Goal: Task Accomplishment & Management: Manage account settings

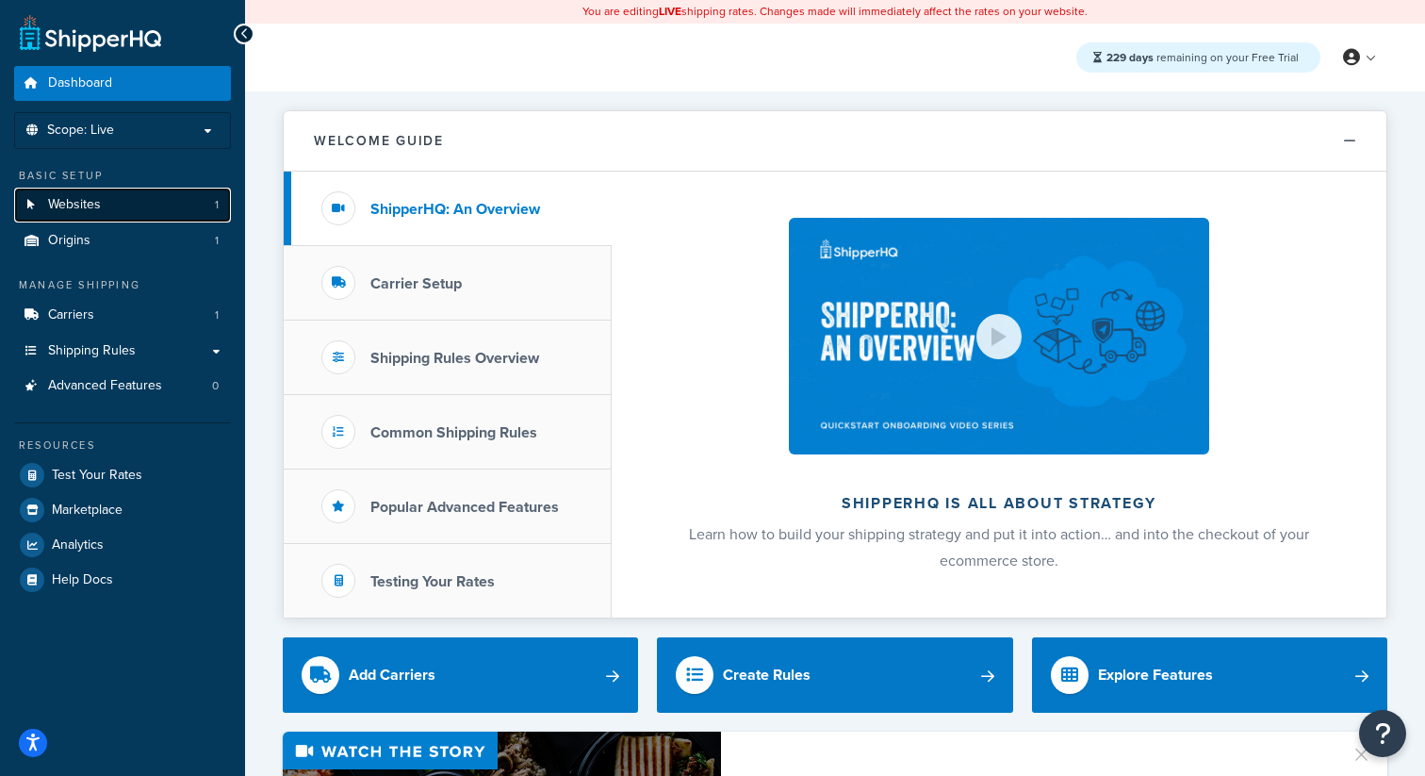
click at [146, 210] on link "Websites 1" at bounding box center [122, 205] width 217 height 35
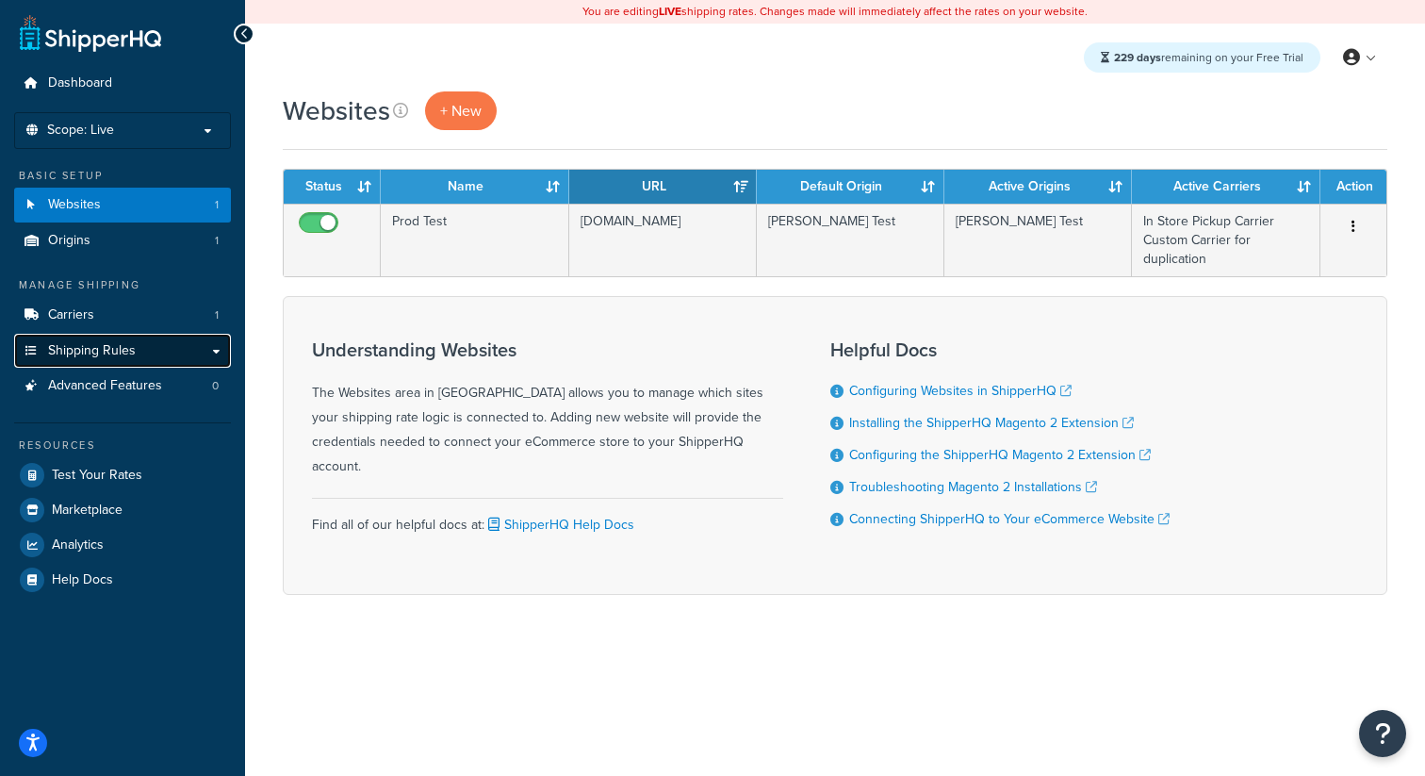
click at [115, 337] on link "Shipping Rules" at bounding box center [122, 351] width 217 height 35
click at [103, 325] on link "Carriers 1" at bounding box center [122, 315] width 217 height 35
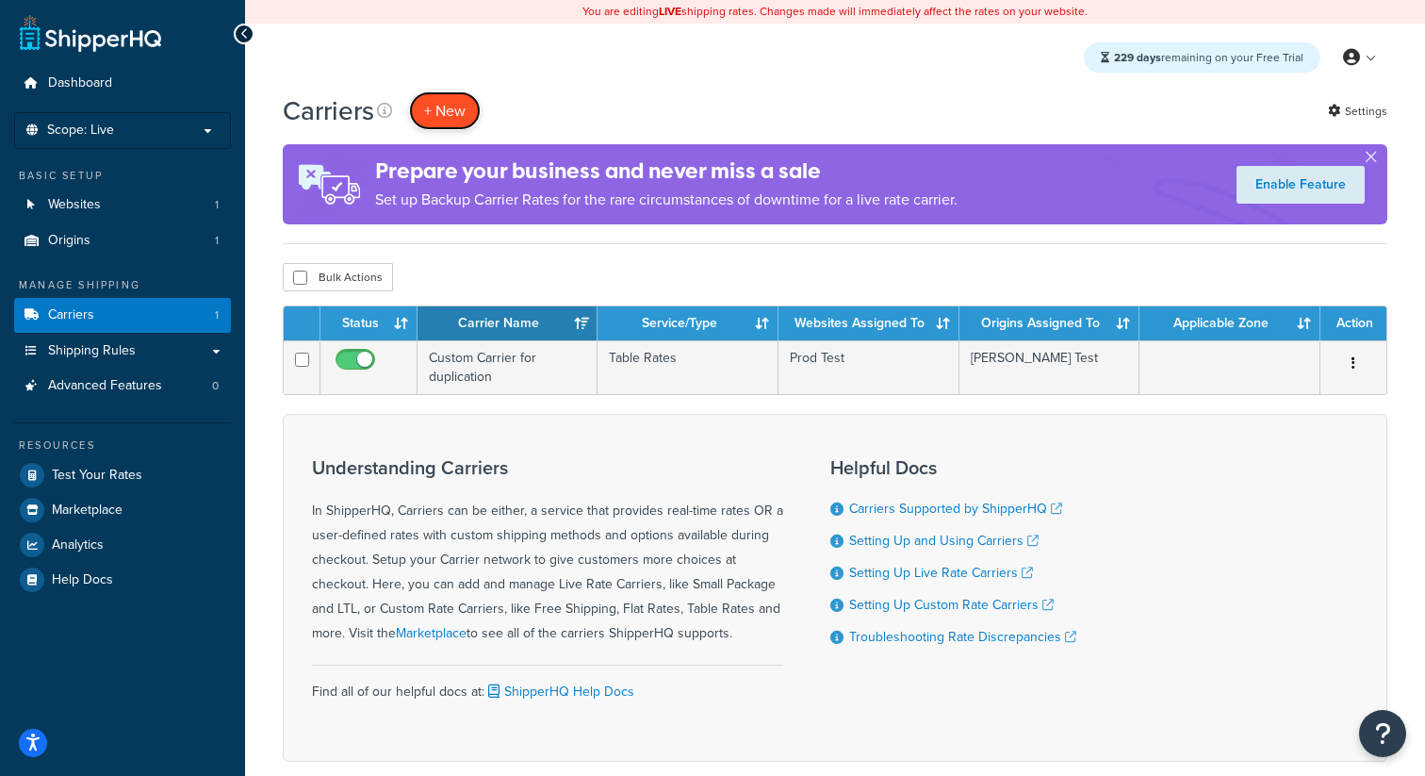
click at [446, 115] on button "+ New" at bounding box center [445, 110] width 72 height 39
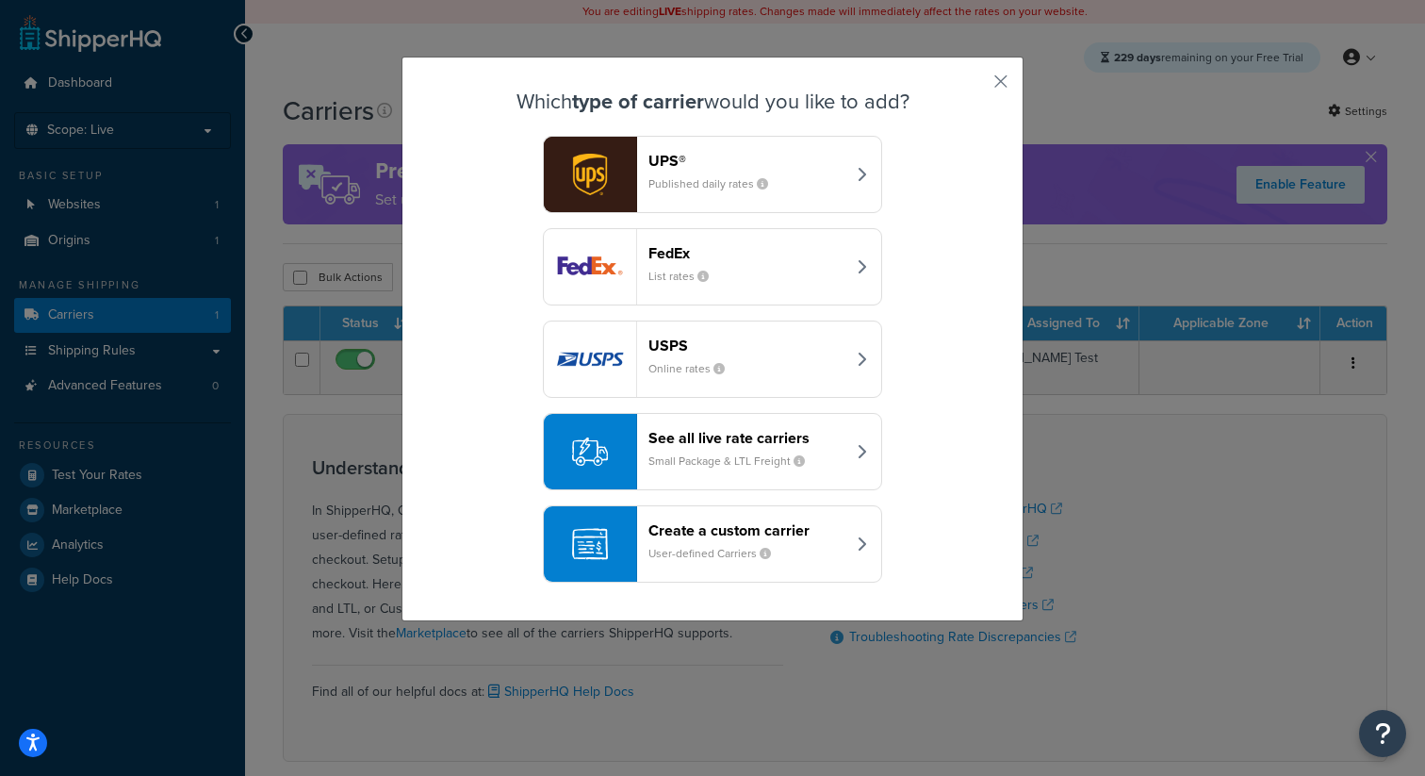
click at [729, 257] on header "FedEx" at bounding box center [746, 253] width 197 height 18
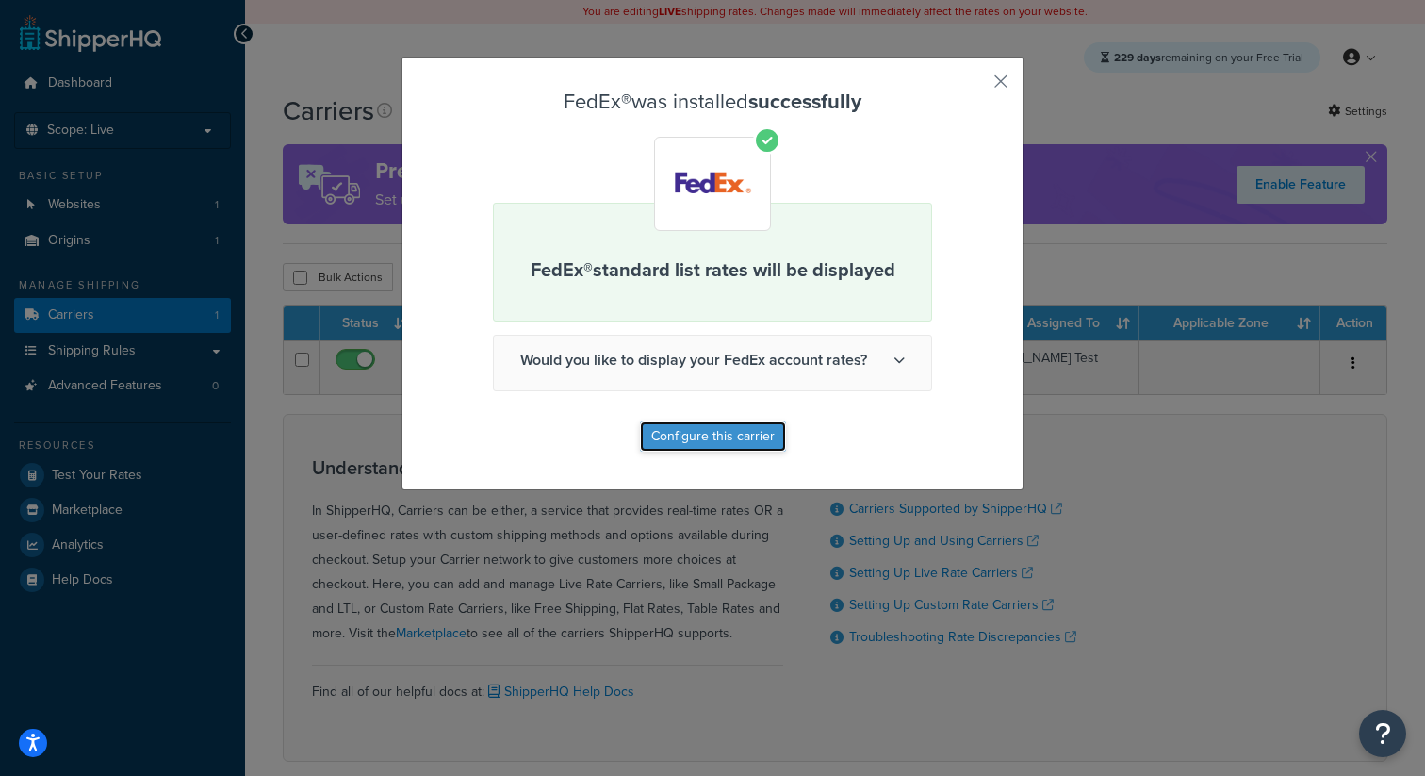
click at [701, 432] on button "Configure this carrier" at bounding box center [713, 436] width 146 height 30
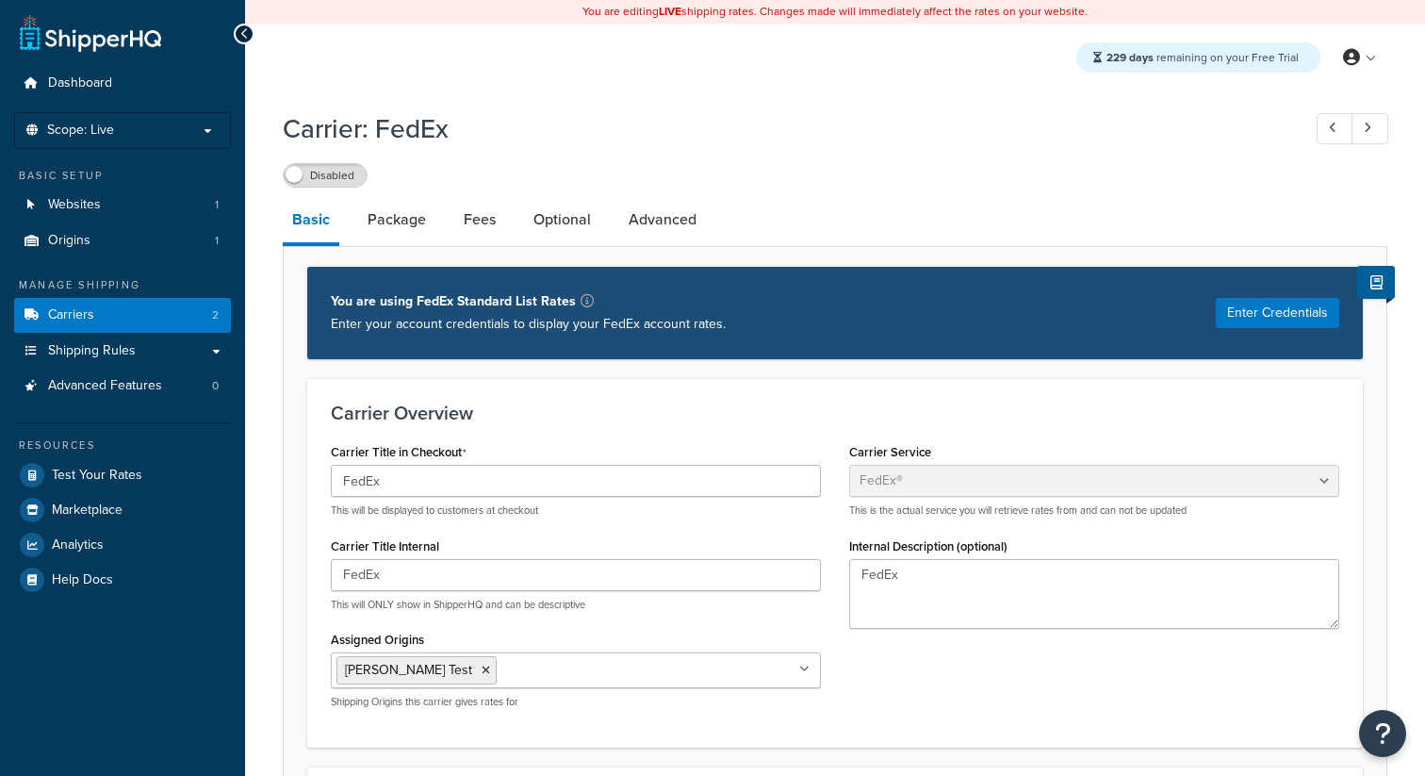
select select "fedEx"
select select "REGULAR_PICKUP"
select select "YOUR_PACKAGING"
click at [335, 188] on div "Disabled" at bounding box center [325, 175] width 85 height 25
click at [181, 312] on link "Carriers 2" at bounding box center [122, 315] width 217 height 35
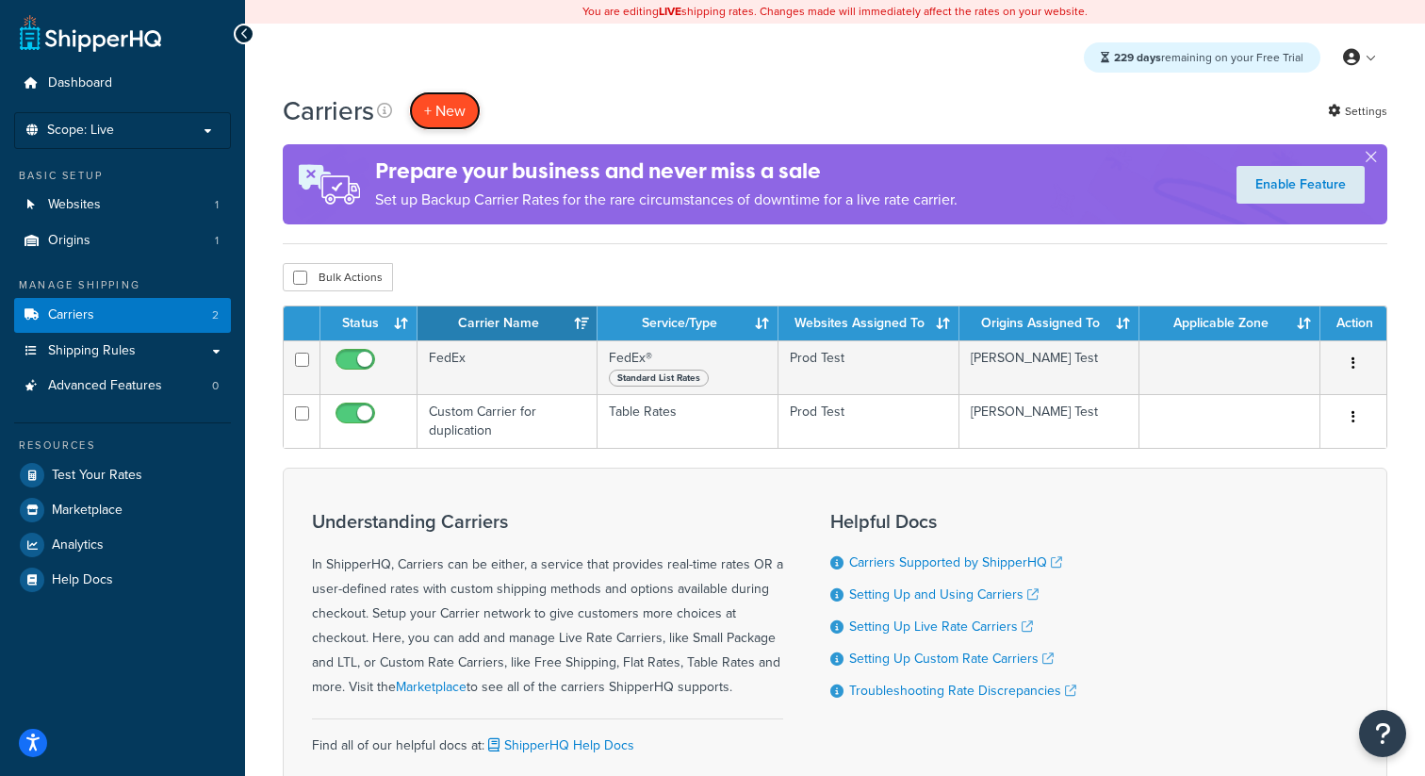
click at [437, 113] on button "+ New" at bounding box center [445, 110] width 72 height 39
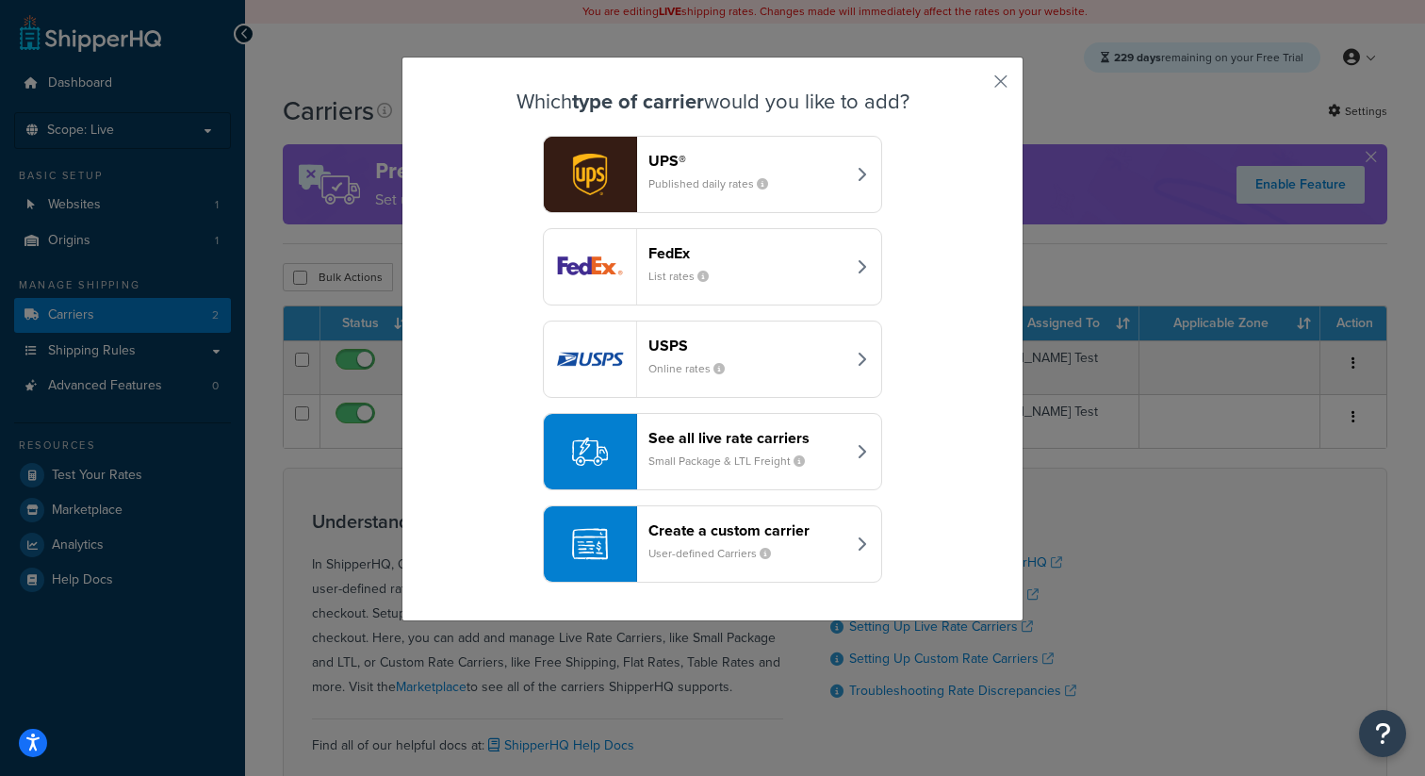
click at [725, 191] on small "Published daily rates" at bounding box center [715, 183] width 135 height 17
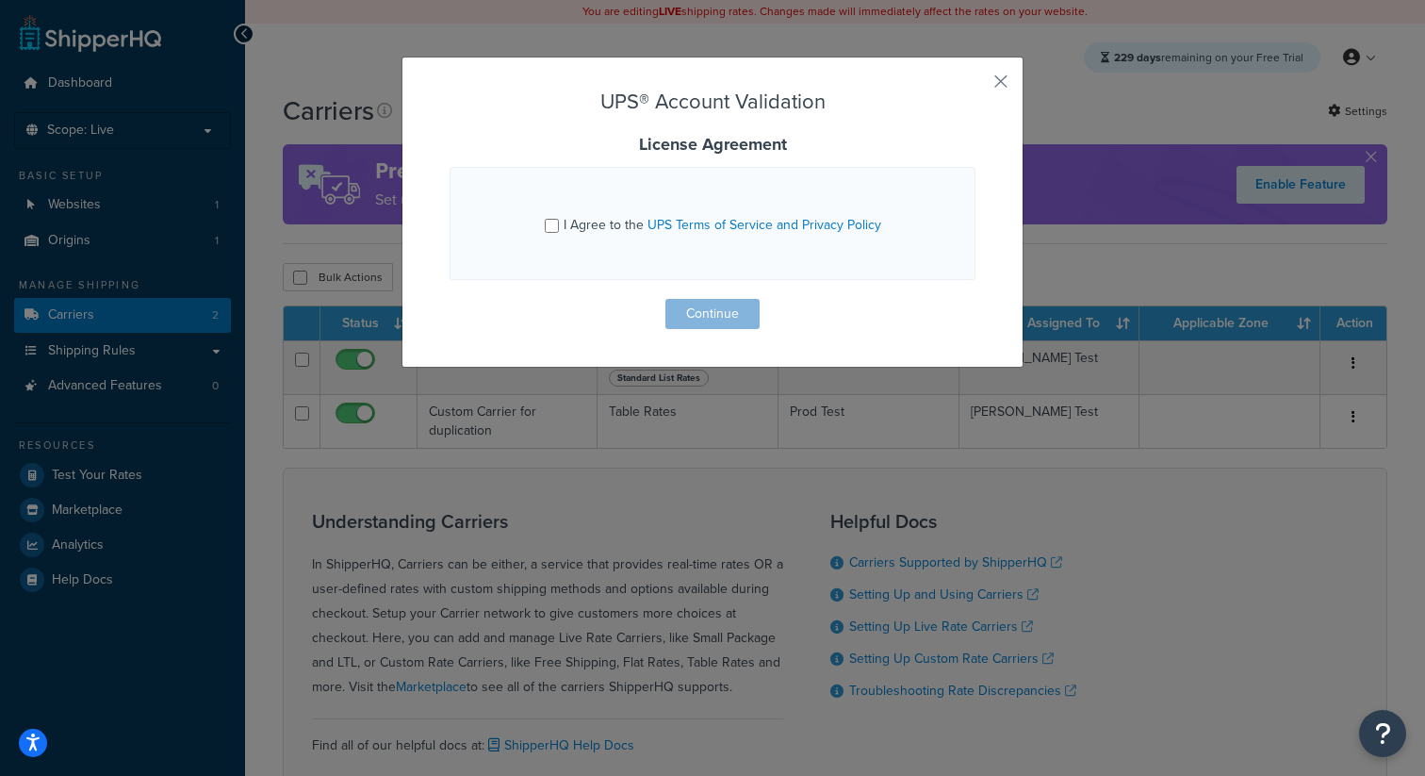
click at [609, 221] on span "I Agree to the UPS Terms of Service and Privacy Policy" at bounding box center [723, 225] width 318 height 20
click at [559, 221] on input "I Agree to the UPS Terms of Service and Privacy Policy" at bounding box center [552, 226] width 14 height 14
checkbox input "true"
click at [750, 319] on button "Continue" at bounding box center [712, 314] width 94 height 30
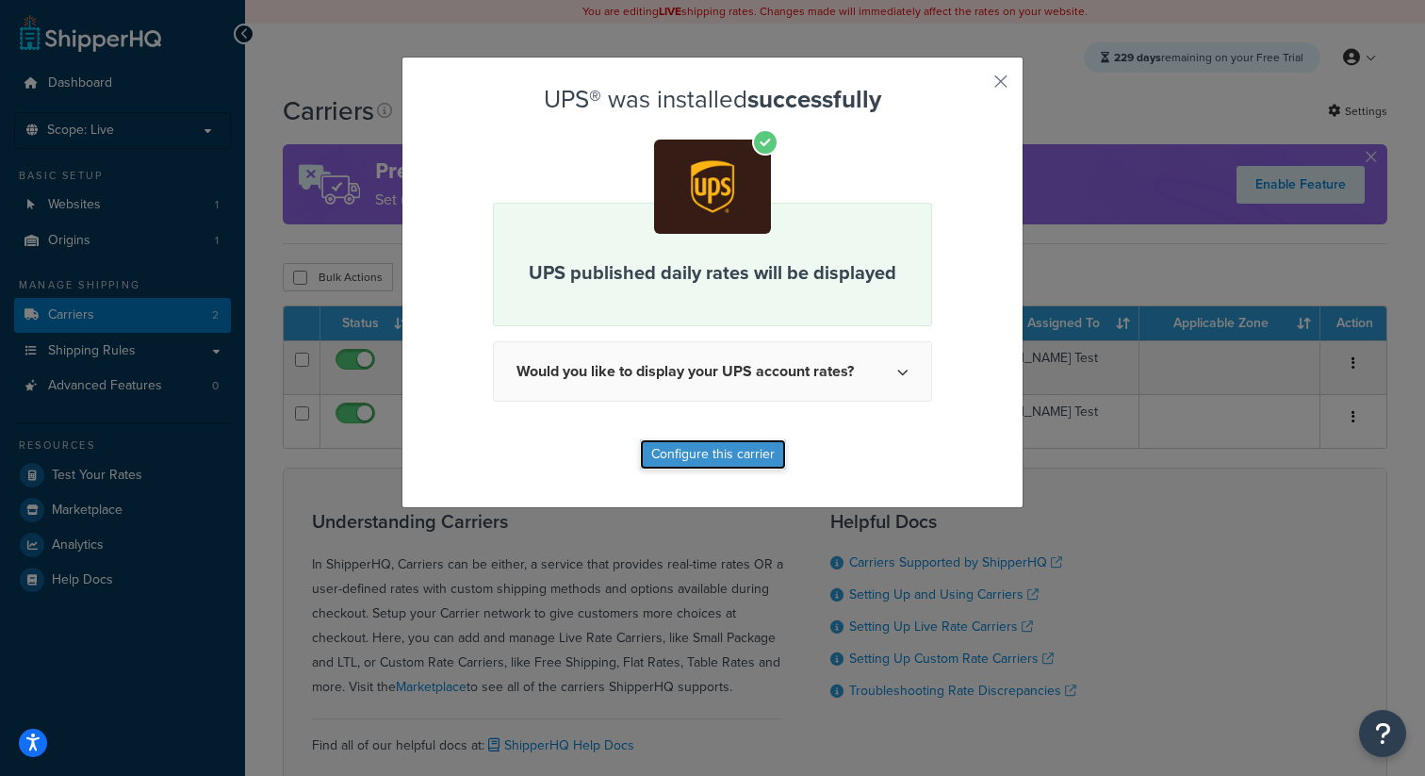
click at [752, 463] on button "Configure this carrier" at bounding box center [713, 454] width 146 height 30
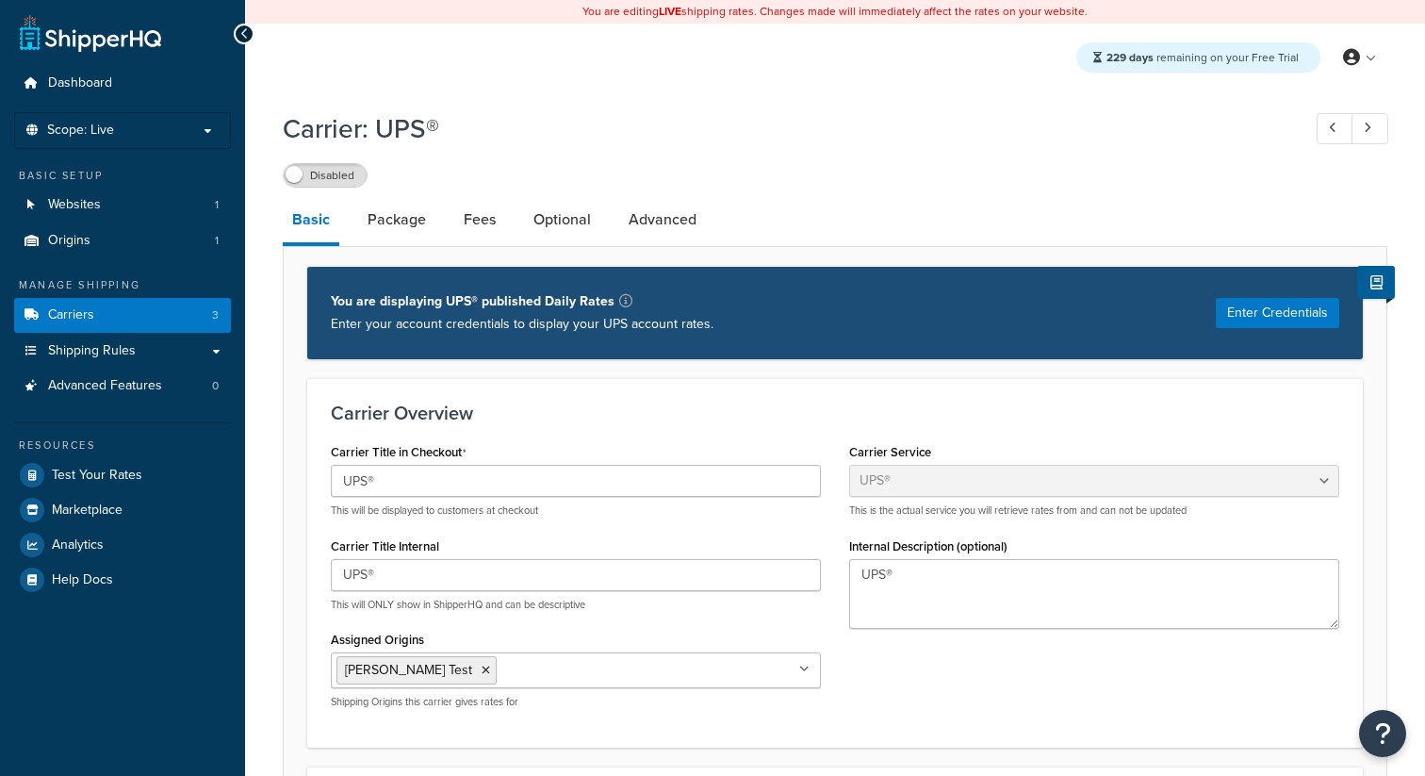
select select "ups"
click at [344, 172] on label "Disabled" at bounding box center [325, 175] width 83 height 23
click at [203, 314] on link "Carriers 3" at bounding box center [122, 315] width 217 height 35
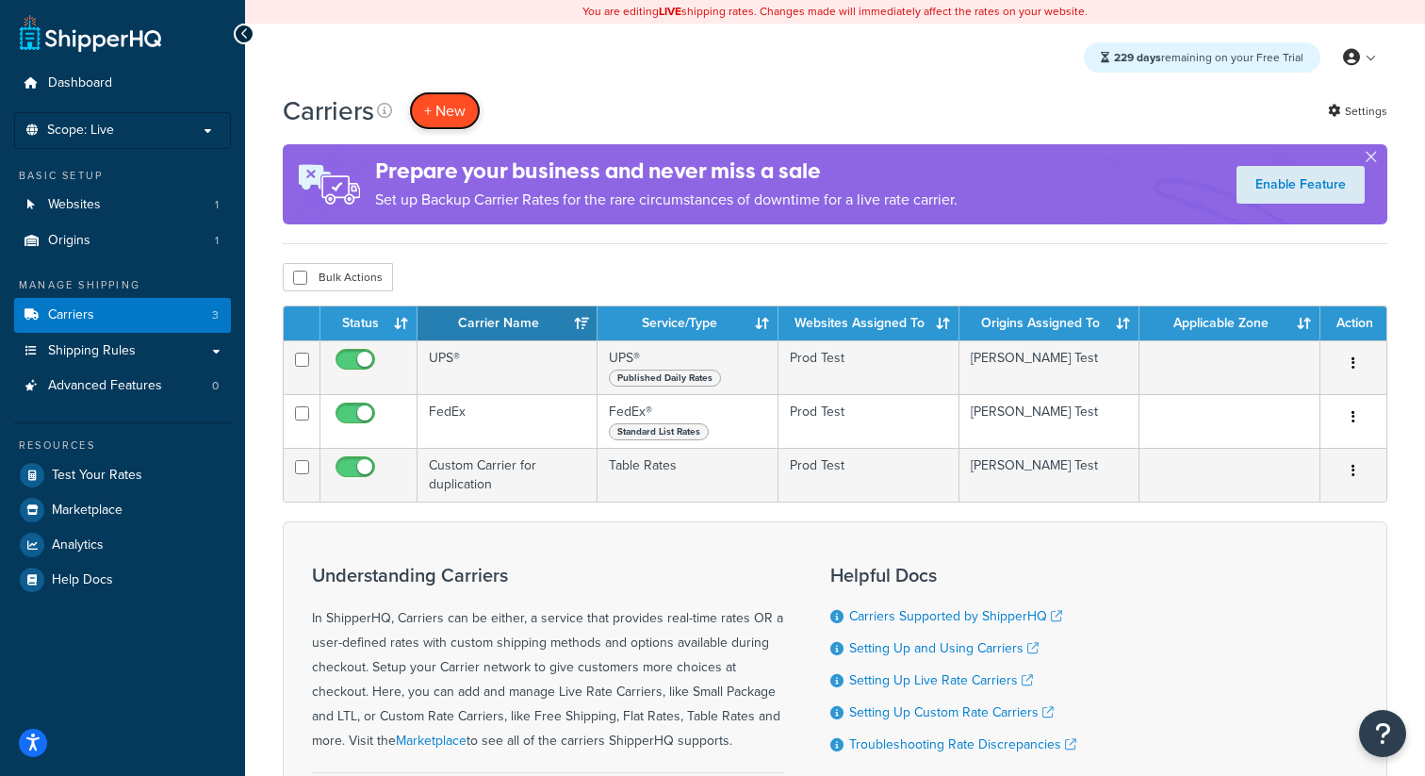
click at [450, 114] on button "+ New" at bounding box center [445, 110] width 72 height 39
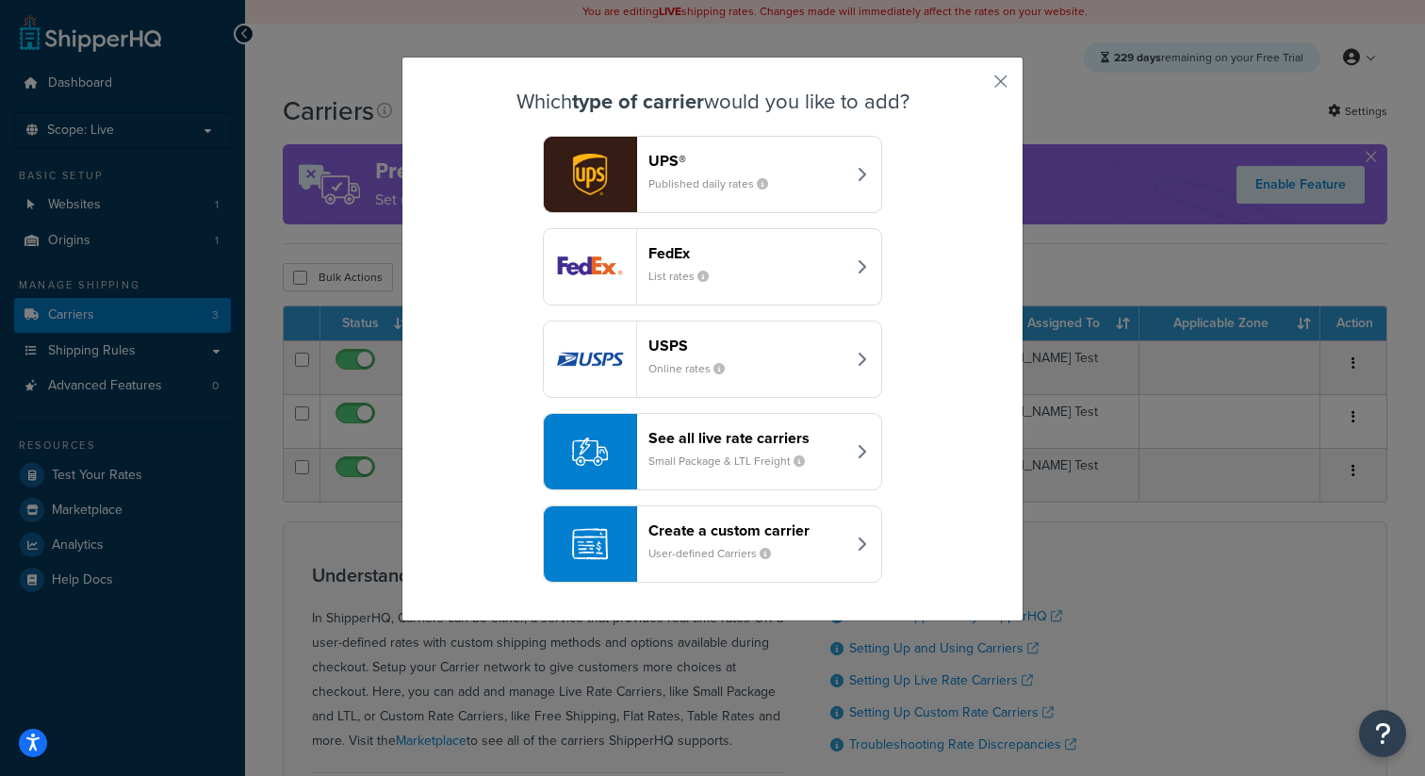
click at [734, 343] on header "USPS" at bounding box center [746, 345] width 197 height 18
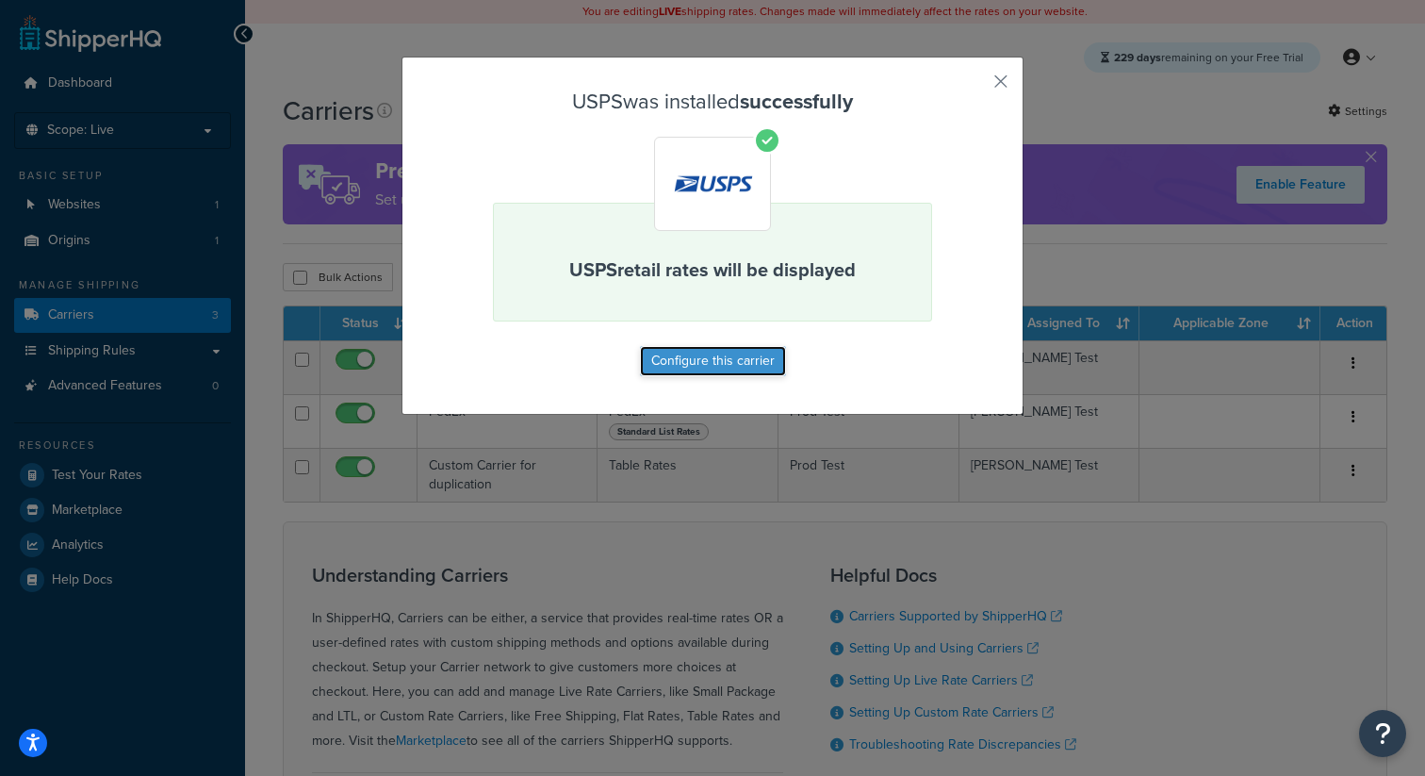
click at [677, 353] on button "Configure this carrier" at bounding box center [713, 361] width 146 height 30
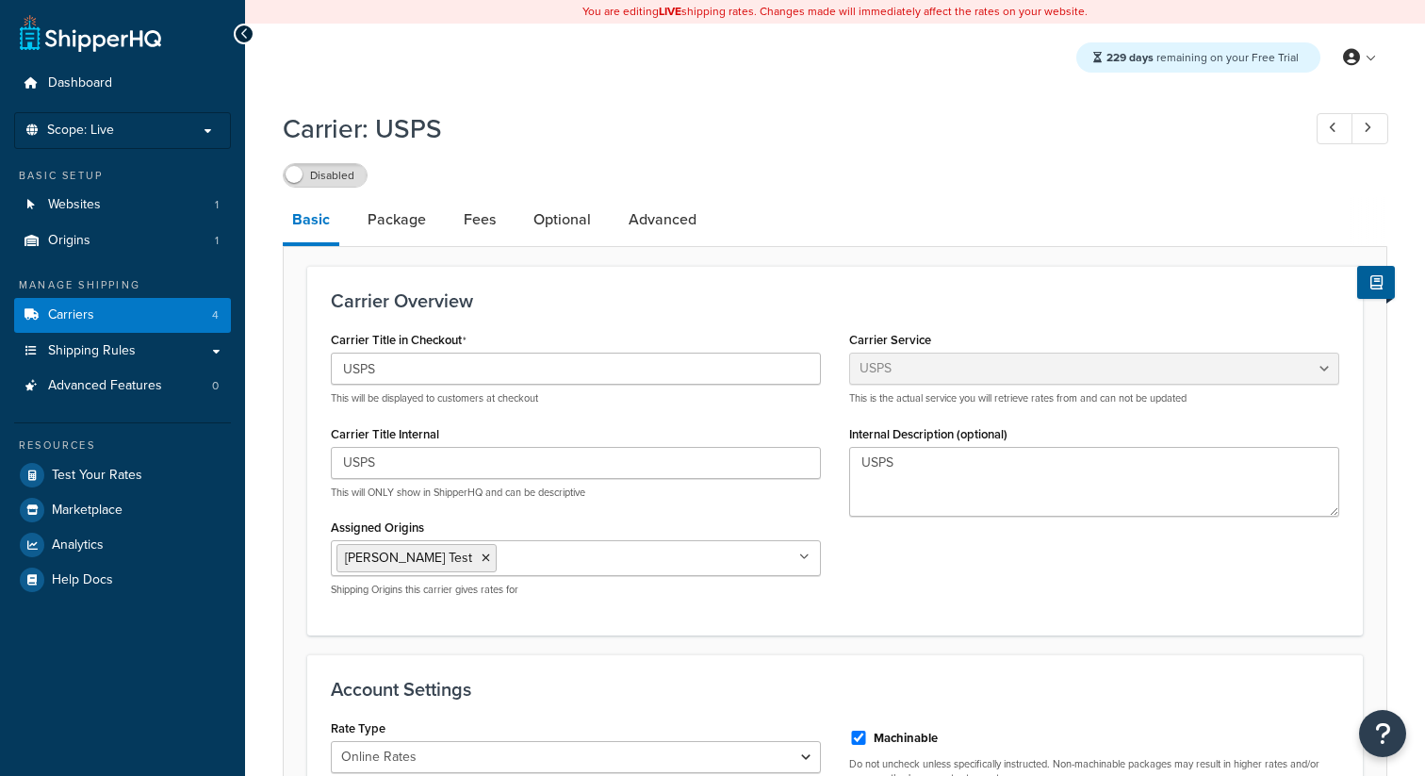
select select "usps"
select select "ONLINE"
click at [336, 186] on label "Disabled" at bounding box center [325, 175] width 83 height 23
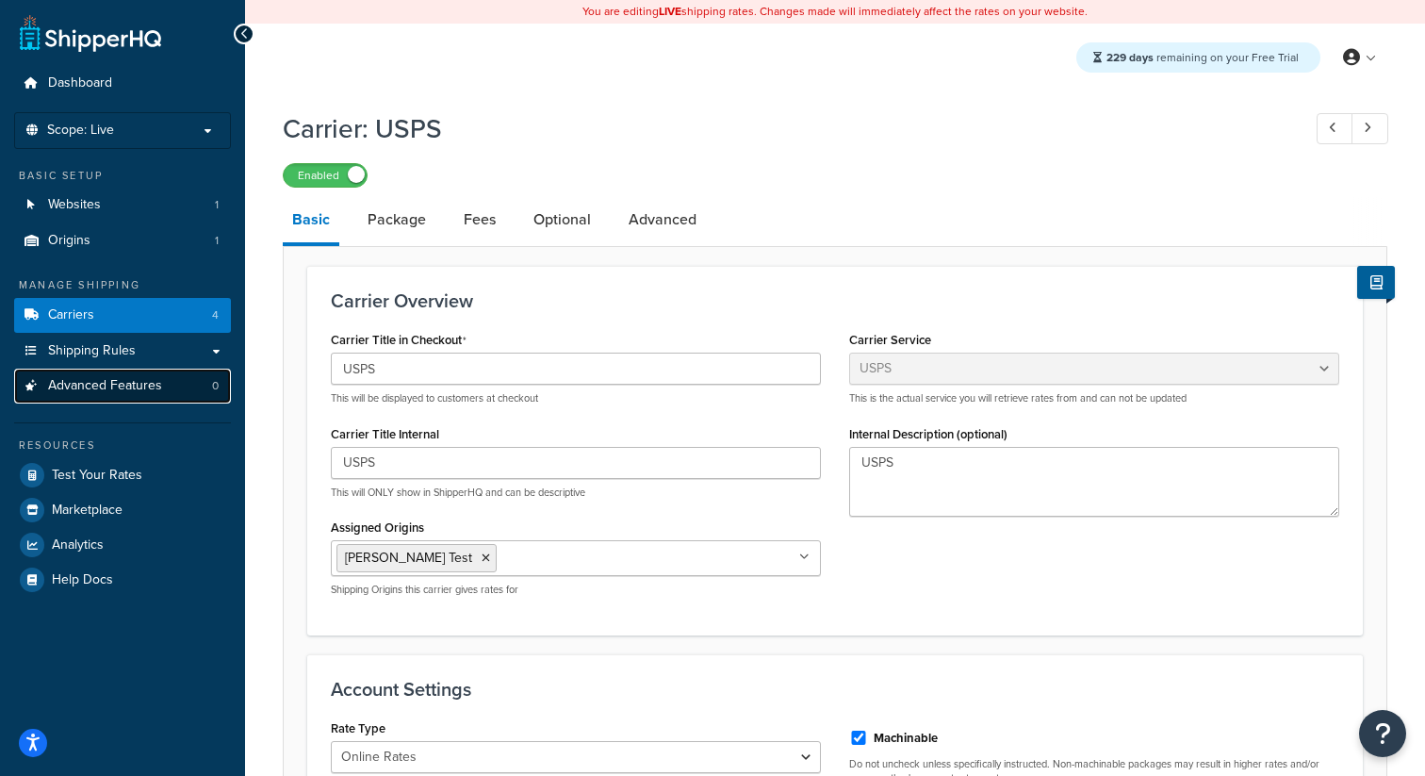
click at [194, 382] on link "Advanced Features 0" at bounding box center [122, 385] width 217 height 35
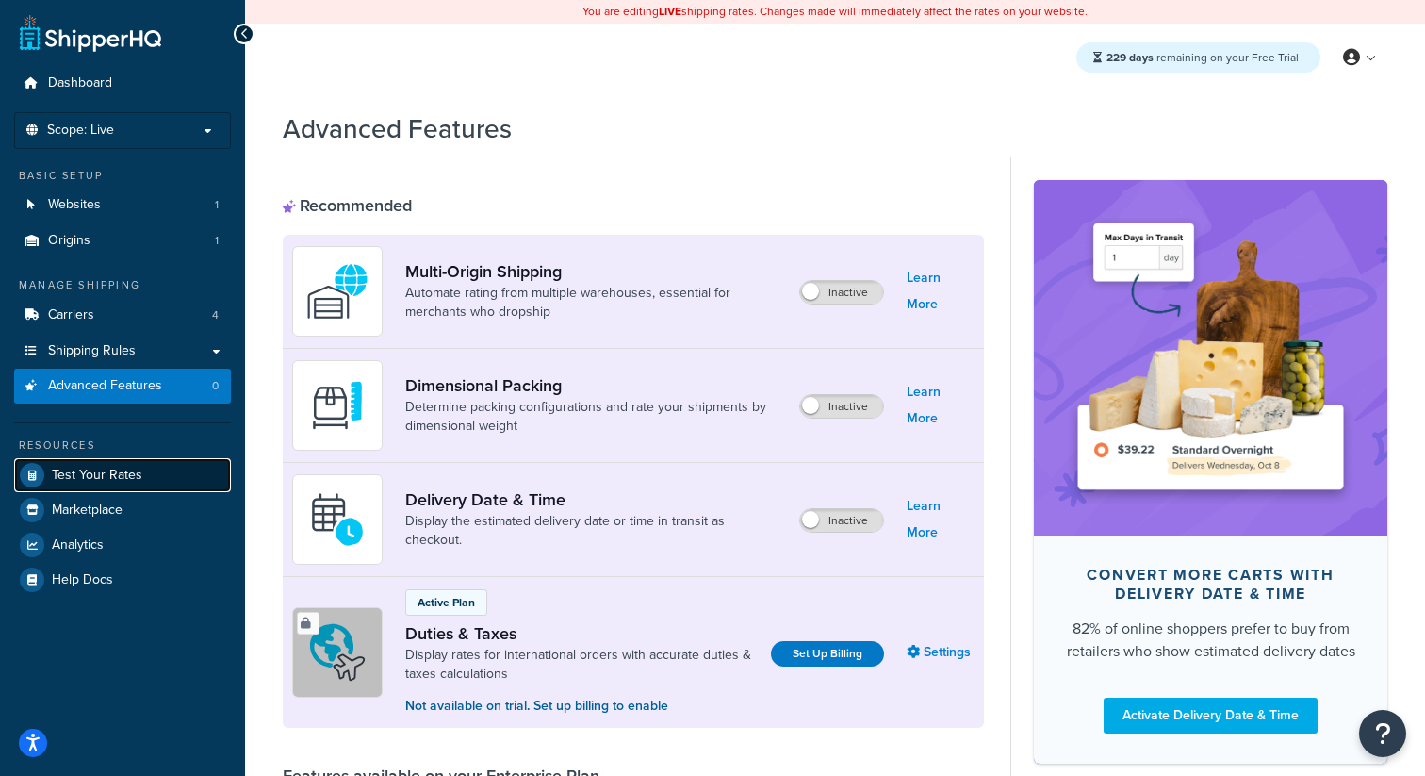
click at [157, 469] on link "Test Your Rates" at bounding box center [122, 475] width 217 height 34
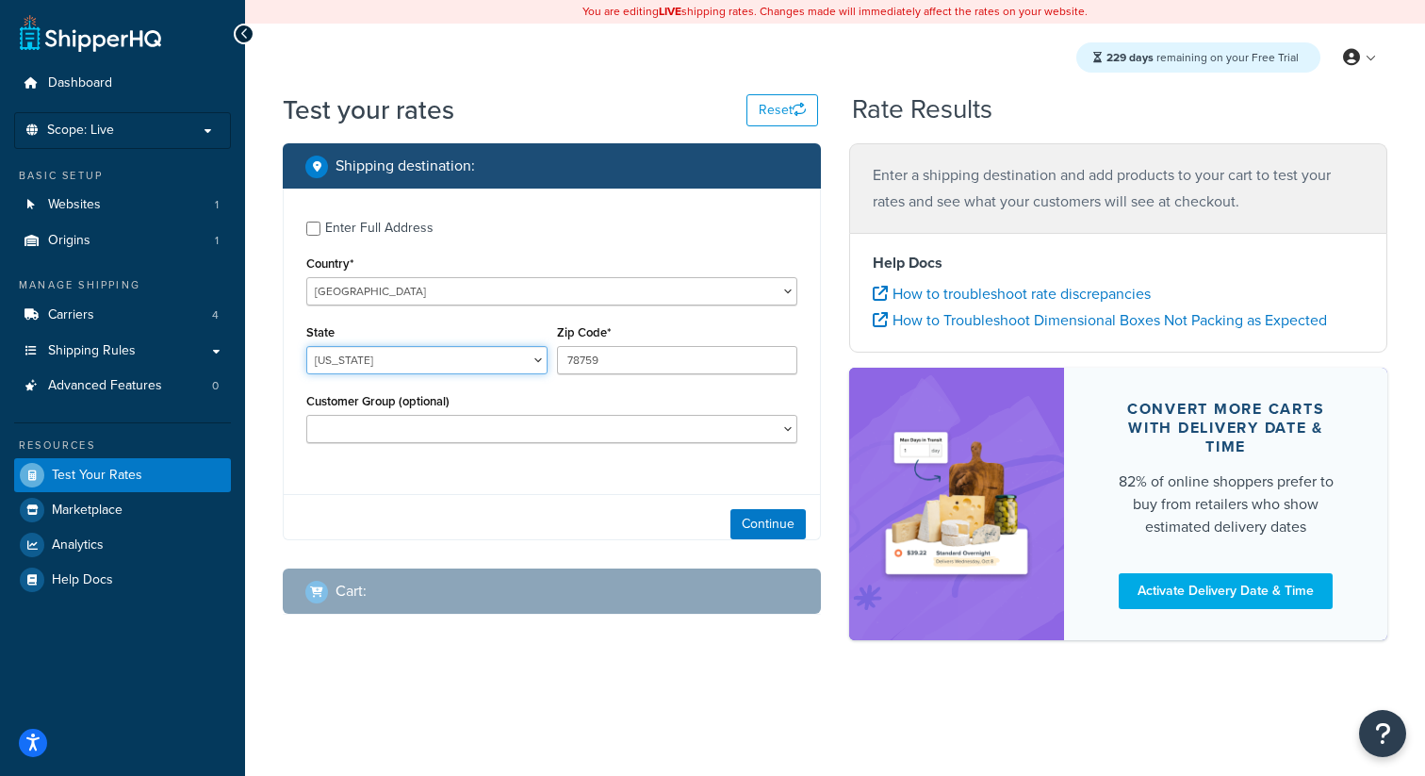
click at [423, 355] on select "Alabama Alaska American Samoa Arizona Arkansas Armed Forces Americas Armed Forc…" at bounding box center [426, 360] width 241 height 28
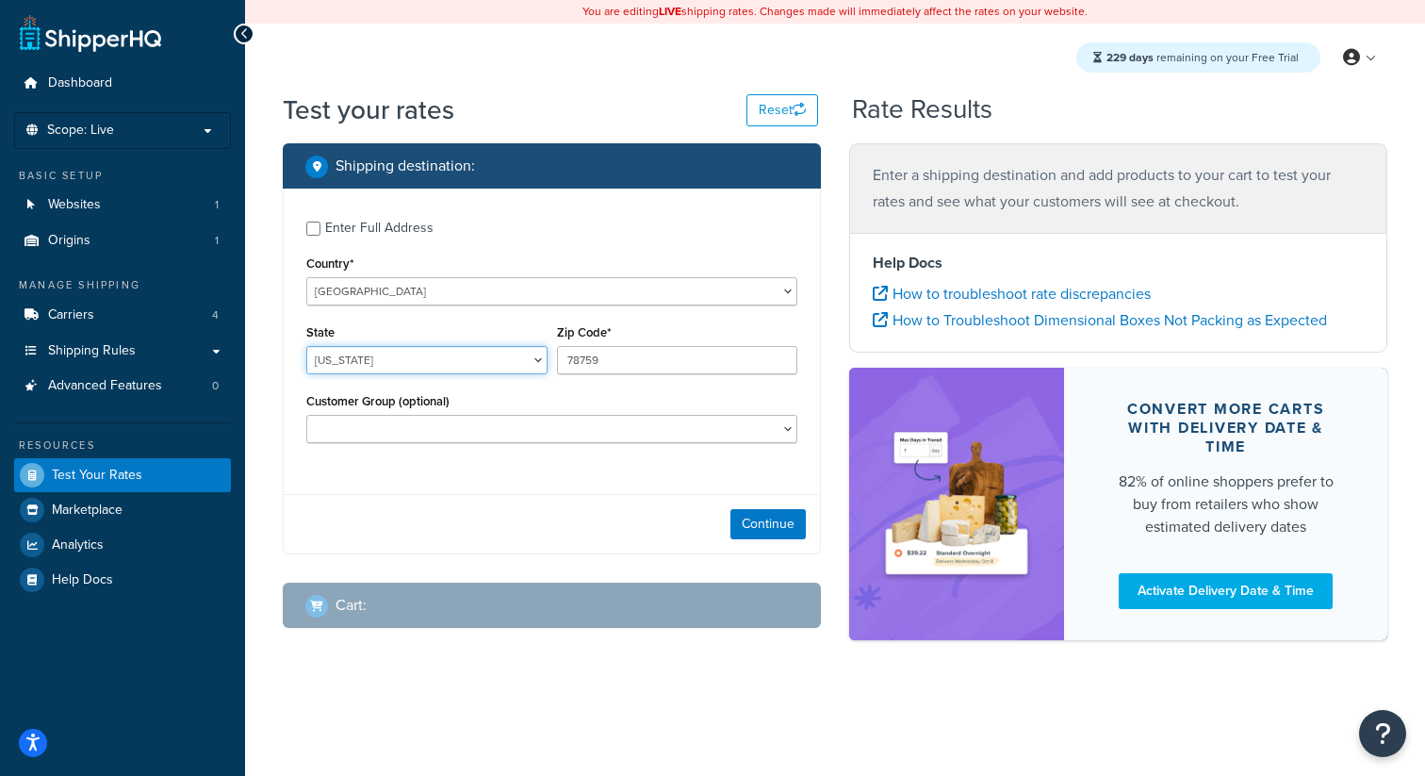
select select "CA"
click at [306, 348] on select "Alabama Alaska American Samoa Arizona Arkansas Armed Forces Americas Armed Forc…" at bounding box center [426, 360] width 241 height 28
drag, startPoint x: 727, startPoint y: 356, endPoint x: 387, endPoint y: 348, distance: 339.4
click at [387, 349] on div "State Alabama Alaska American Samoa Arizona Arkansas Armed Forces Americas Arme…" at bounding box center [552, 353] width 500 height 69
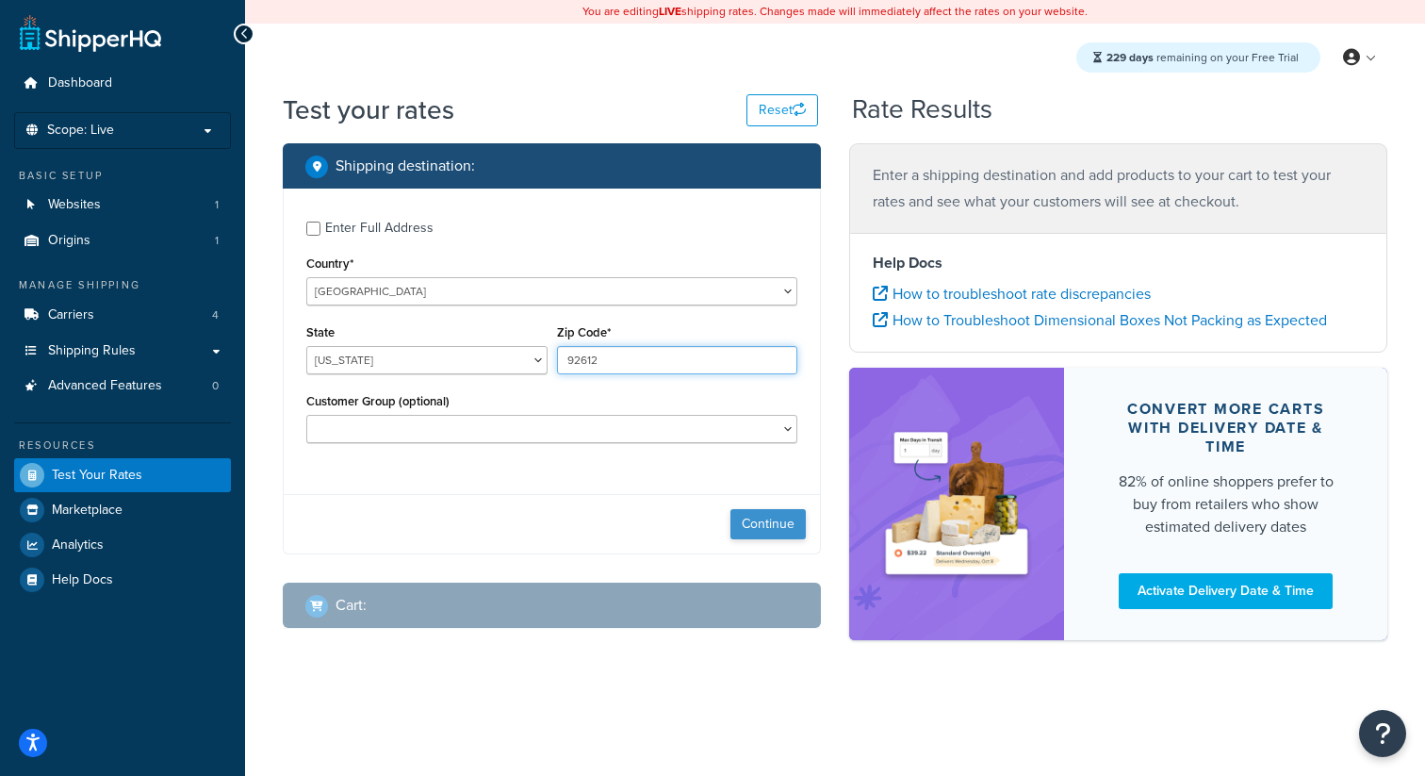
type input "92612"
click at [770, 533] on button "Continue" at bounding box center [767, 524] width 75 height 30
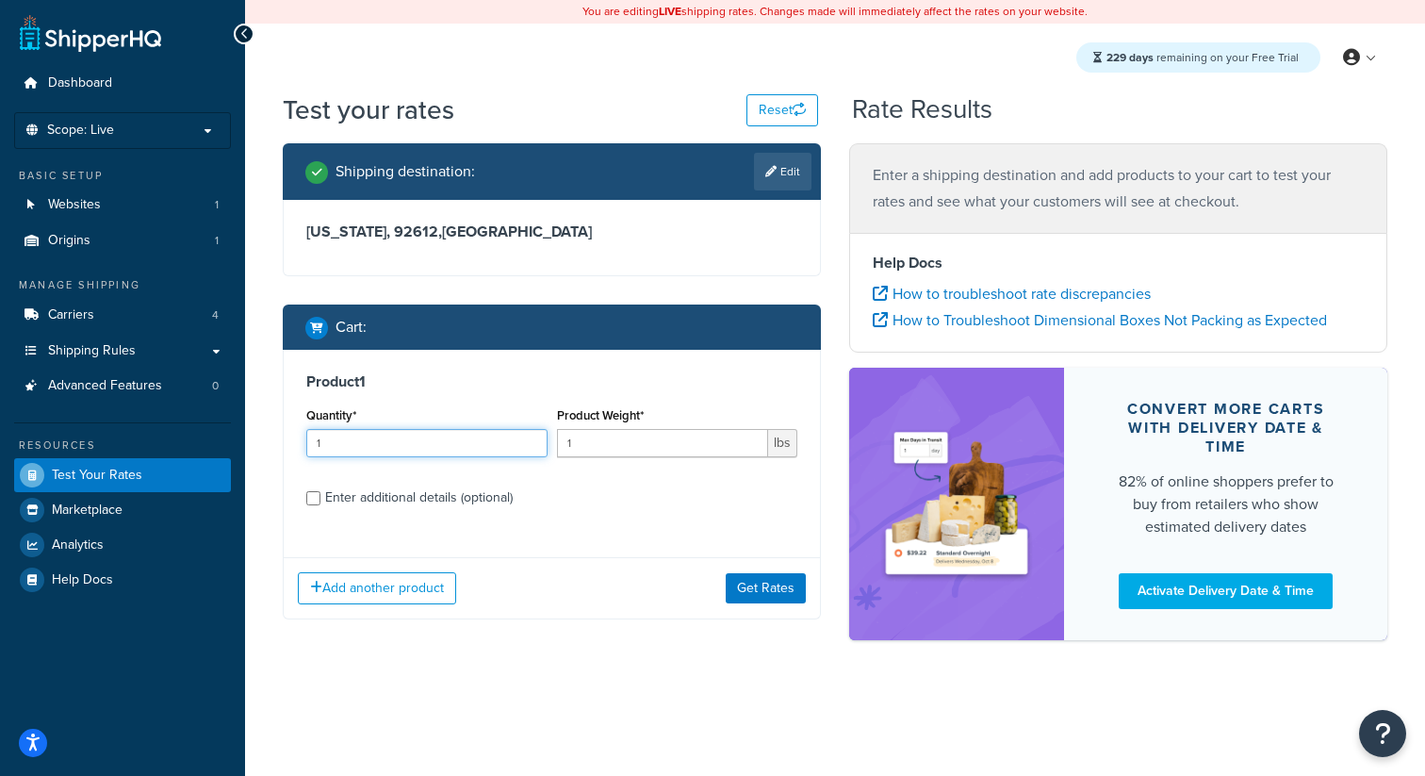
drag, startPoint x: 359, startPoint y: 452, endPoint x: 276, endPoint y: 448, distance: 83.1
click at [276, 448] on div "Shipping destination : Edit California, 92612 , United States Cart : Product 1 …" at bounding box center [552, 395] width 566 height 504
type input "2"
drag, startPoint x: 590, startPoint y: 442, endPoint x: 461, endPoint y: 442, distance: 129.1
click at [461, 442] on div "Quantity* 2 Product Weight* 1 lbs" at bounding box center [552, 436] width 500 height 69
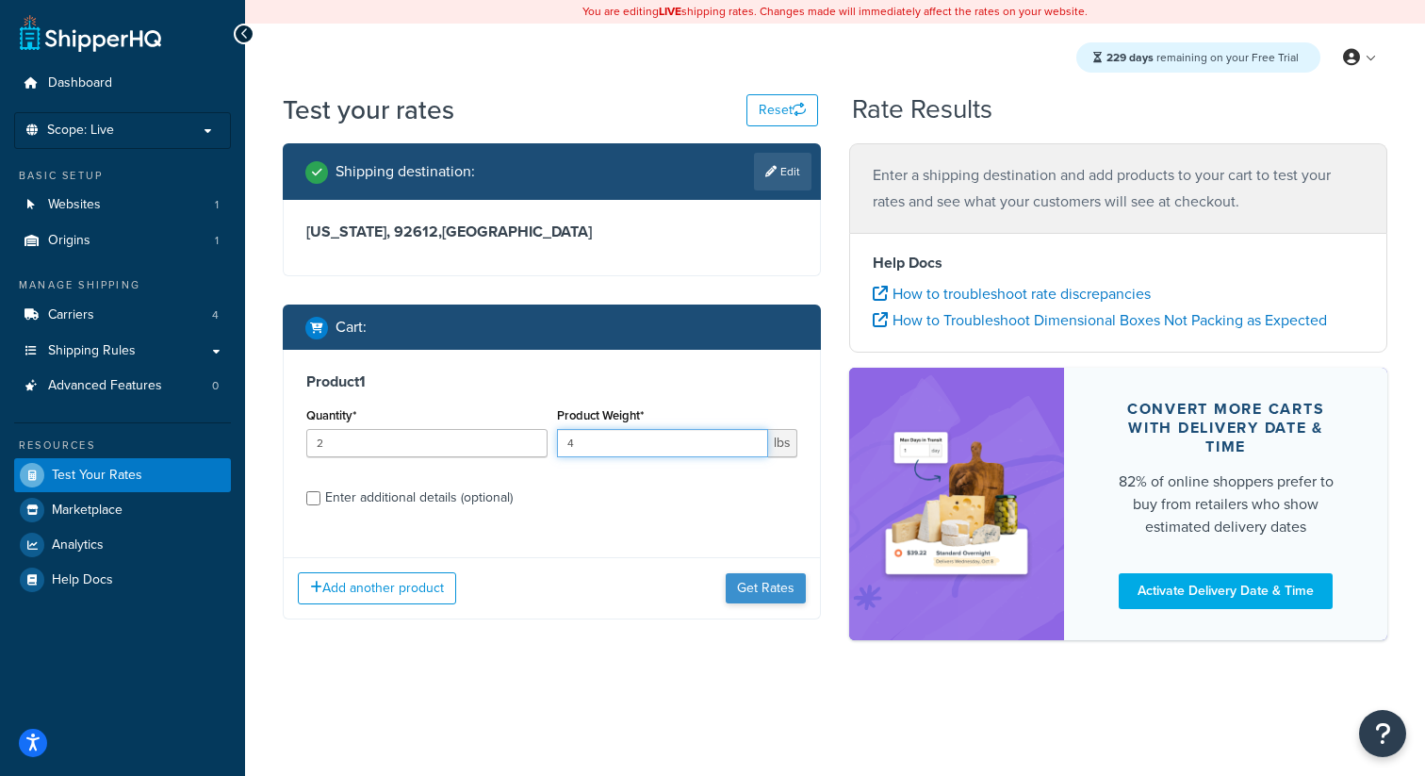
type input "4"
click at [762, 593] on button "Get Rates" at bounding box center [766, 588] width 80 height 30
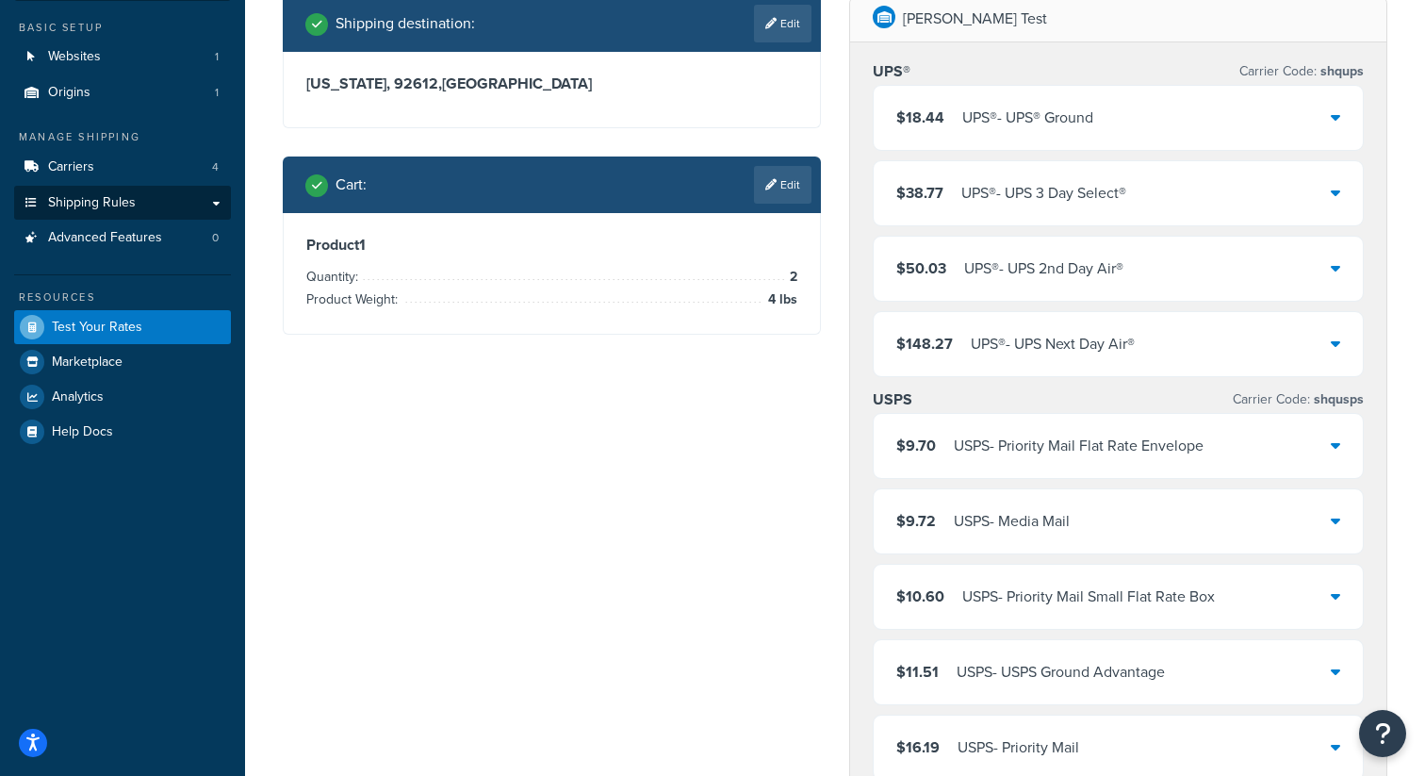
scroll to position [133, 0]
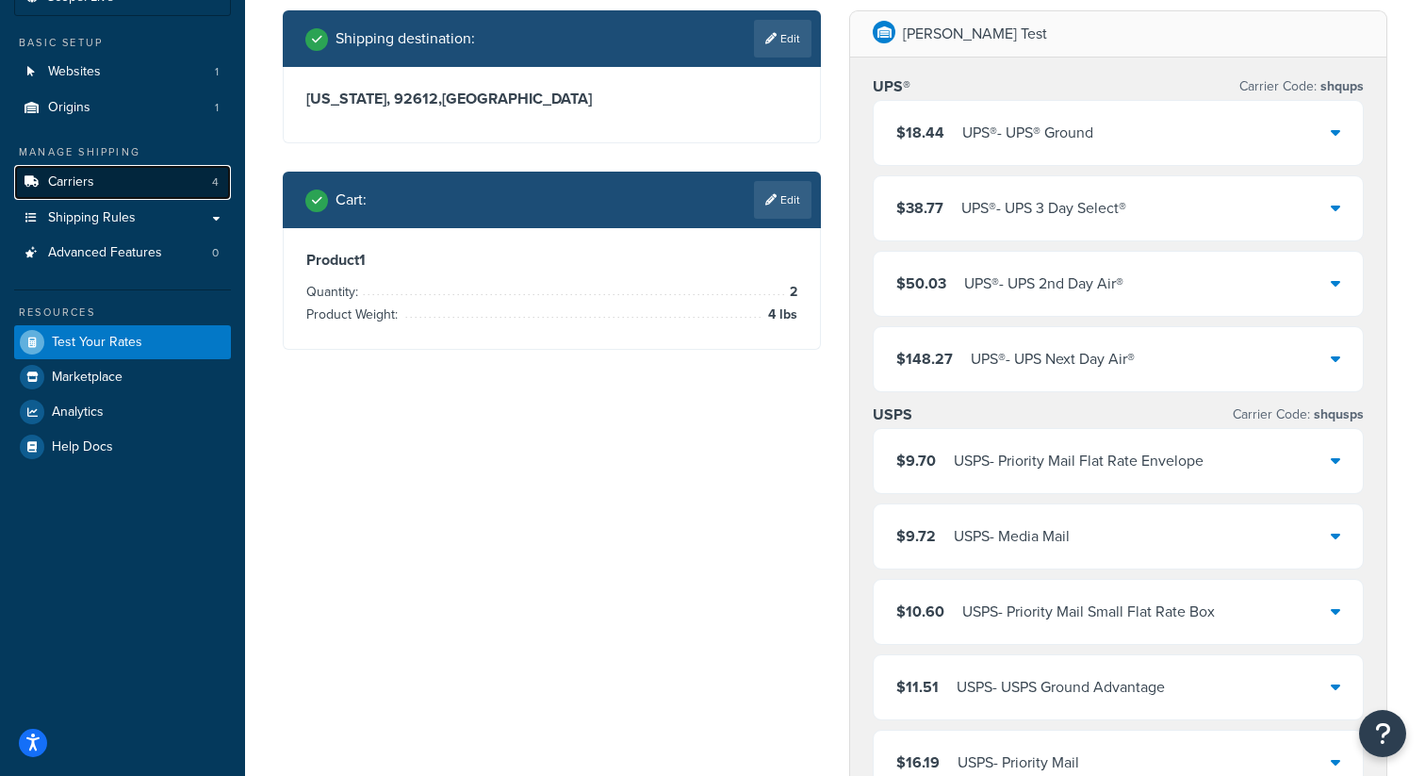
click at [98, 187] on link "Carriers 4" at bounding box center [122, 182] width 217 height 35
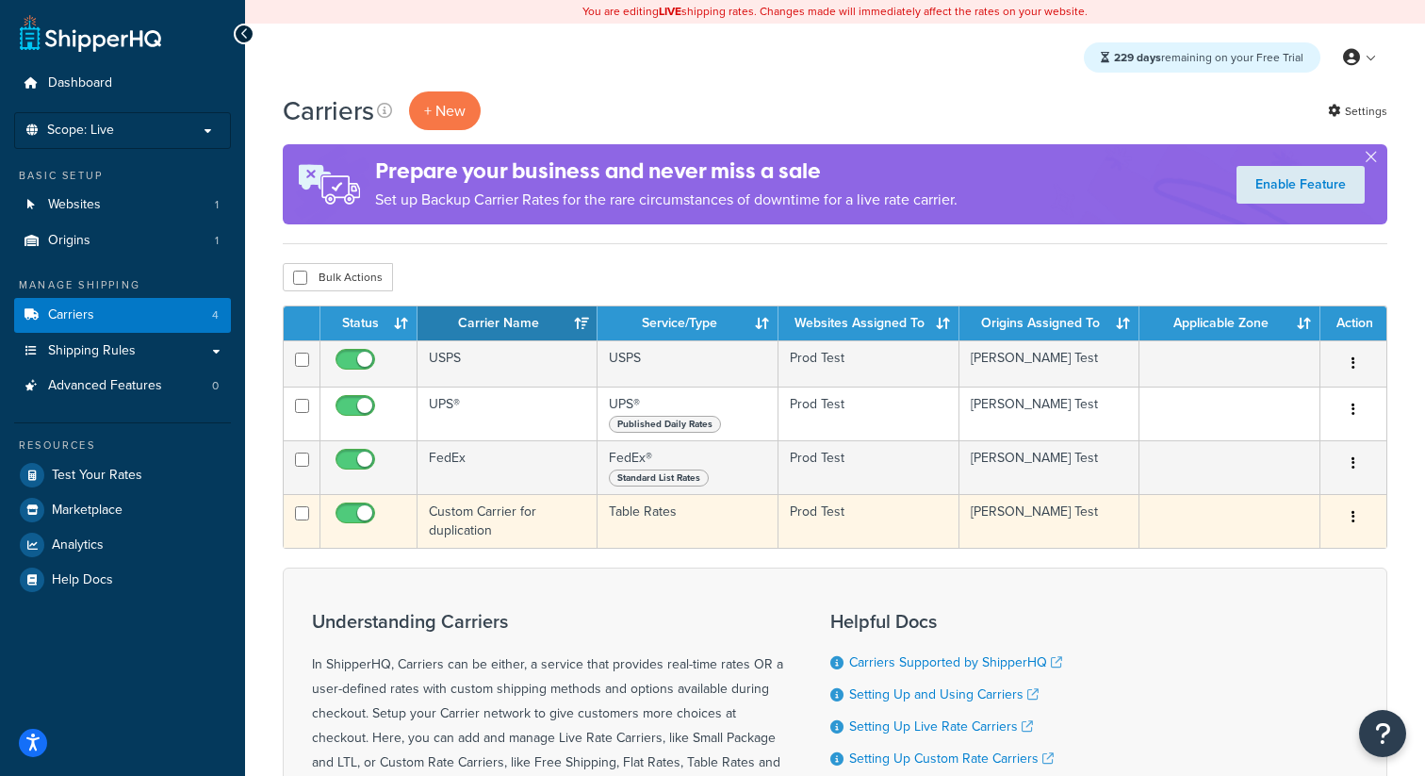
click at [537, 515] on td "Custom Carrier for duplication" at bounding box center [507, 521] width 180 height 54
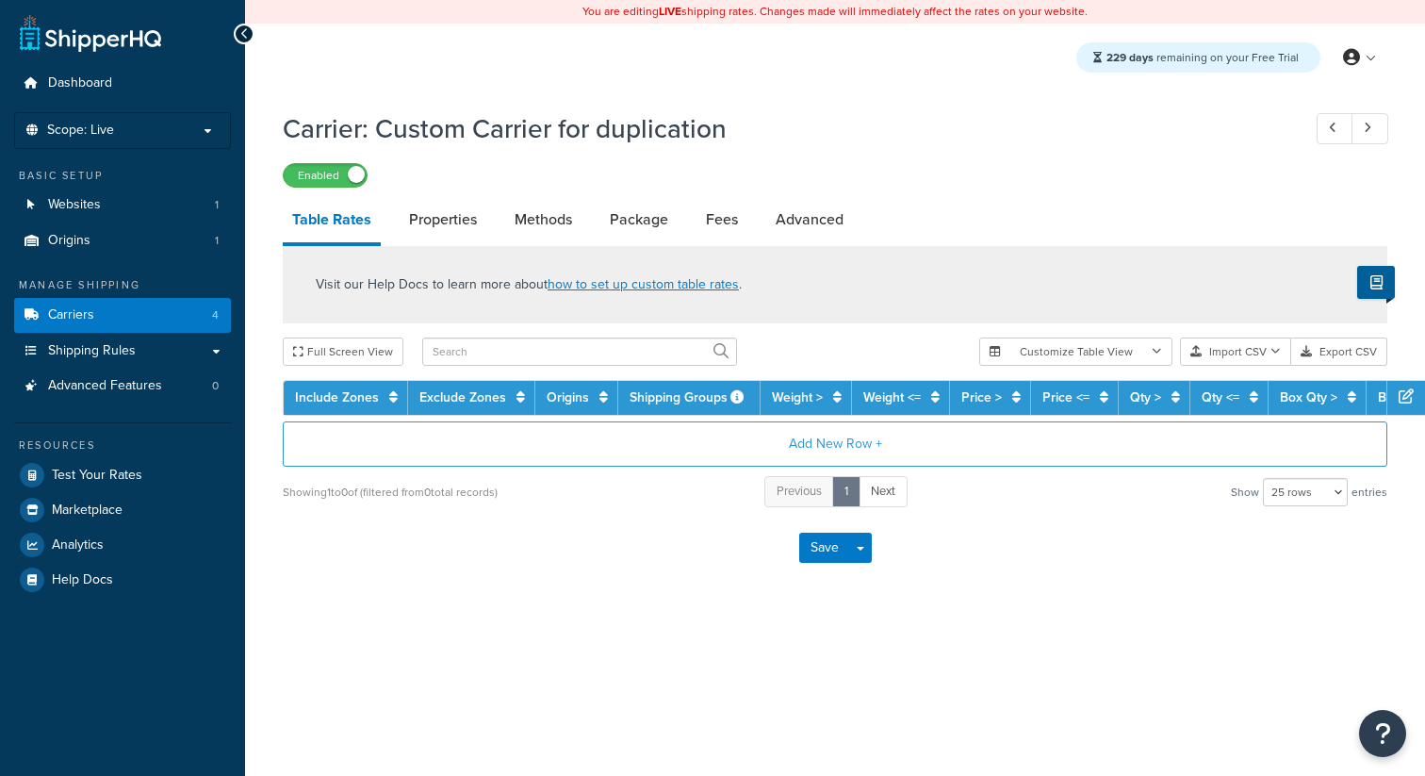
select select "25"
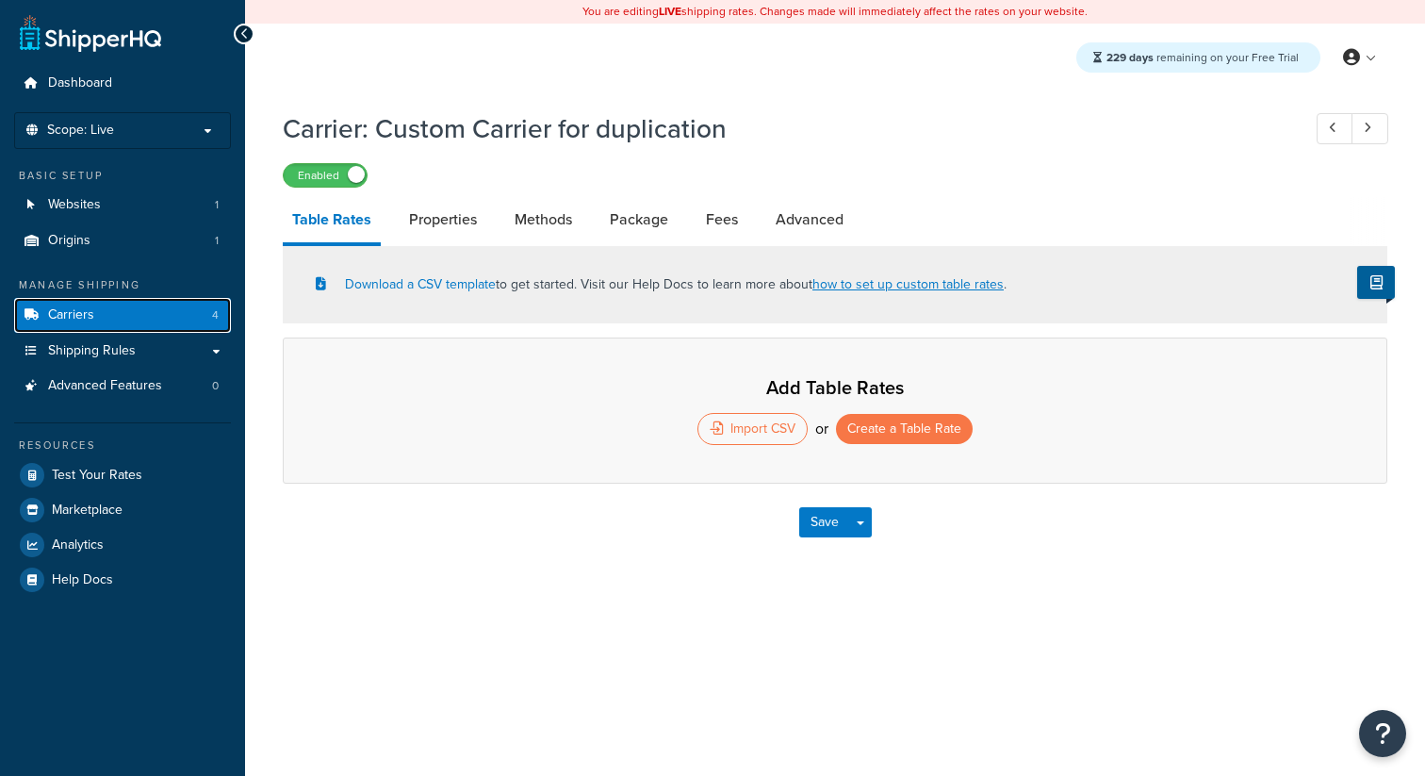
click at [196, 313] on link "Carriers 4" at bounding box center [122, 315] width 217 height 35
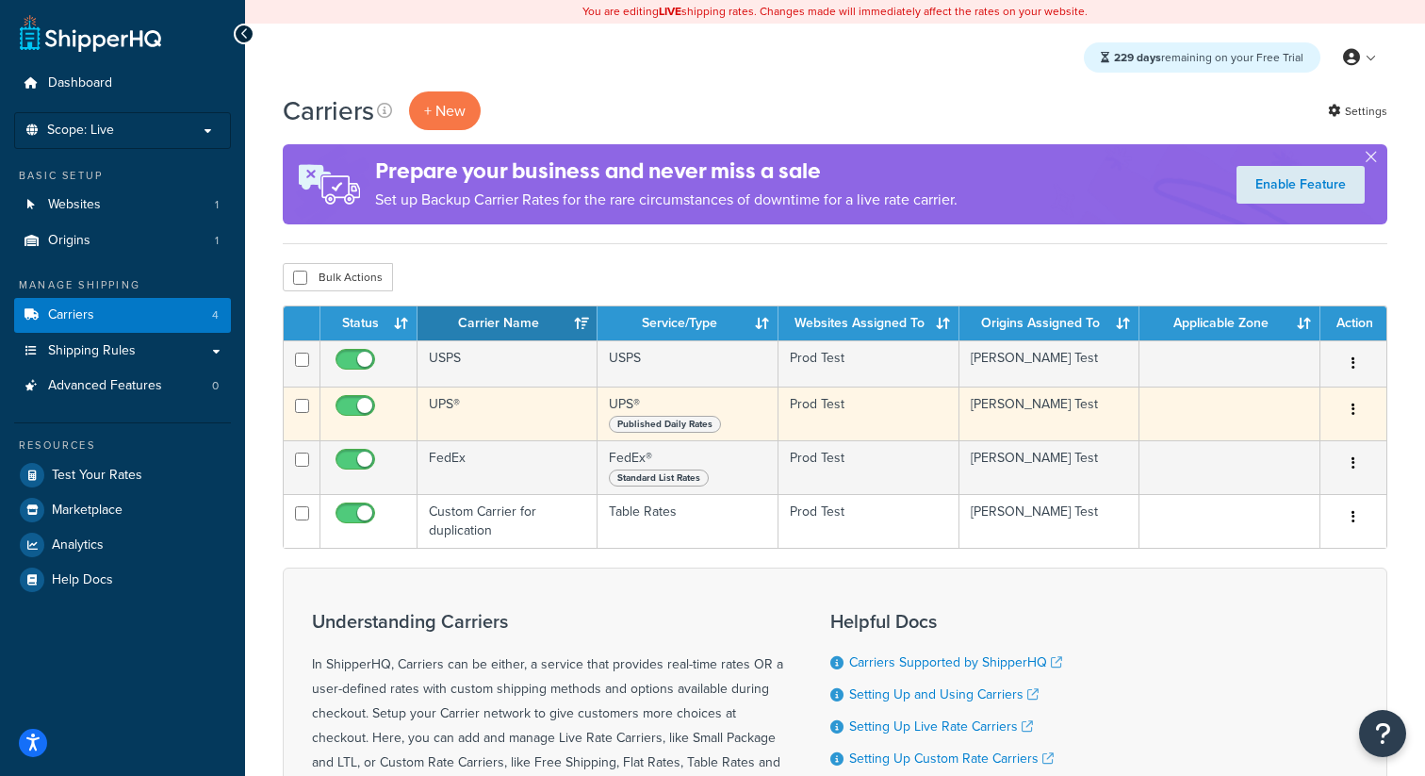
click at [1344, 417] on button "button" at bounding box center [1353, 410] width 26 height 30
click at [1276, 485] on link "Duplicate" at bounding box center [1277, 487] width 149 height 39
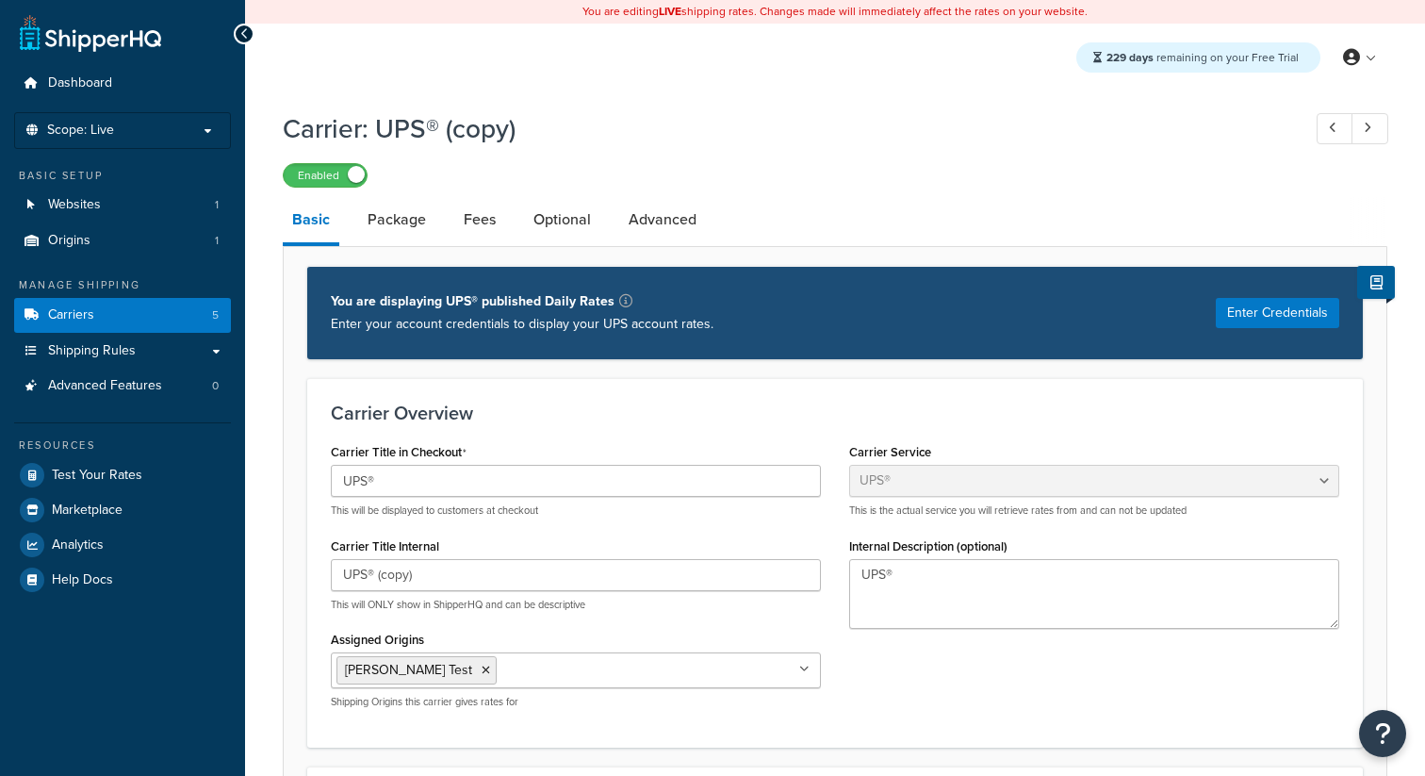
select select "ups"
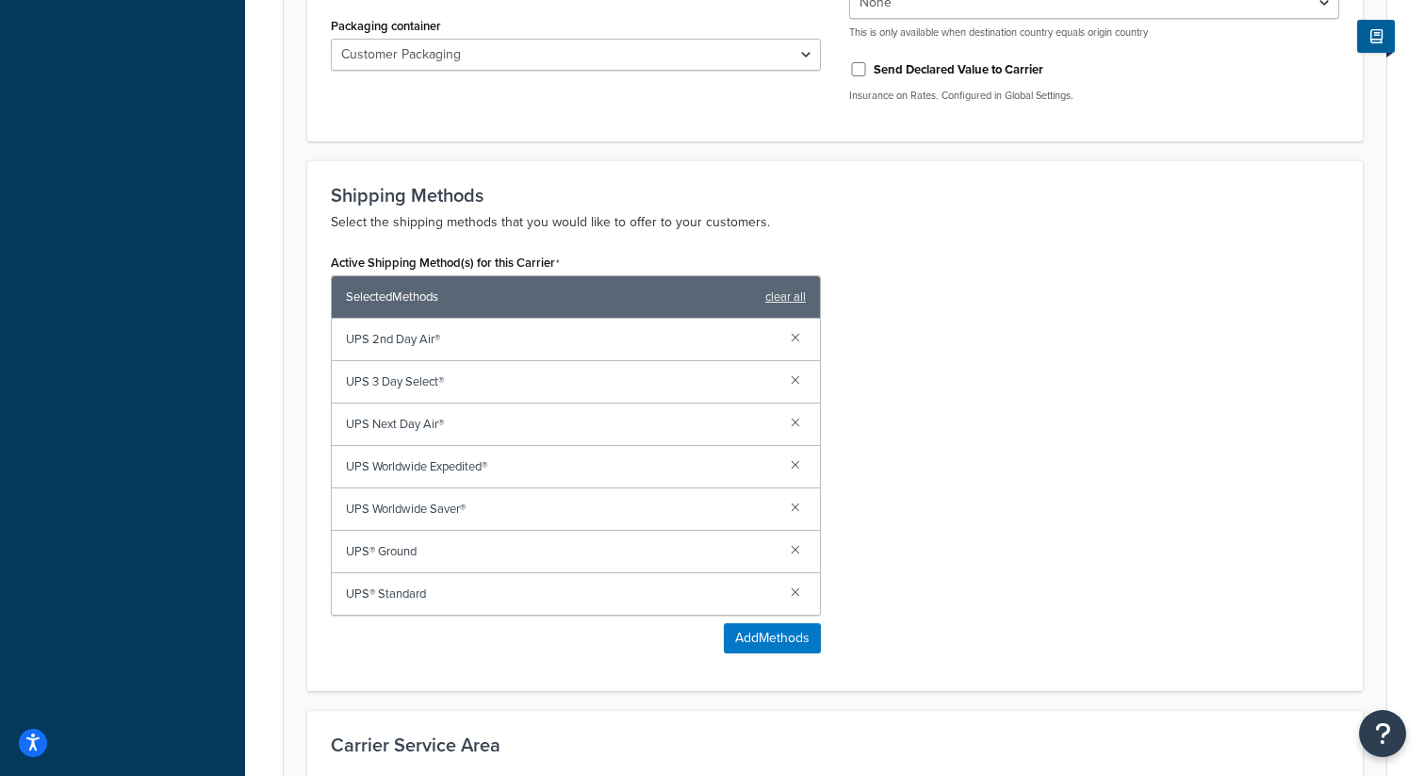
scroll to position [1259, 0]
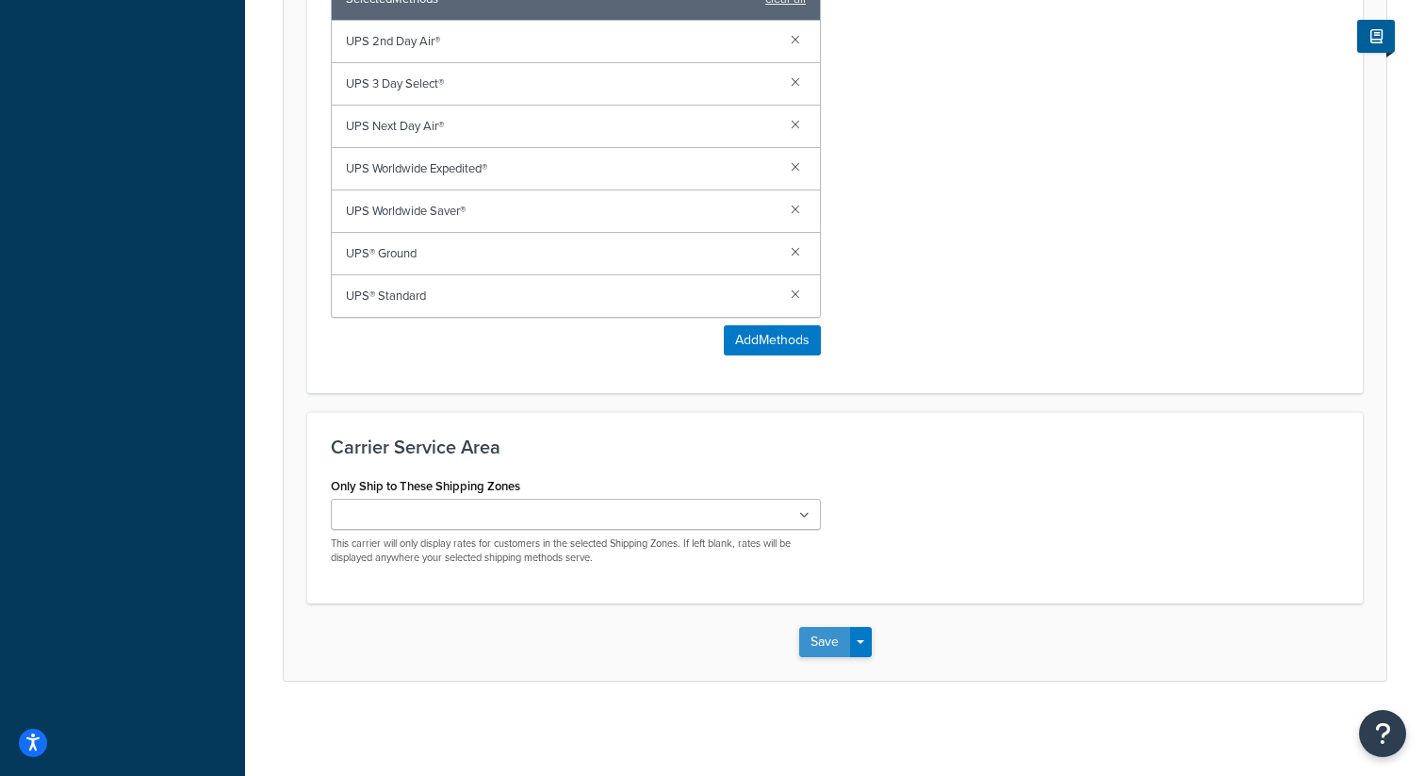
click at [807, 646] on button "Save" at bounding box center [824, 642] width 51 height 30
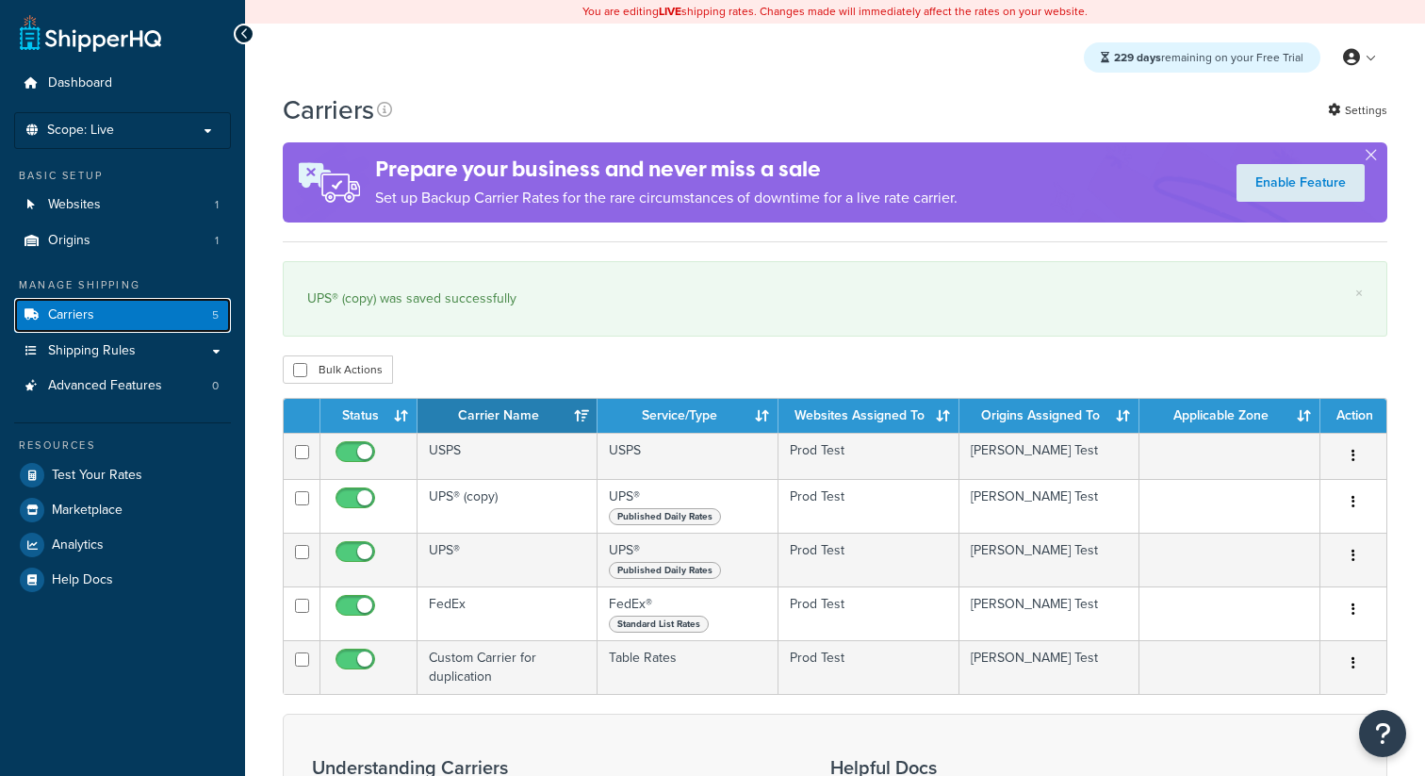
click at [199, 318] on link "Carriers 5" at bounding box center [122, 315] width 217 height 35
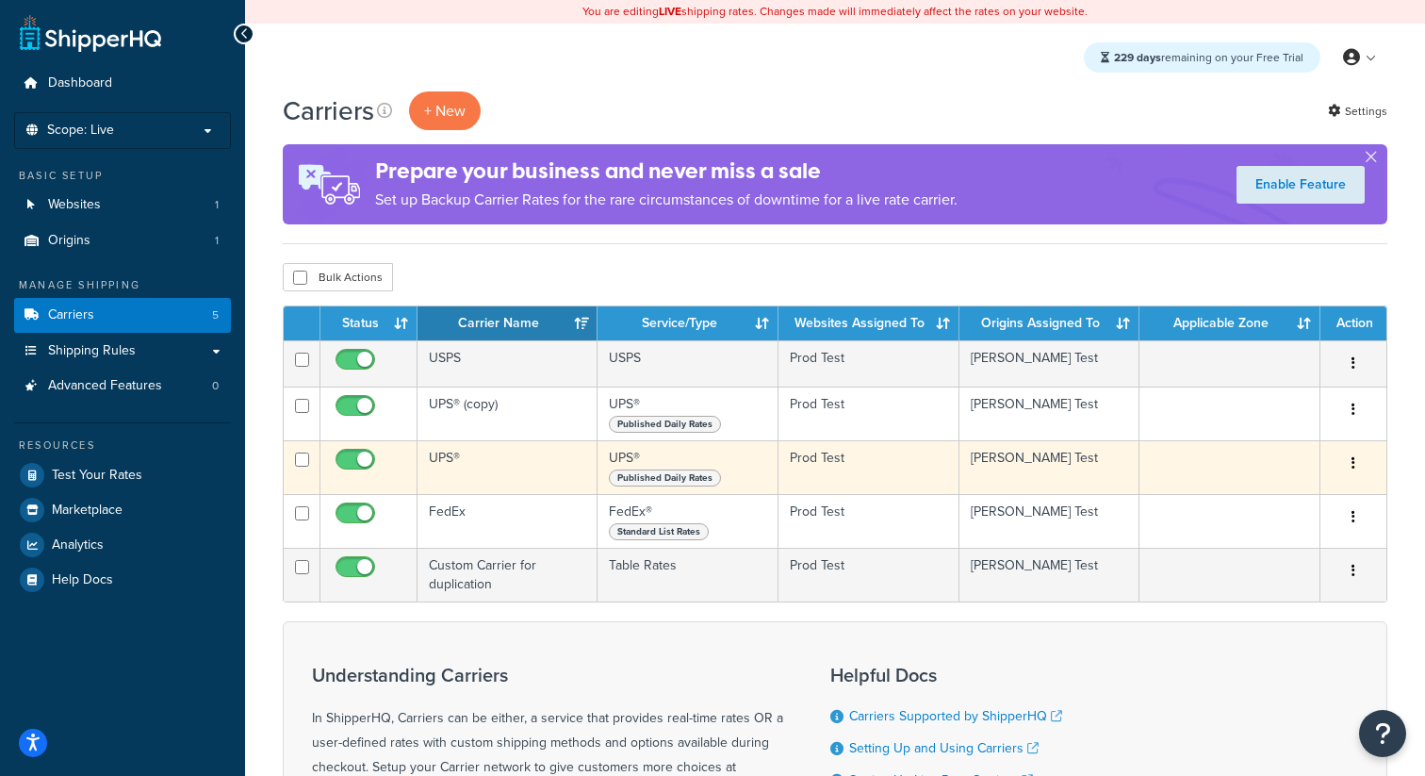
click at [1354, 459] on icon "button" at bounding box center [1353, 462] width 4 height 13
click at [1283, 588] on link "Delete" at bounding box center [1277, 581] width 149 height 39
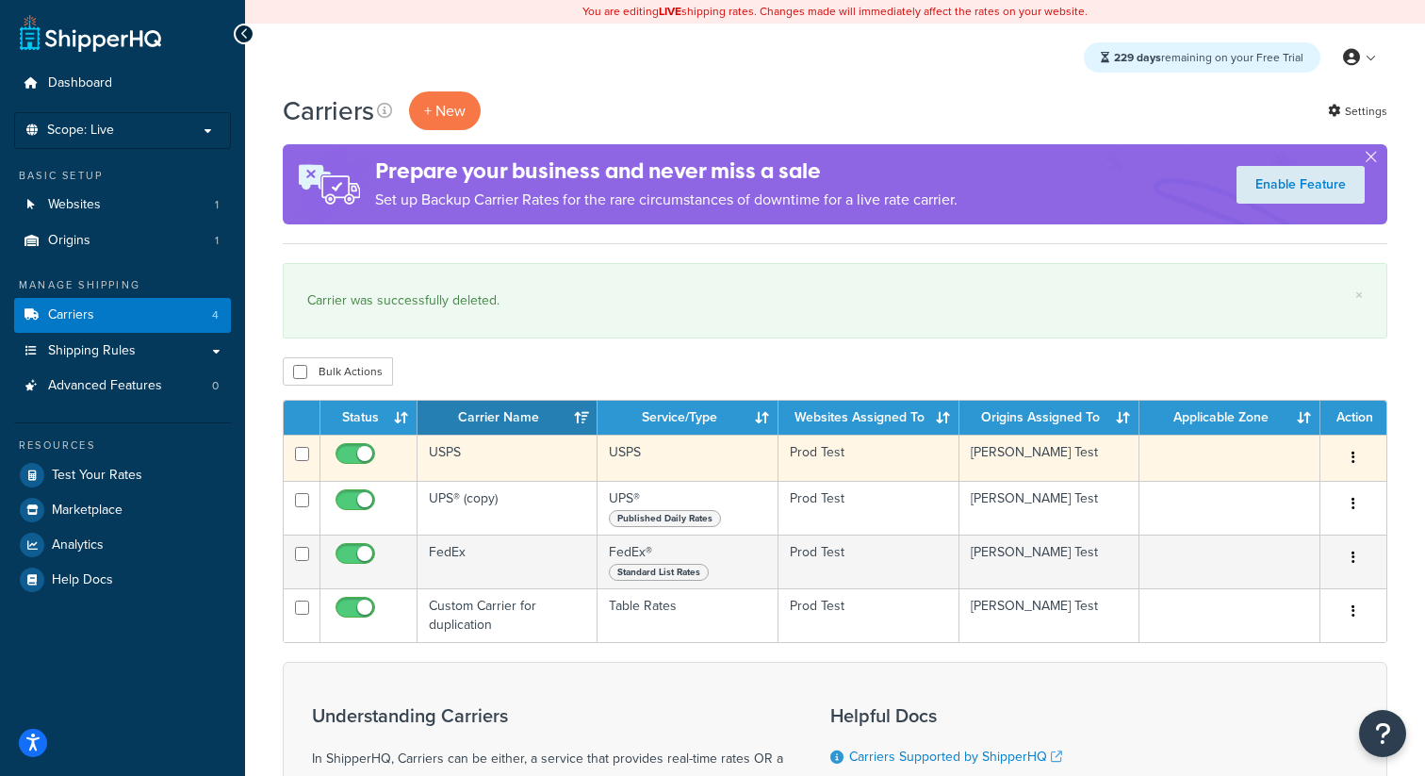
click at [1349, 457] on button "button" at bounding box center [1353, 458] width 26 height 30
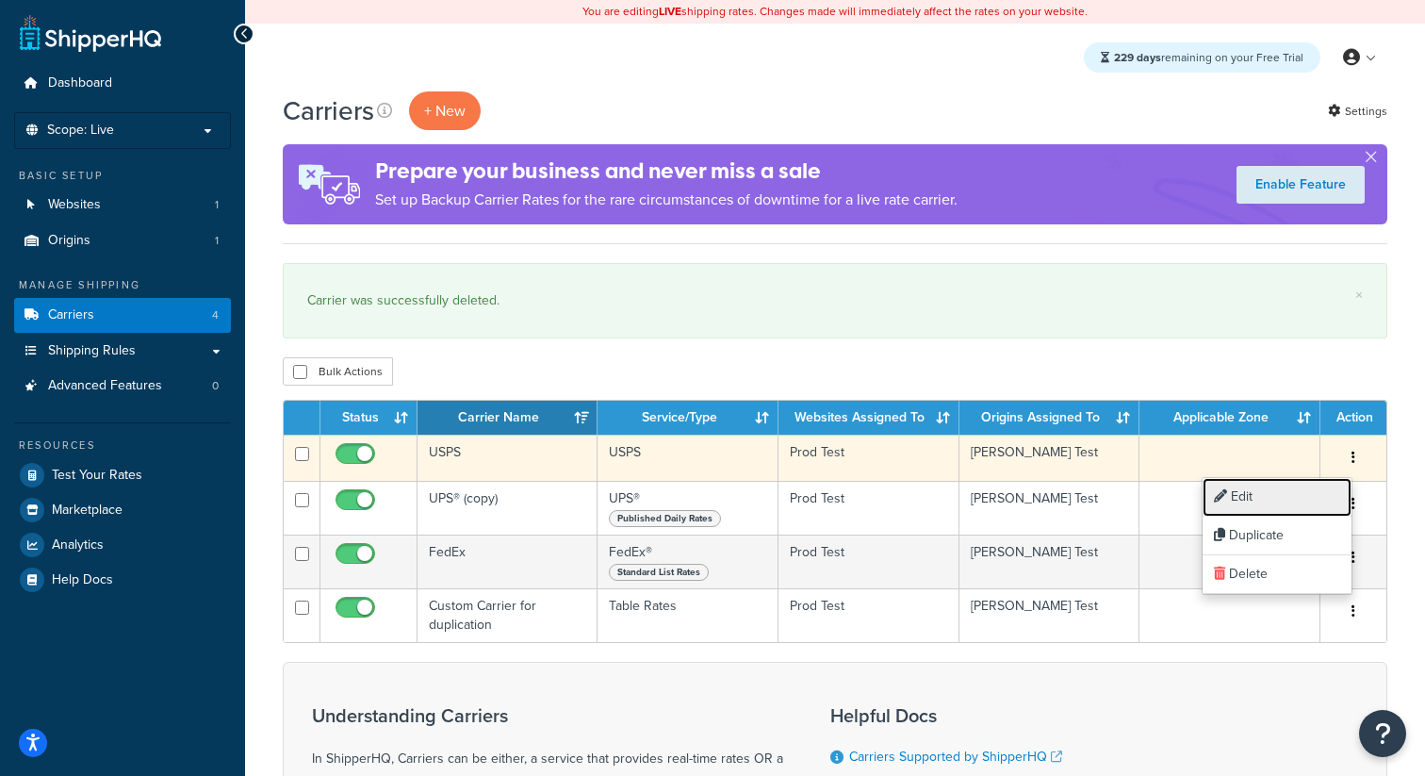
click at [1284, 505] on link "Edit" at bounding box center [1277, 497] width 149 height 39
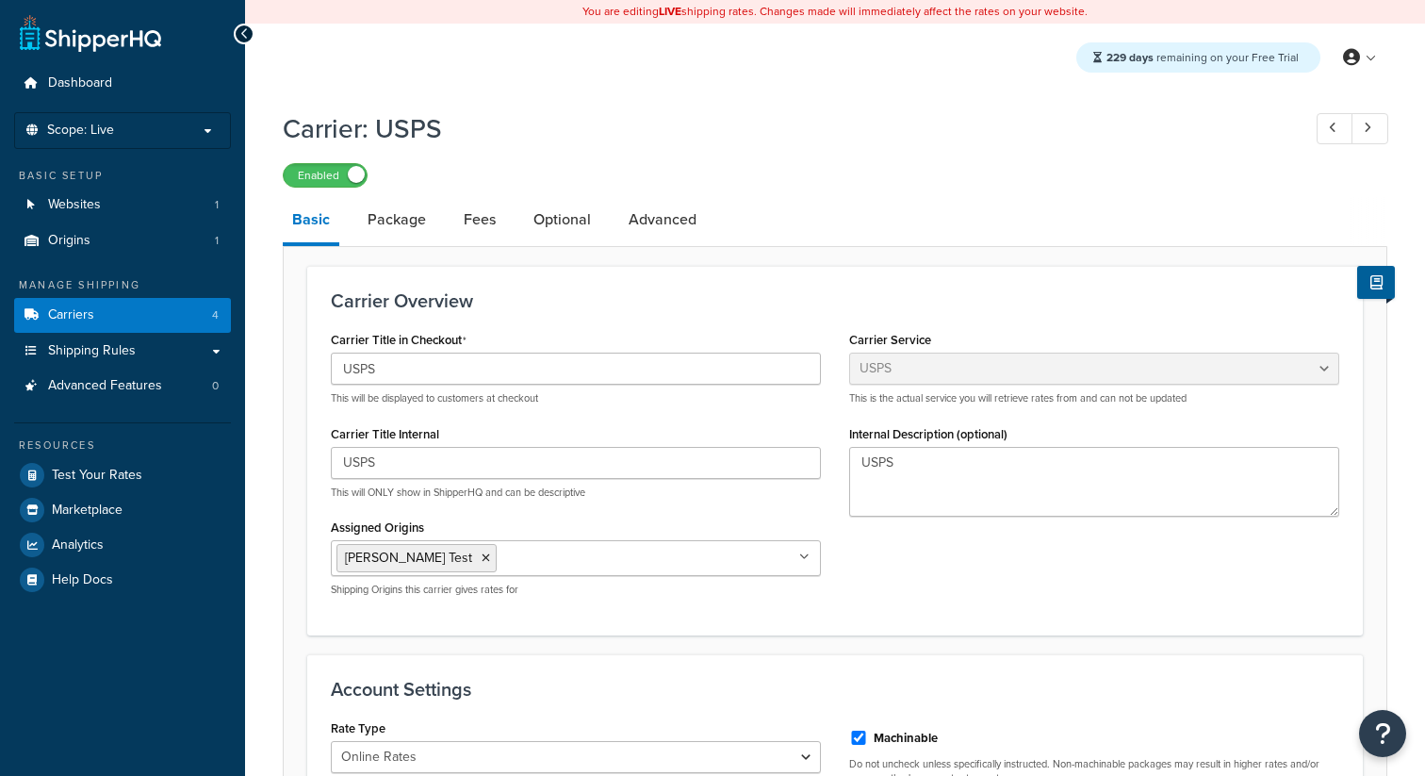
select select "usps"
select select "ONLINE"
click at [537, 349] on div "Carrier Title in Checkout USPS This will be displayed to customers at checkout" at bounding box center [576, 365] width 490 height 79
click at [515, 378] on input "USPS" at bounding box center [576, 368] width 490 height 32
type input "USPSxsxss"
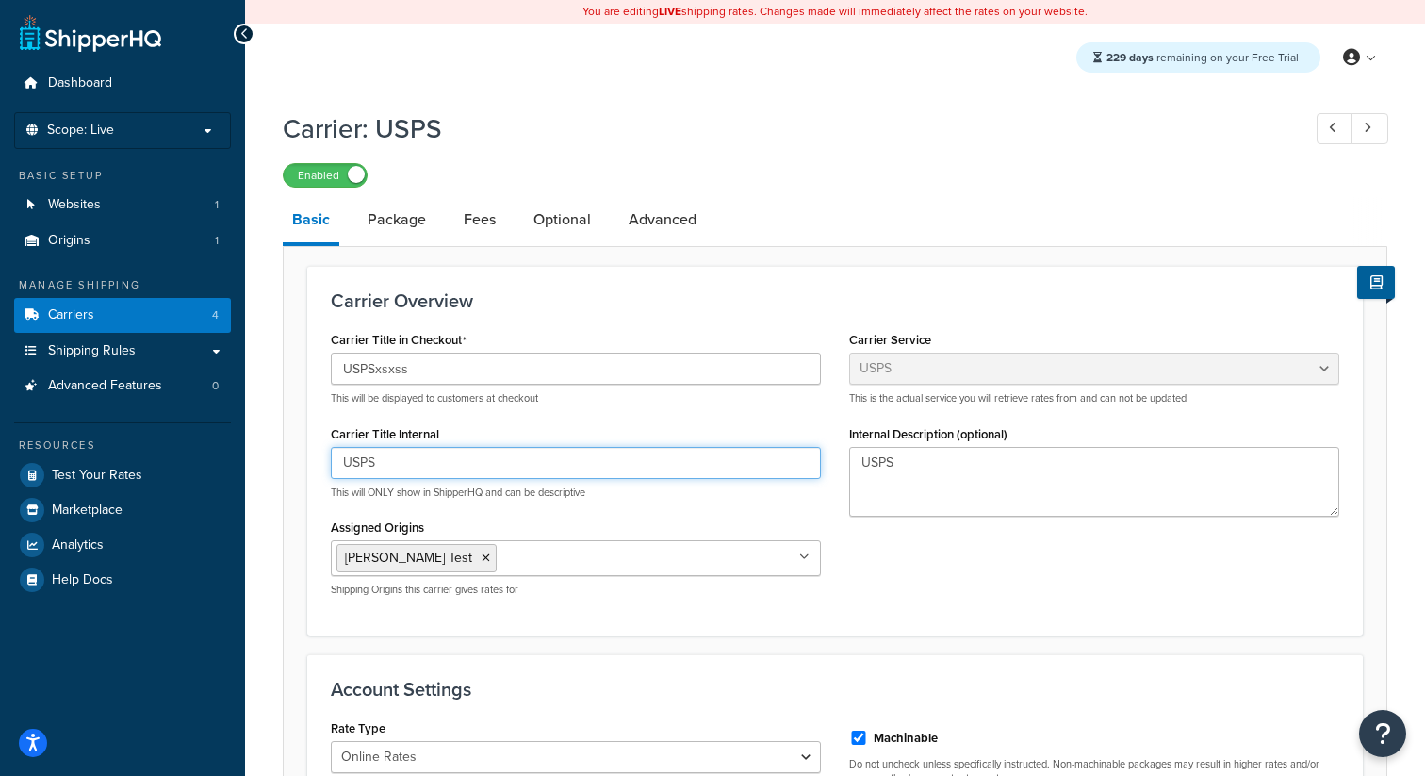
click at [396, 460] on input "USPS" at bounding box center [576, 463] width 490 height 32
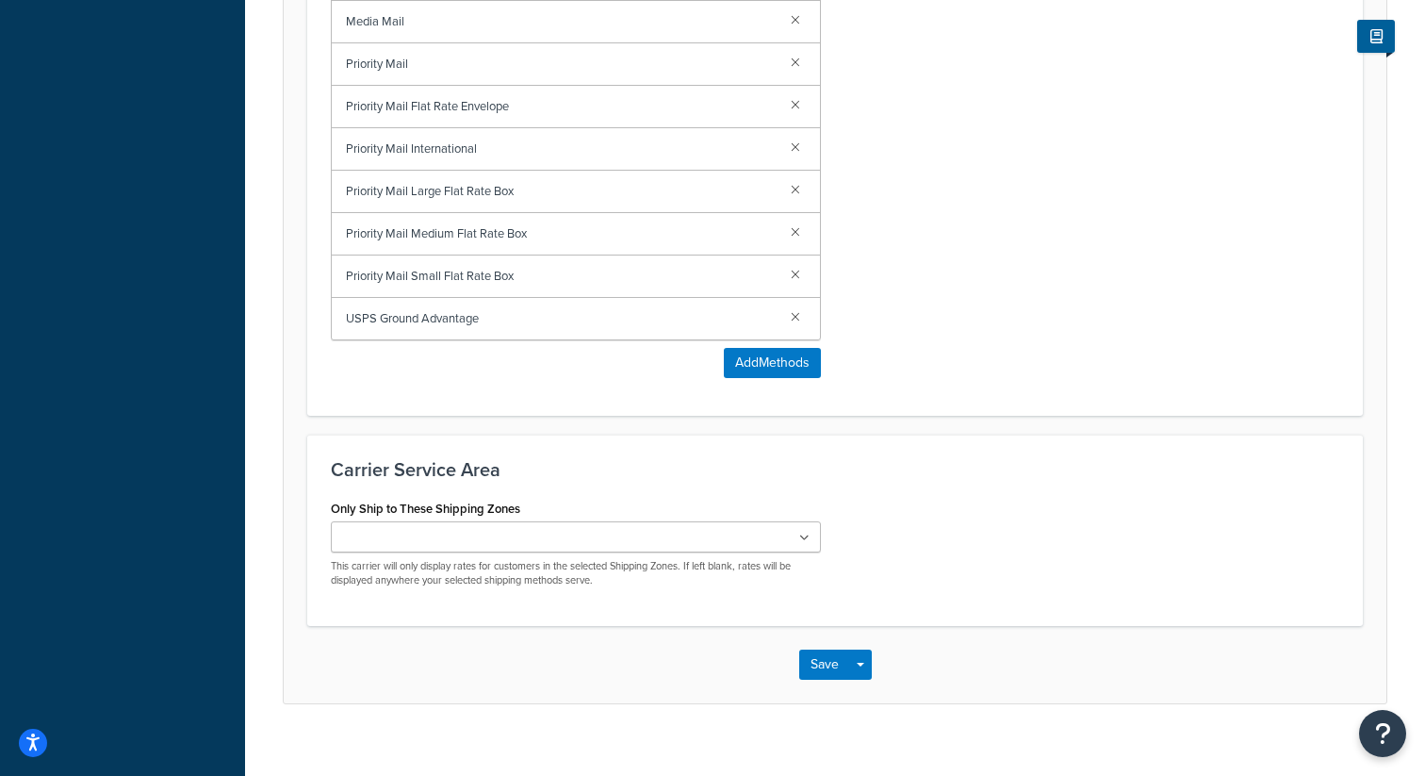
scroll to position [1088, 0]
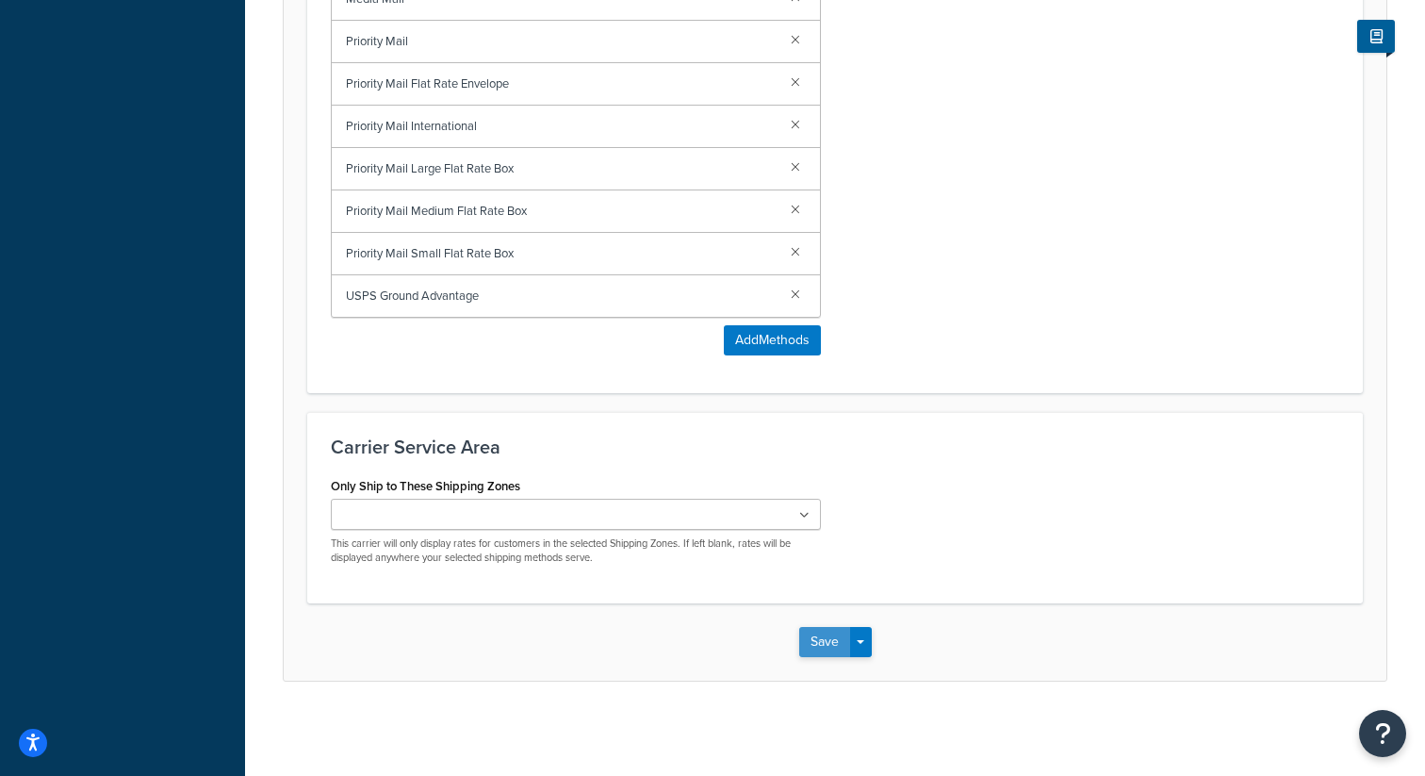
type input "USPSswwsw"
click at [833, 647] on button "Save" at bounding box center [824, 642] width 51 height 30
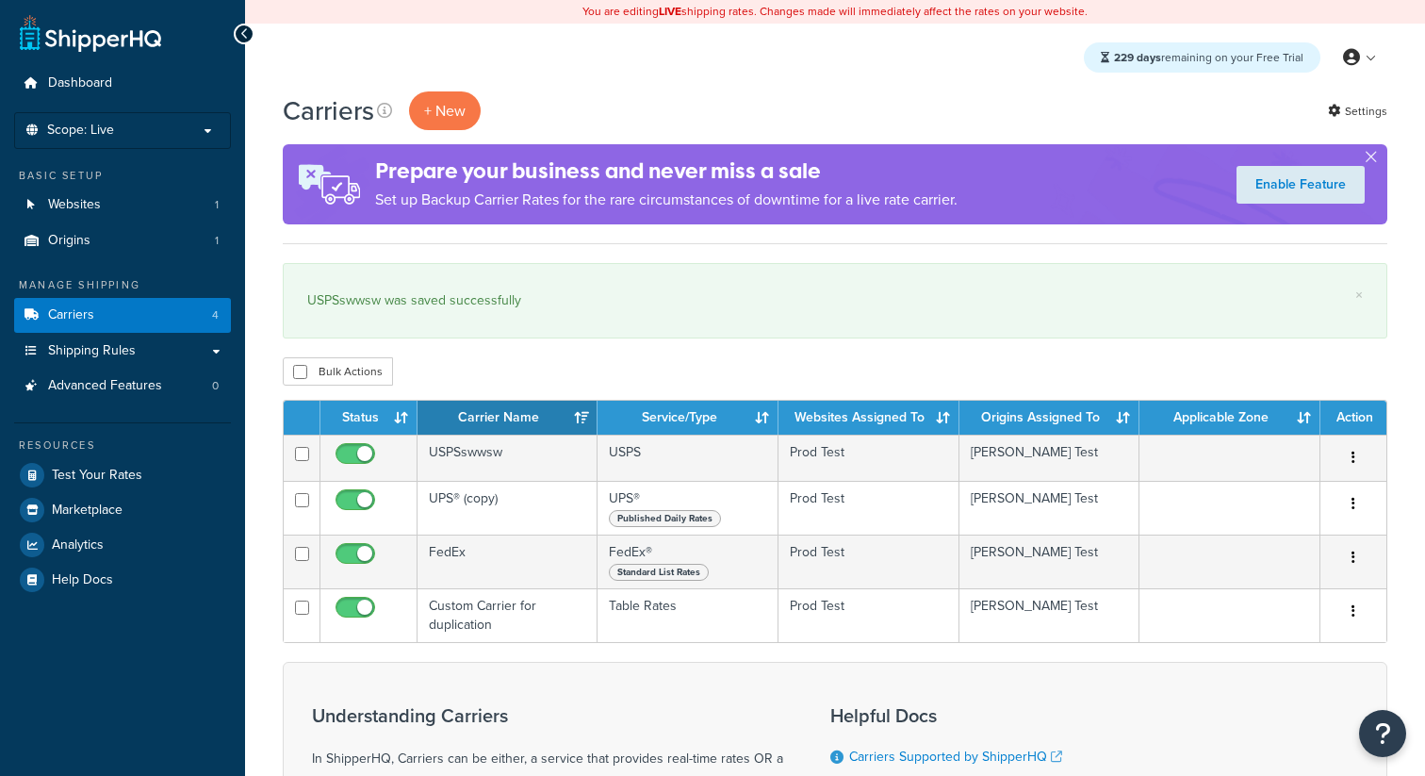
click at [349, 355] on div "Carriers + New Settings Prepare your business and never miss a sale Set up Back…" at bounding box center [835, 583] width 1180 height 984
click at [351, 375] on button "Bulk Actions" at bounding box center [338, 371] width 110 height 28
checkbox input "true"
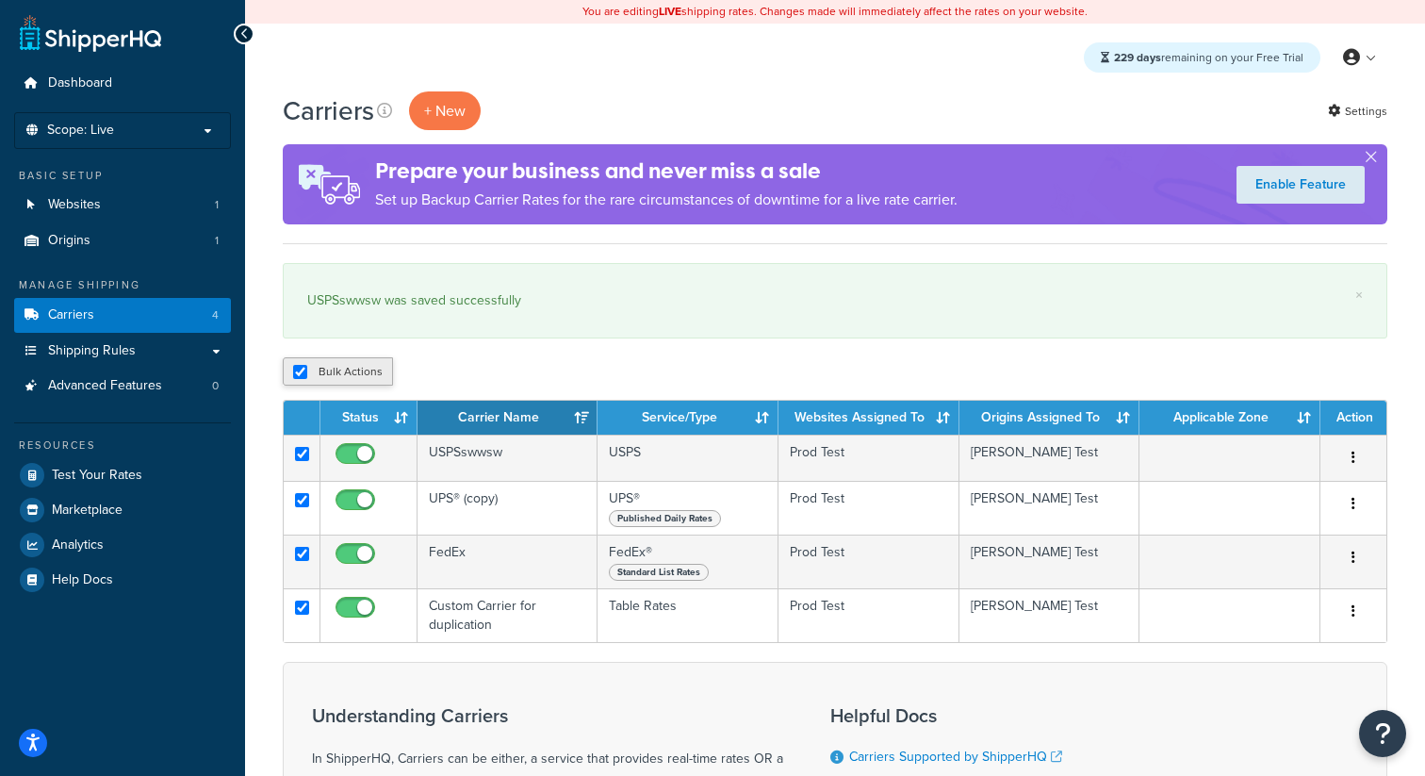
checkbox input "true"
click at [417, 367] on button "Duplicate" at bounding box center [431, 371] width 79 height 28
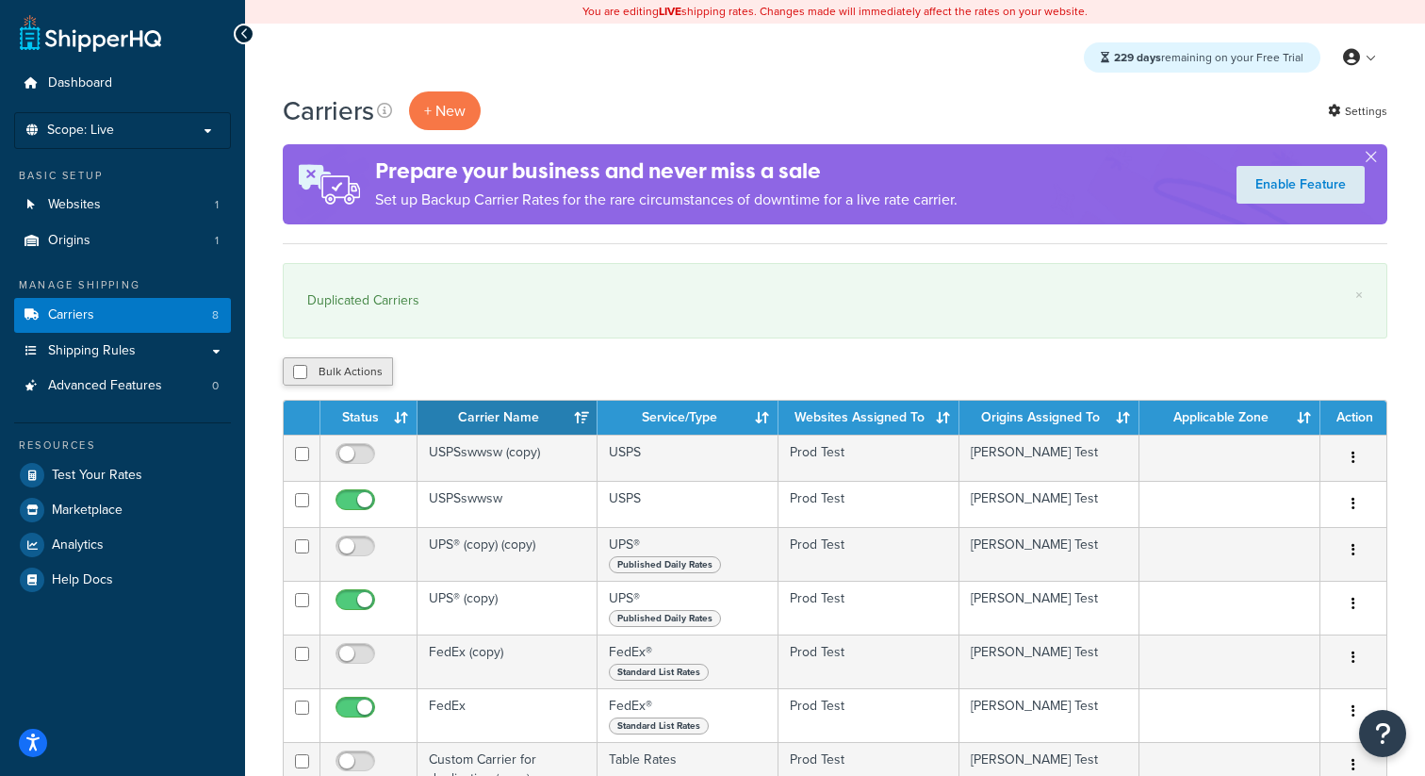
click at [348, 373] on button "Bulk Actions" at bounding box center [338, 371] width 110 height 28
checkbox input "true"
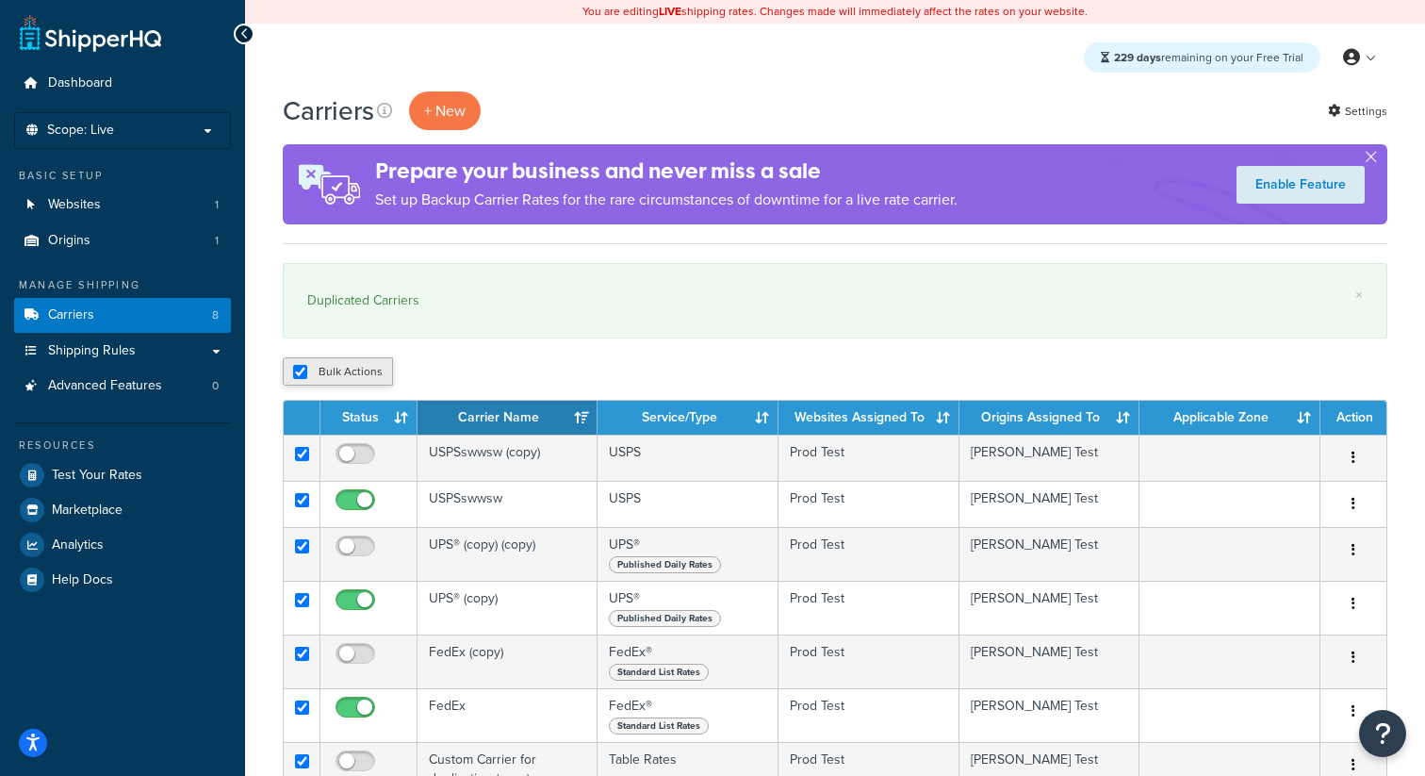
checkbox input "true"
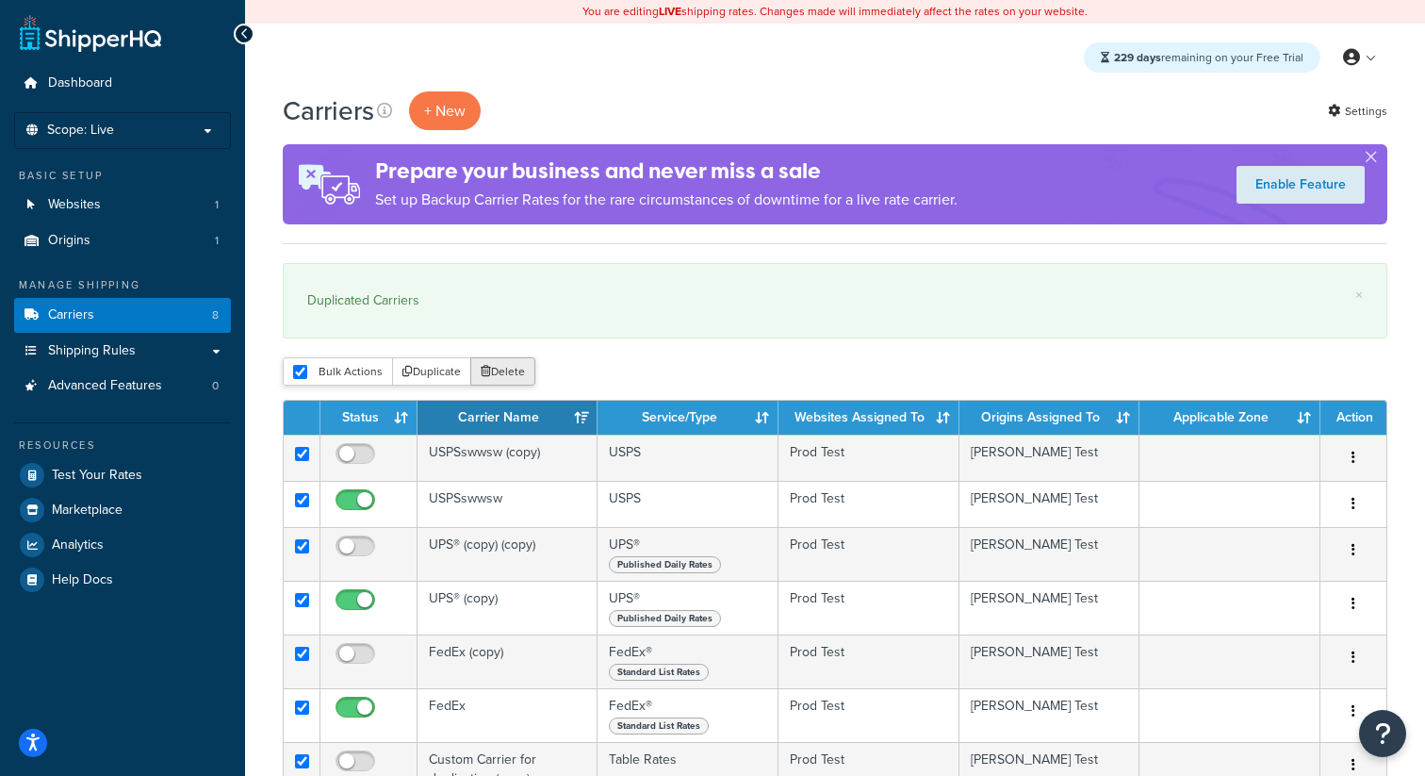
click at [491, 370] on button "Delete" at bounding box center [502, 371] width 65 height 28
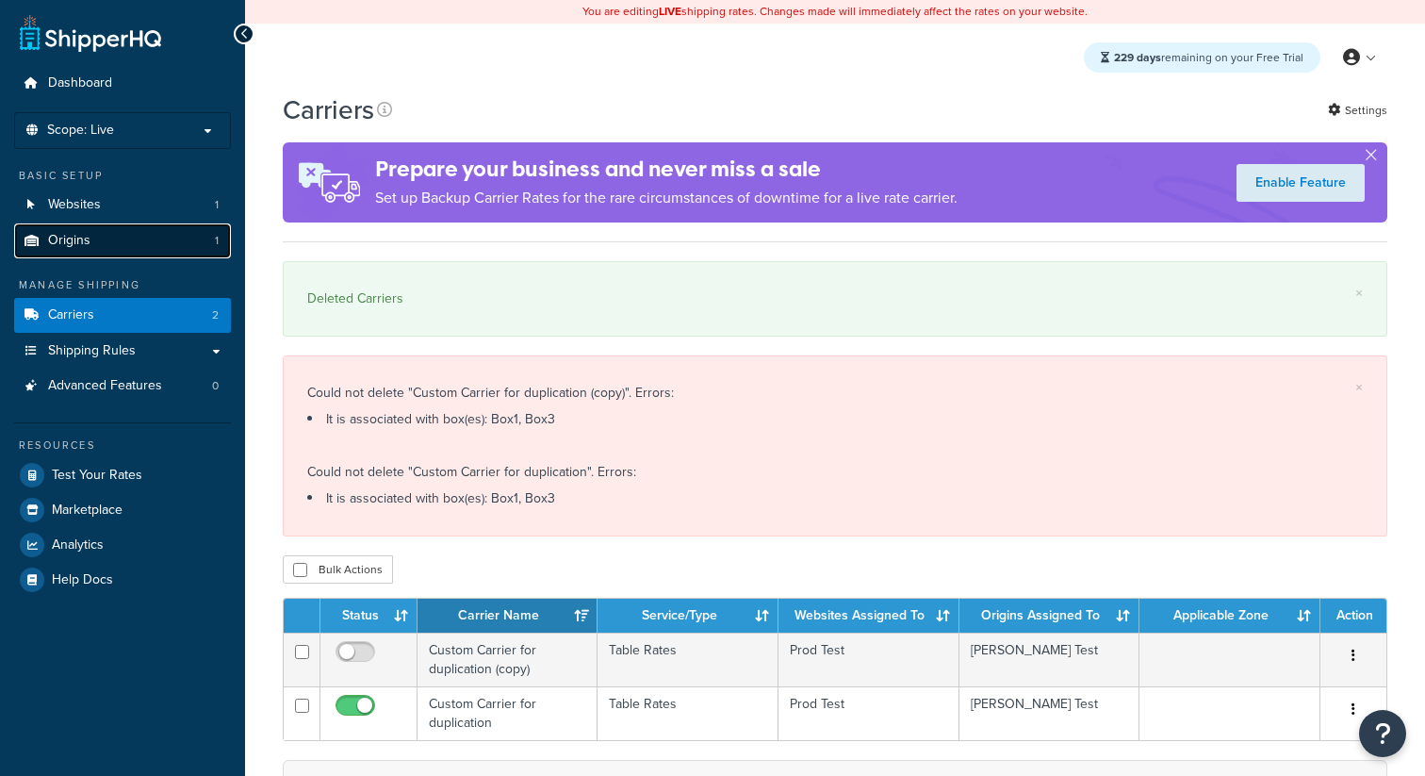
click at [187, 244] on link "Origins 1" at bounding box center [122, 240] width 217 height 35
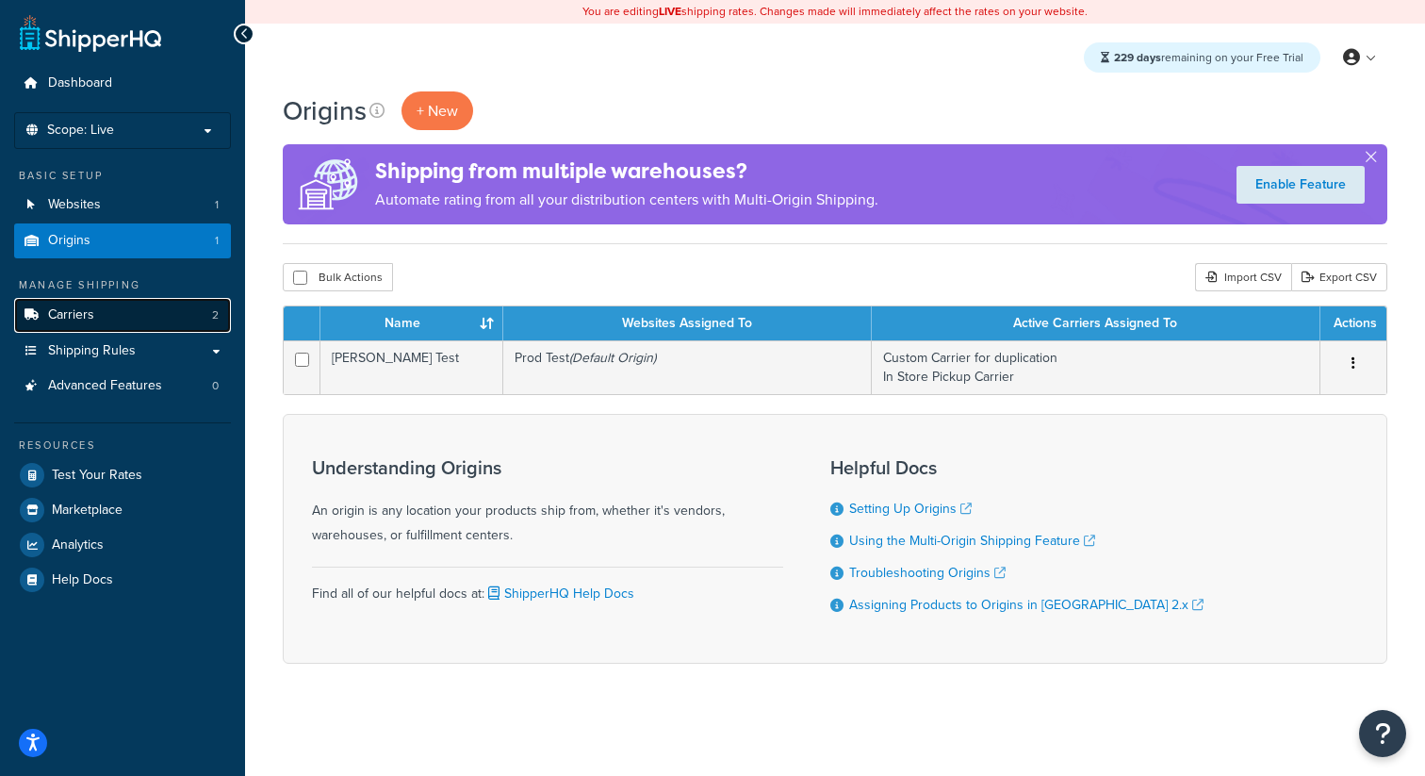
click at [189, 316] on link "Carriers 2" at bounding box center [122, 315] width 217 height 35
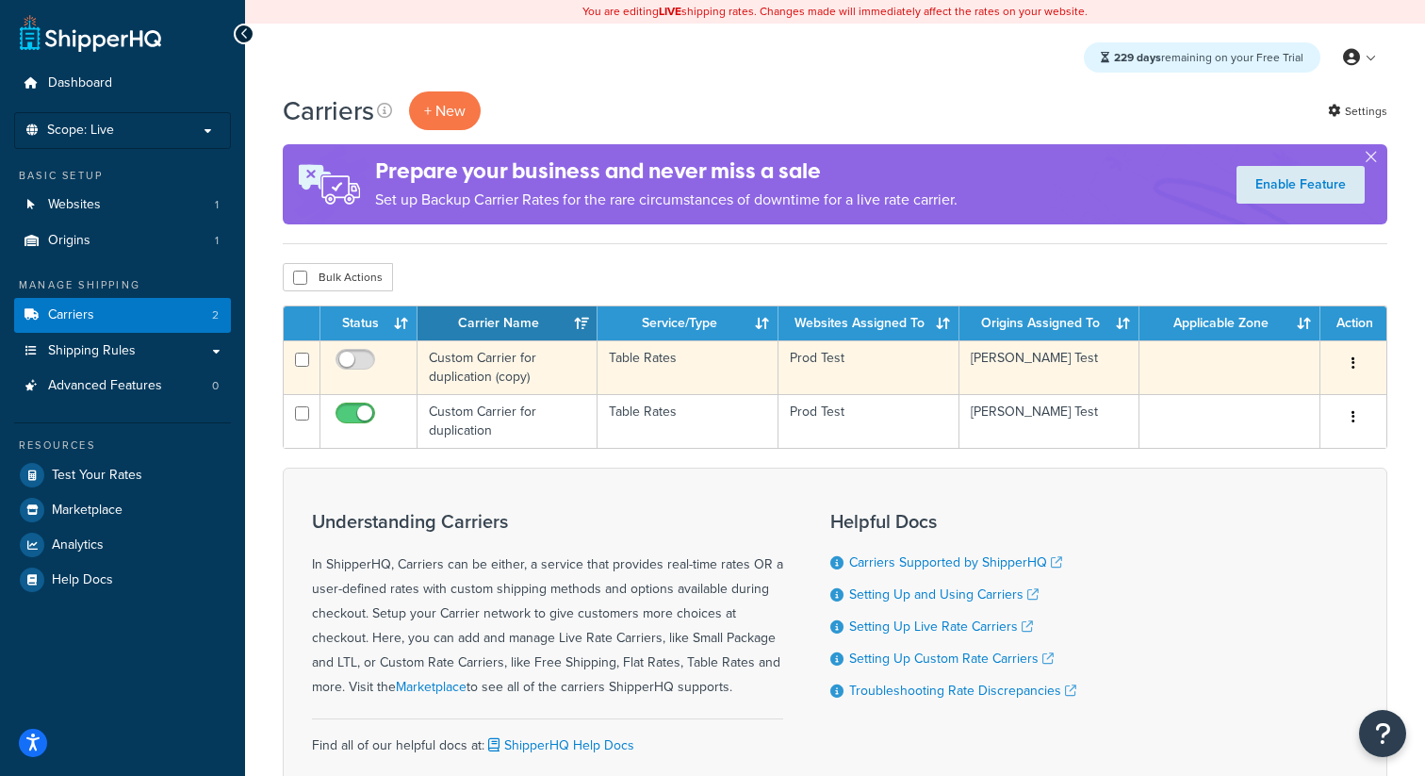
click at [1352, 369] on icon "button" at bounding box center [1353, 362] width 4 height 13
click at [1296, 479] on link "Delete" at bounding box center [1277, 480] width 149 height 39
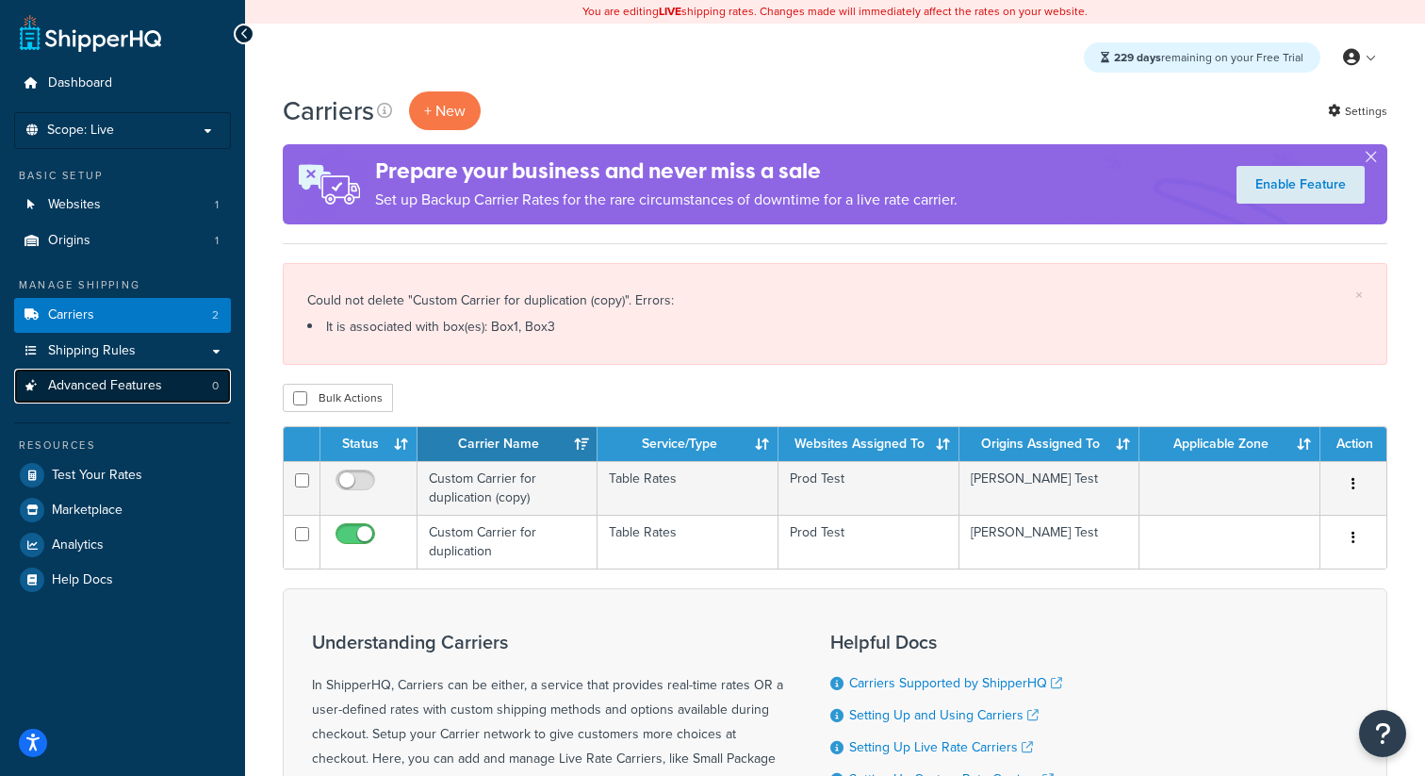
click at [160, 388] on span "Advanced Features" at bounding box center [105, 386] width 114 height 16
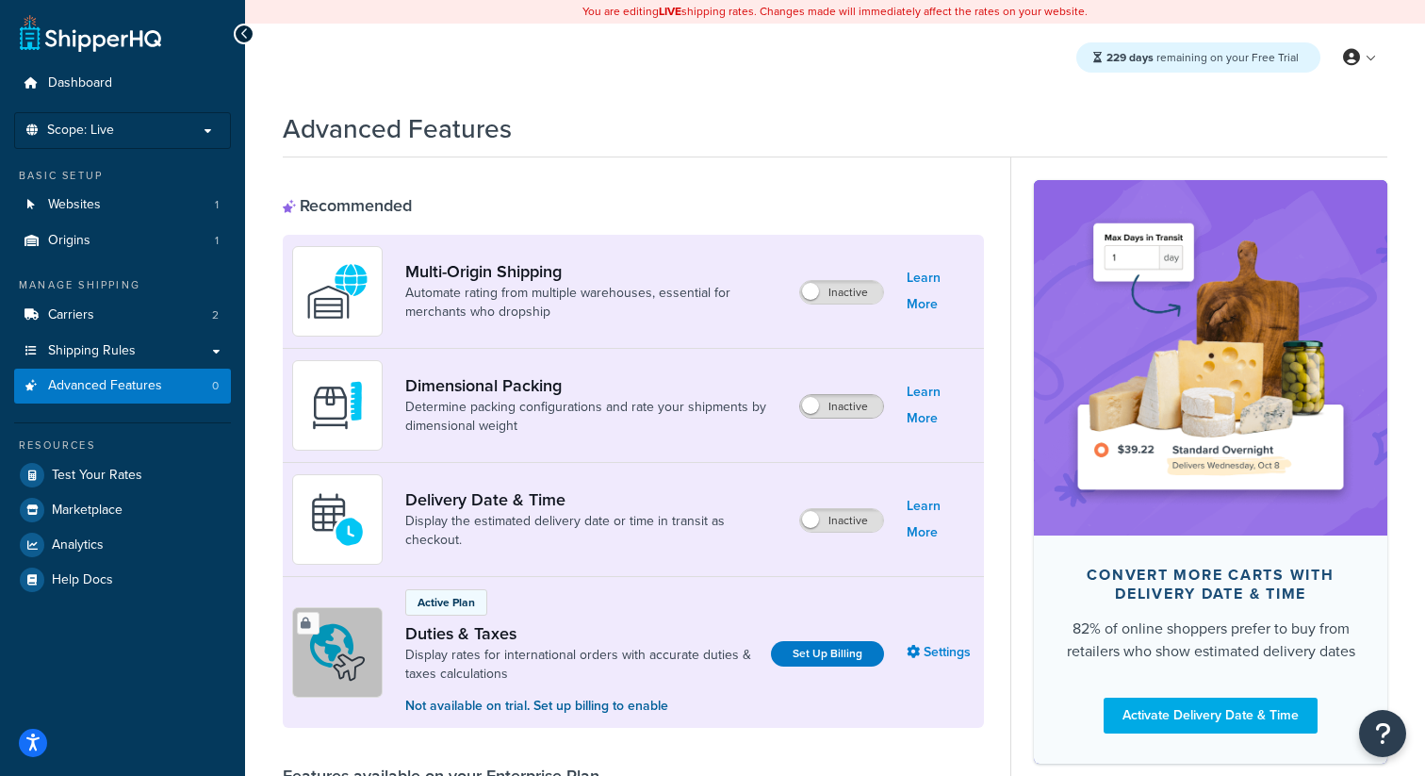
click at [813, 410] on span at bounding box center [810, 405] width 17 height 17
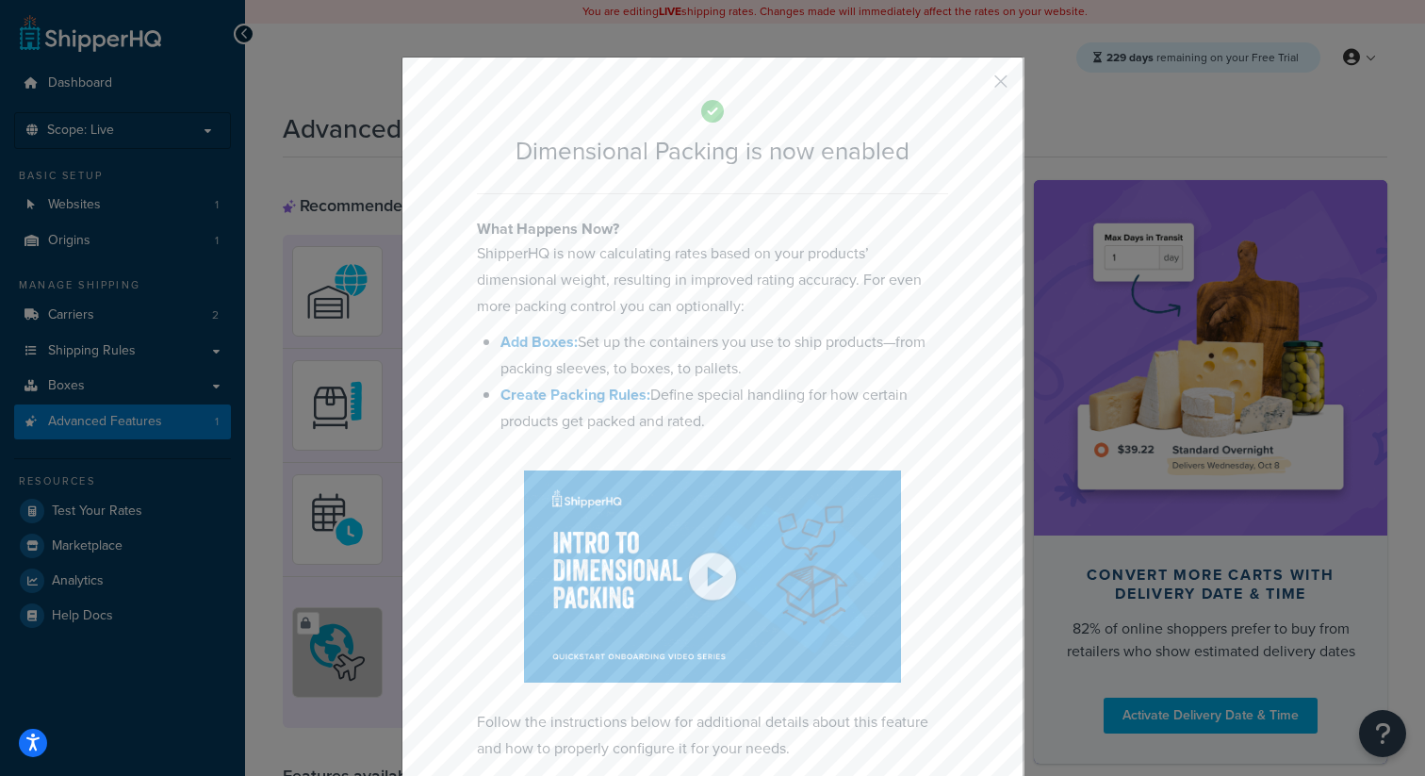
scroll to position [98, 0]
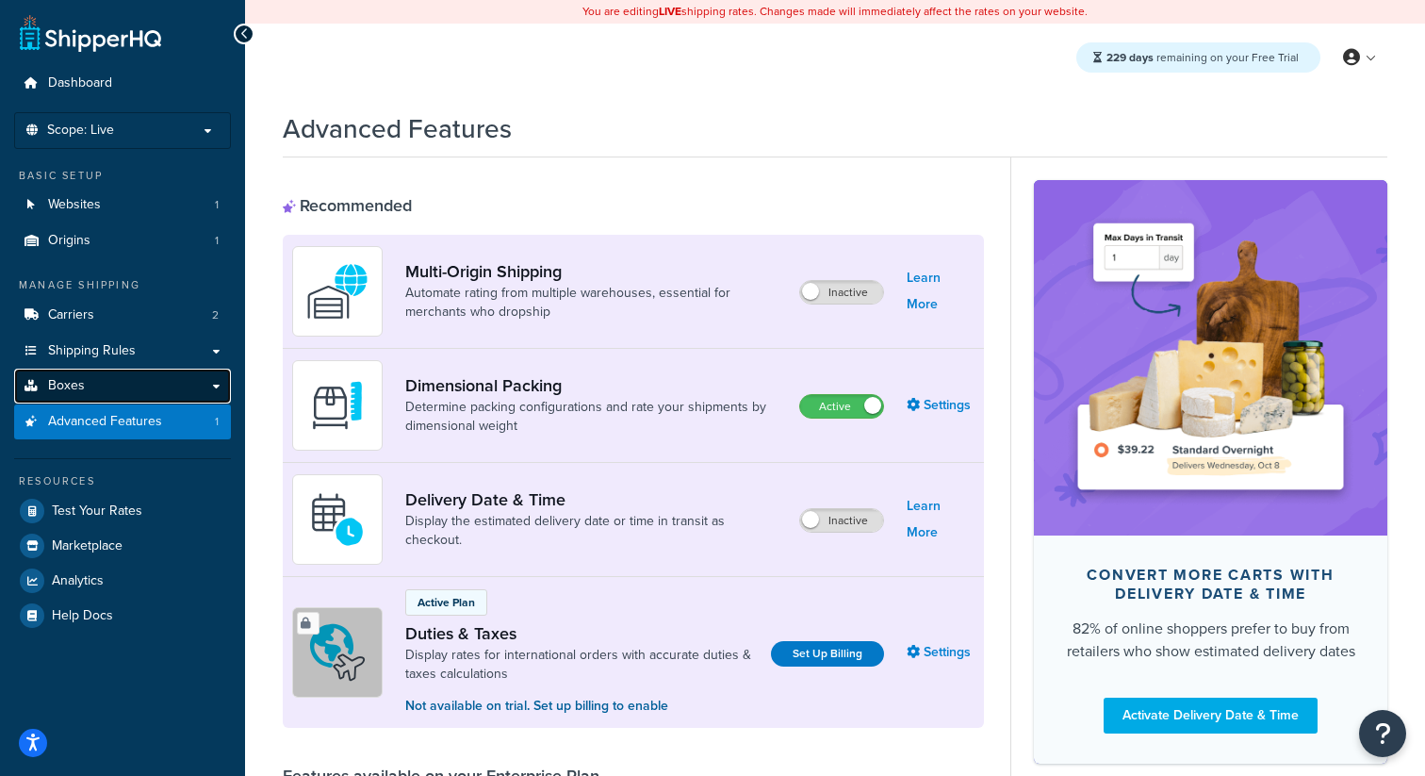
click at [142, 373] on link "Boxes" at bounding box center [122, 385] width 217 height 35
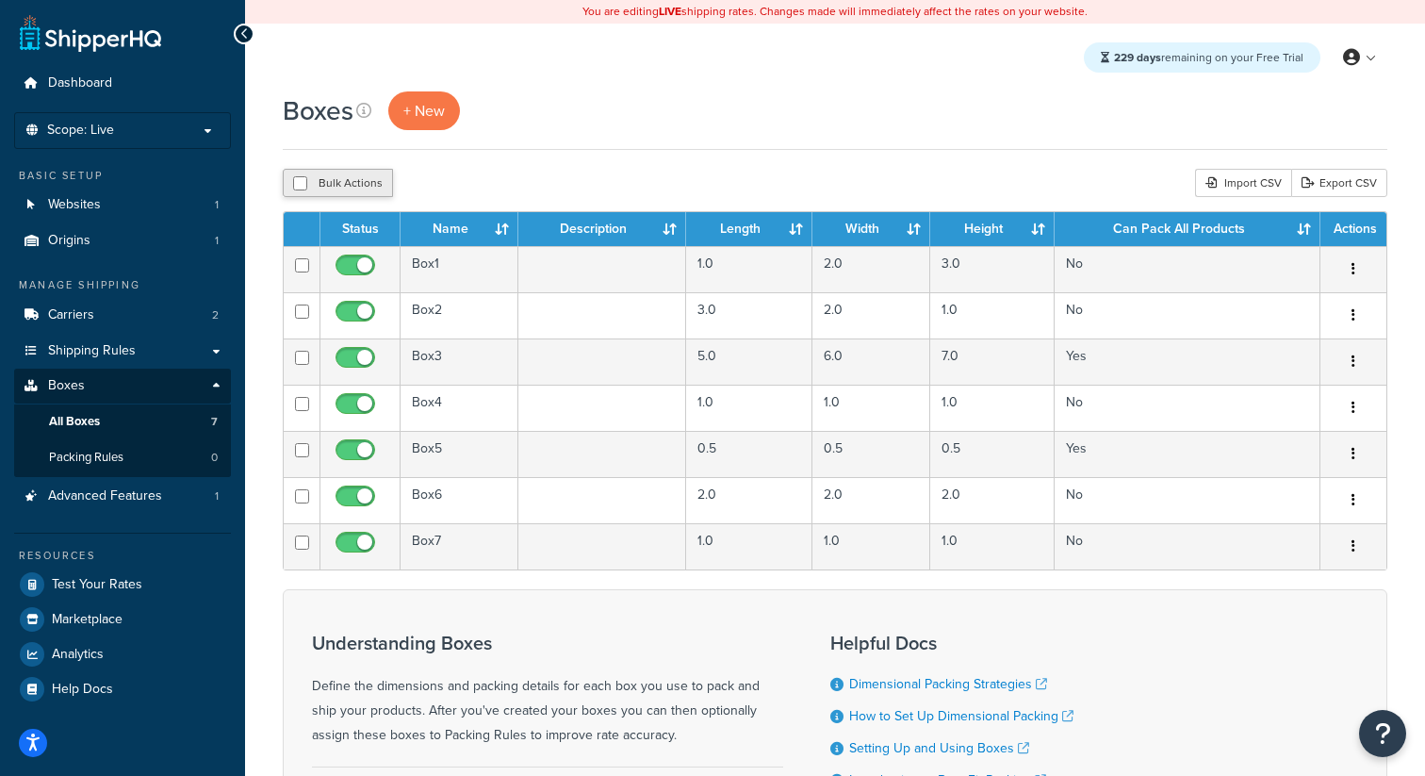
click at [373, 175] on button "Bulk Actions" at bounding box center [338, 183] width 110 height 28
checkbox input "true"
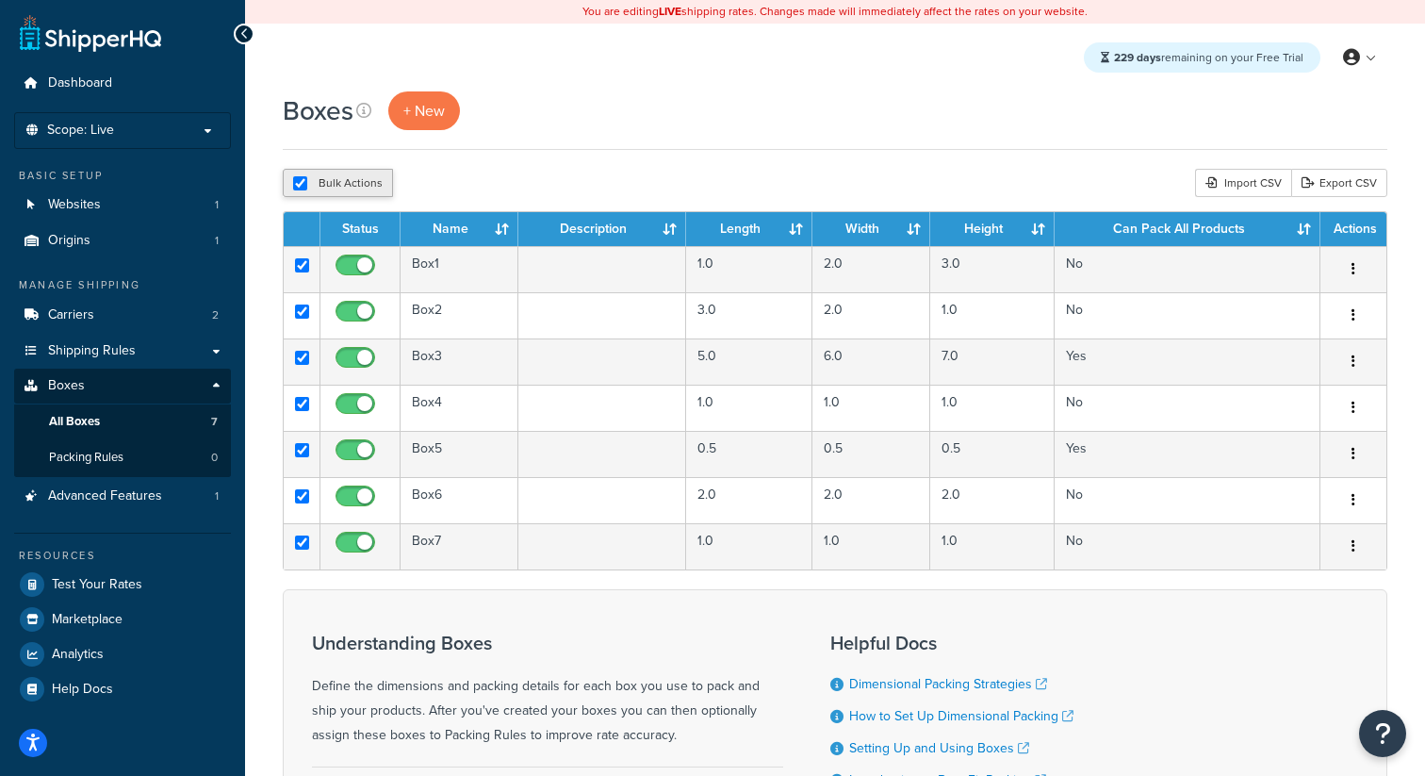
checkbox input "true"
click at [513, 182] on button "Delete" at bounding box center [502, 183] width 65 height 28
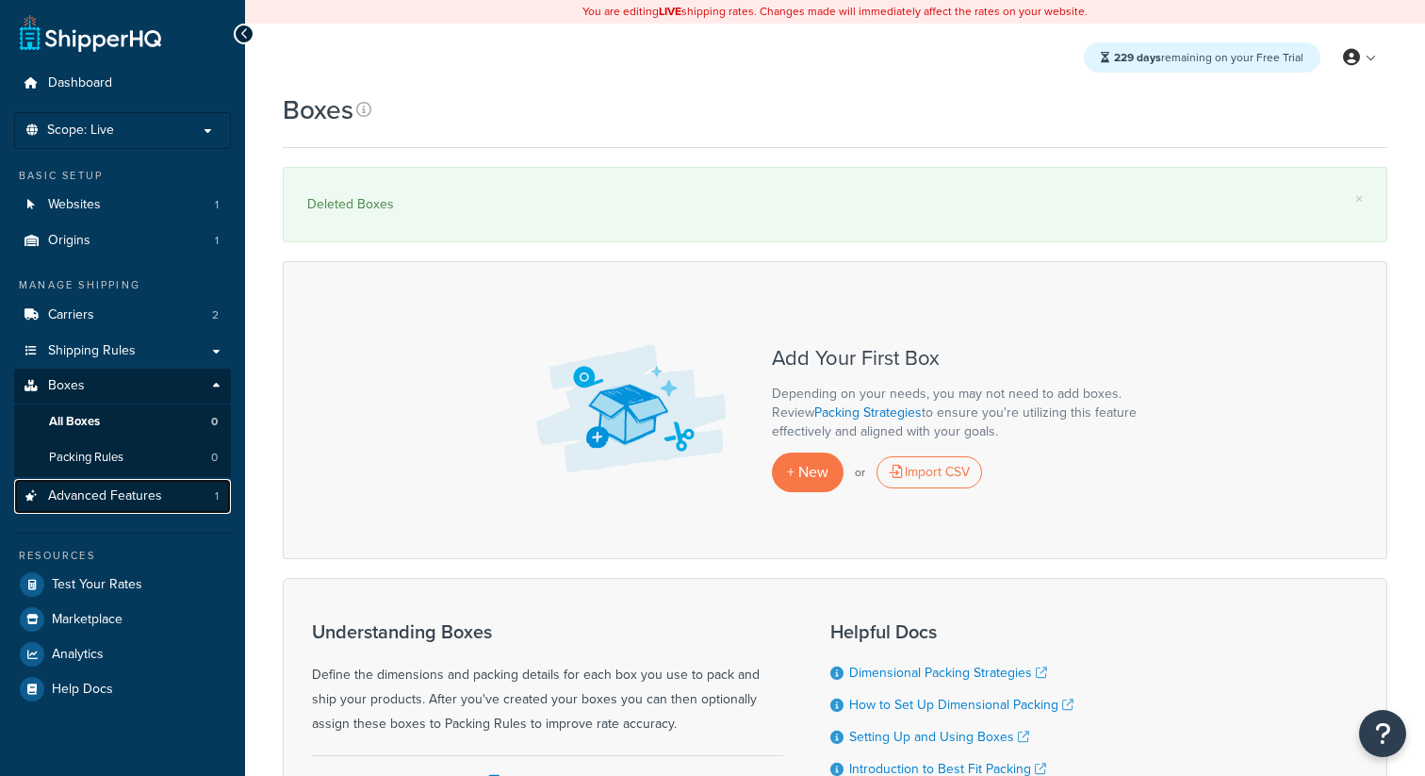
drag, startPoint x: 0, startPoint y: 0, endPoint x: 157, endPoint y: 499, distance: 523.7
click at [157, 499] on span "Advanced Features" at bounding box center [105, 496] width 114 height 16
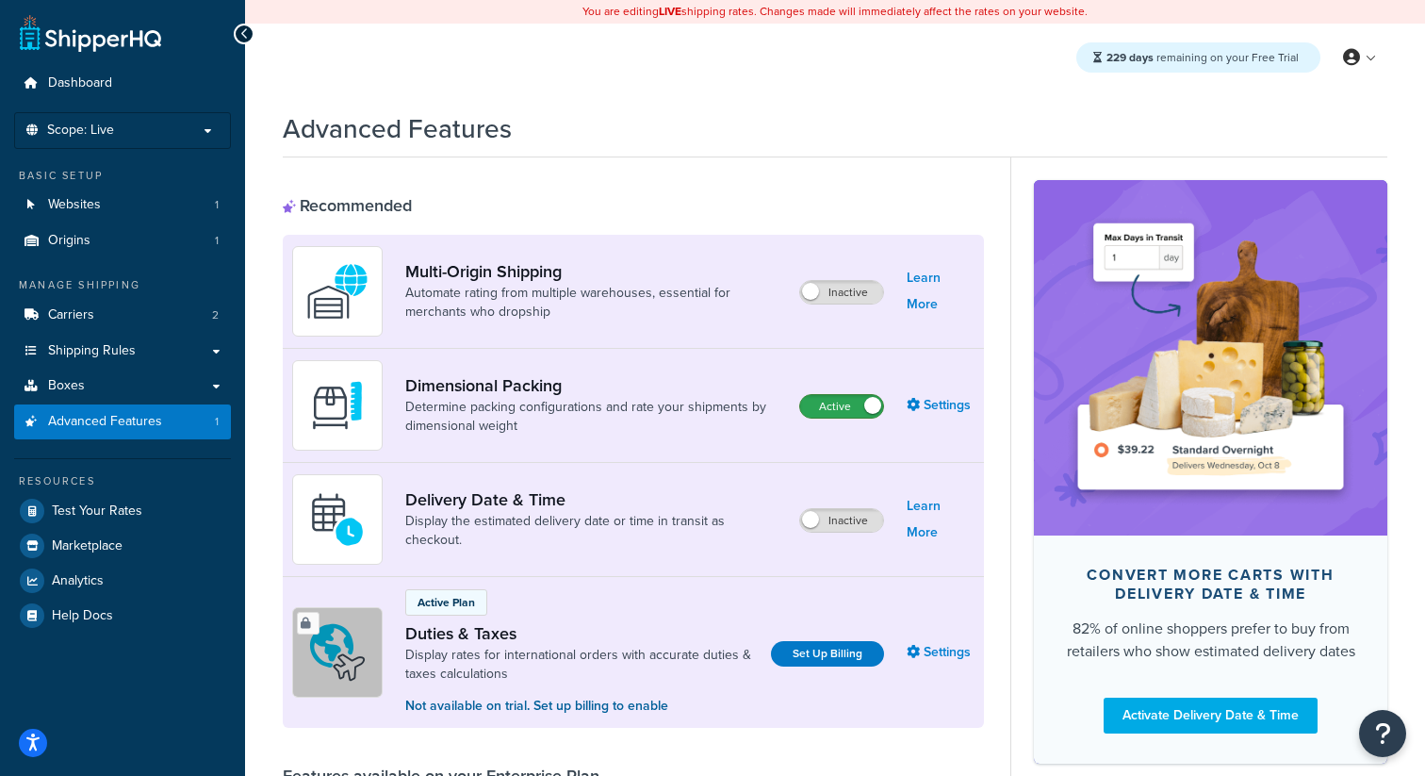
click at [843, 413] on label "Active" at bounding box center [841, 406] width 83 height 23
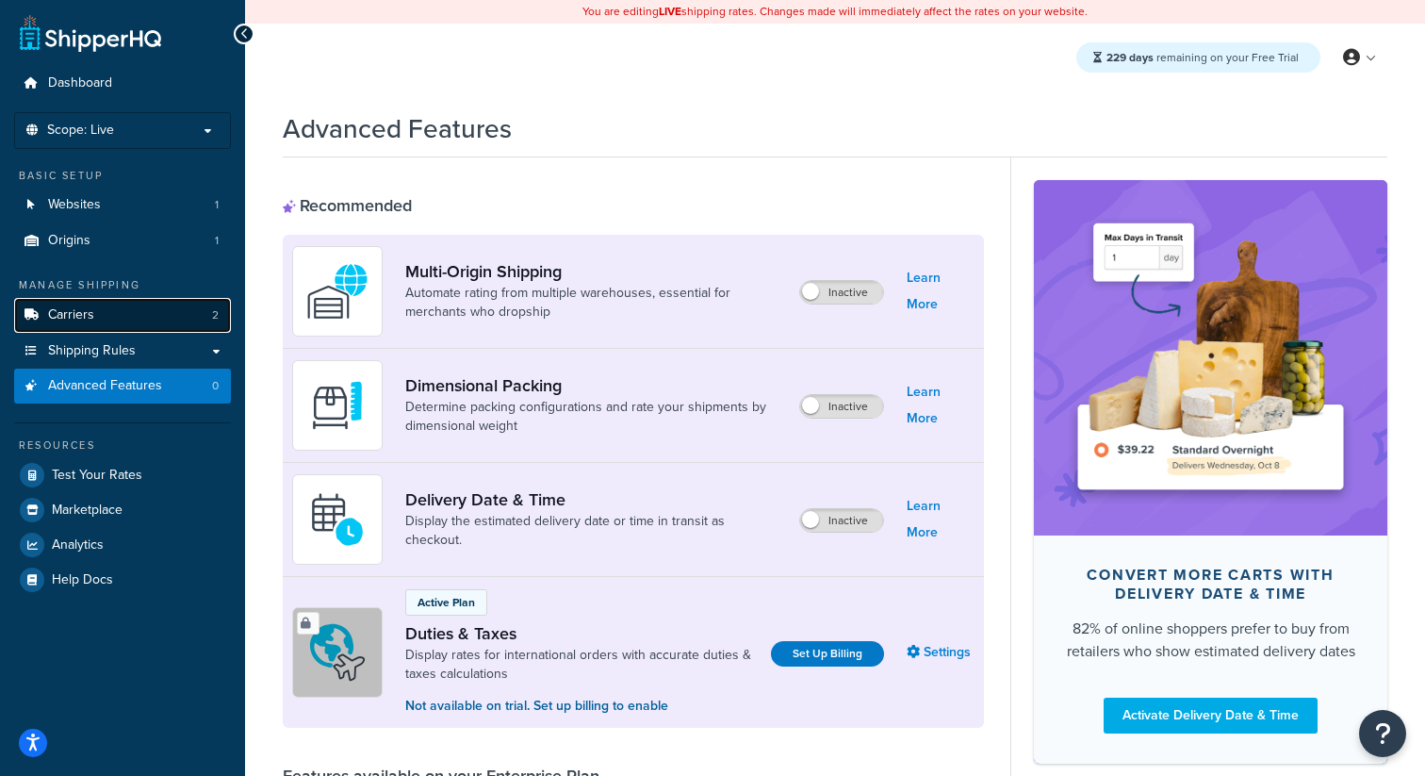
click at [172, 317] on link "Carriers 2" at bounding box center [122, 315] width 217 height 35
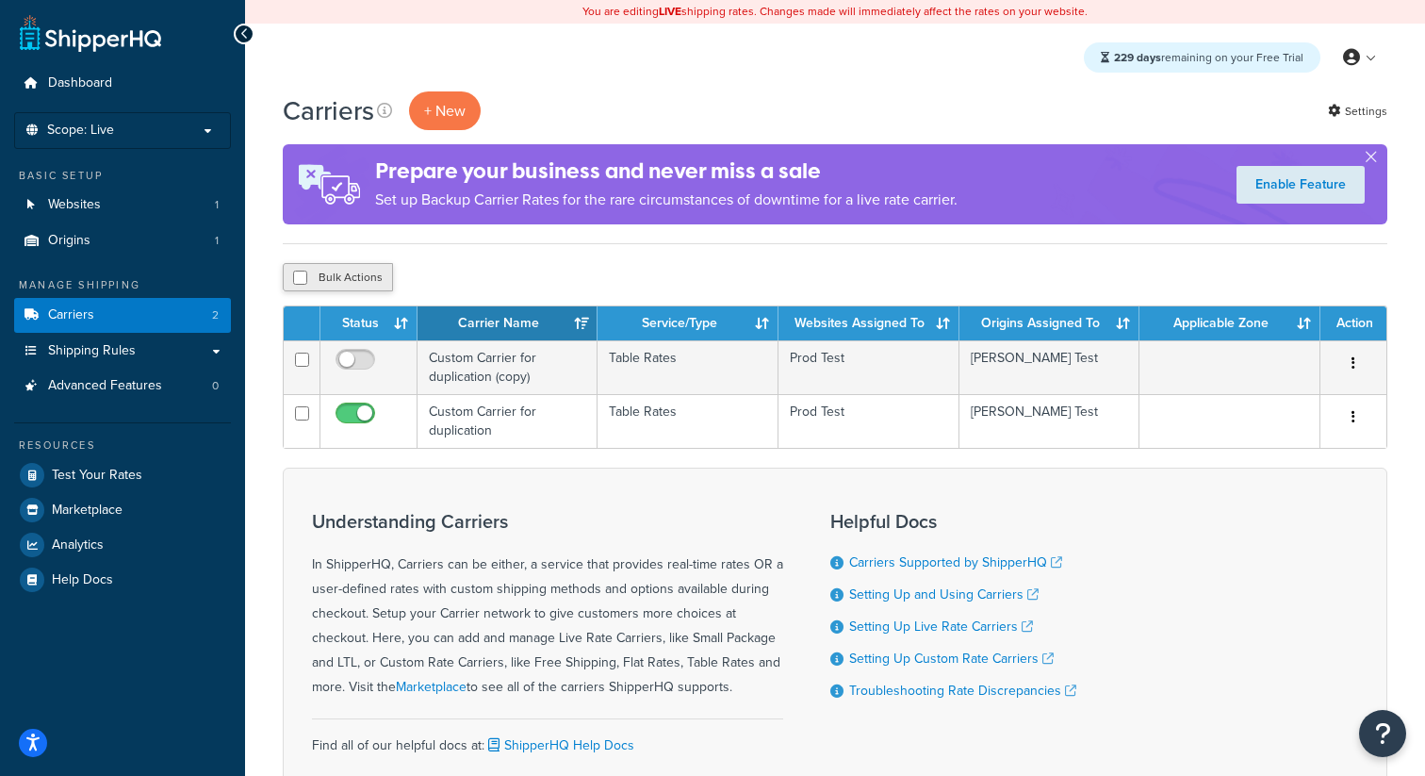
click at [352, 272] on button "Bulk Actions" at bounding box center [338, 277] width 110 height 28
checkbox input "true"
click at [538, 271] on div "Bulk Actions Duplicate Delete" at bounding box center [835, 277] width 1105 height 28
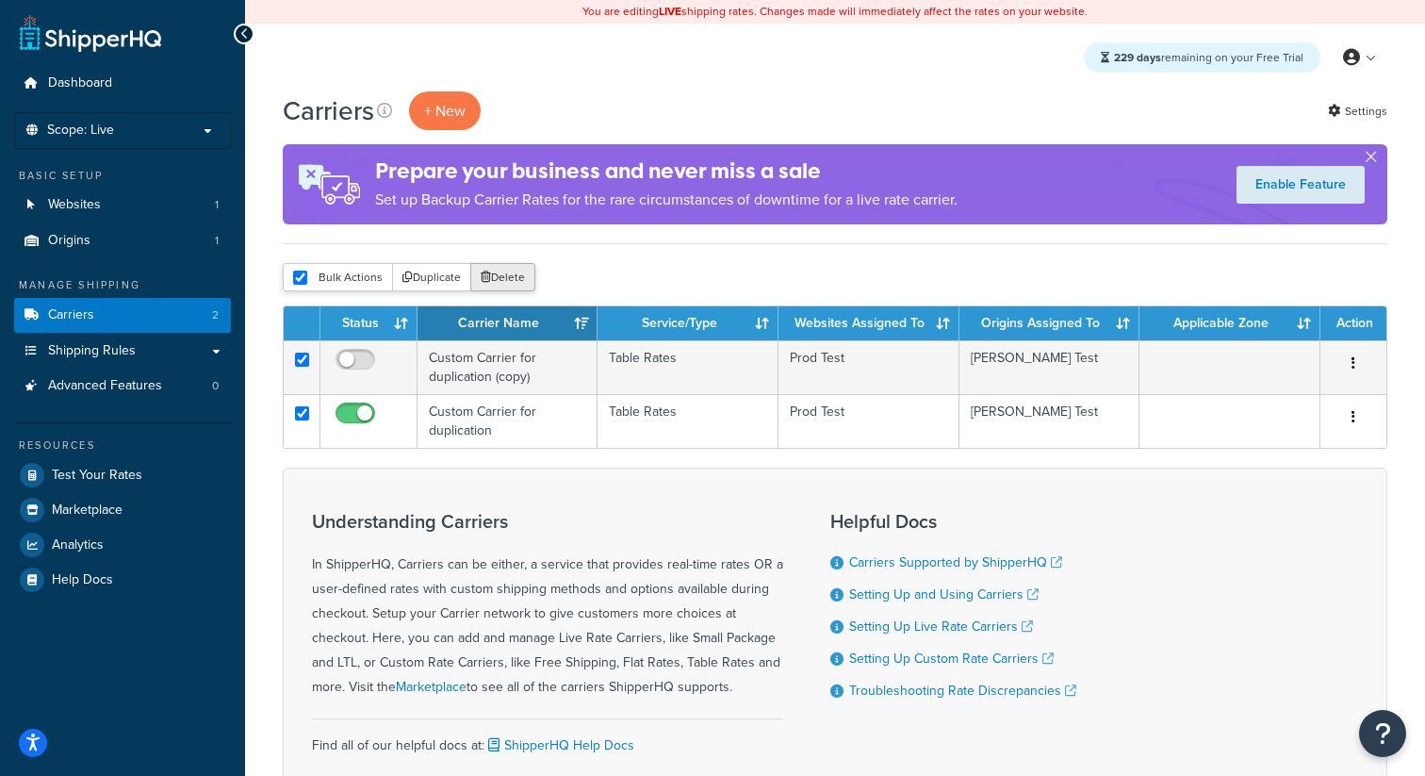
click at [508, 279] on button "Delete" at bounding box center [502, 277] width 65 height 28
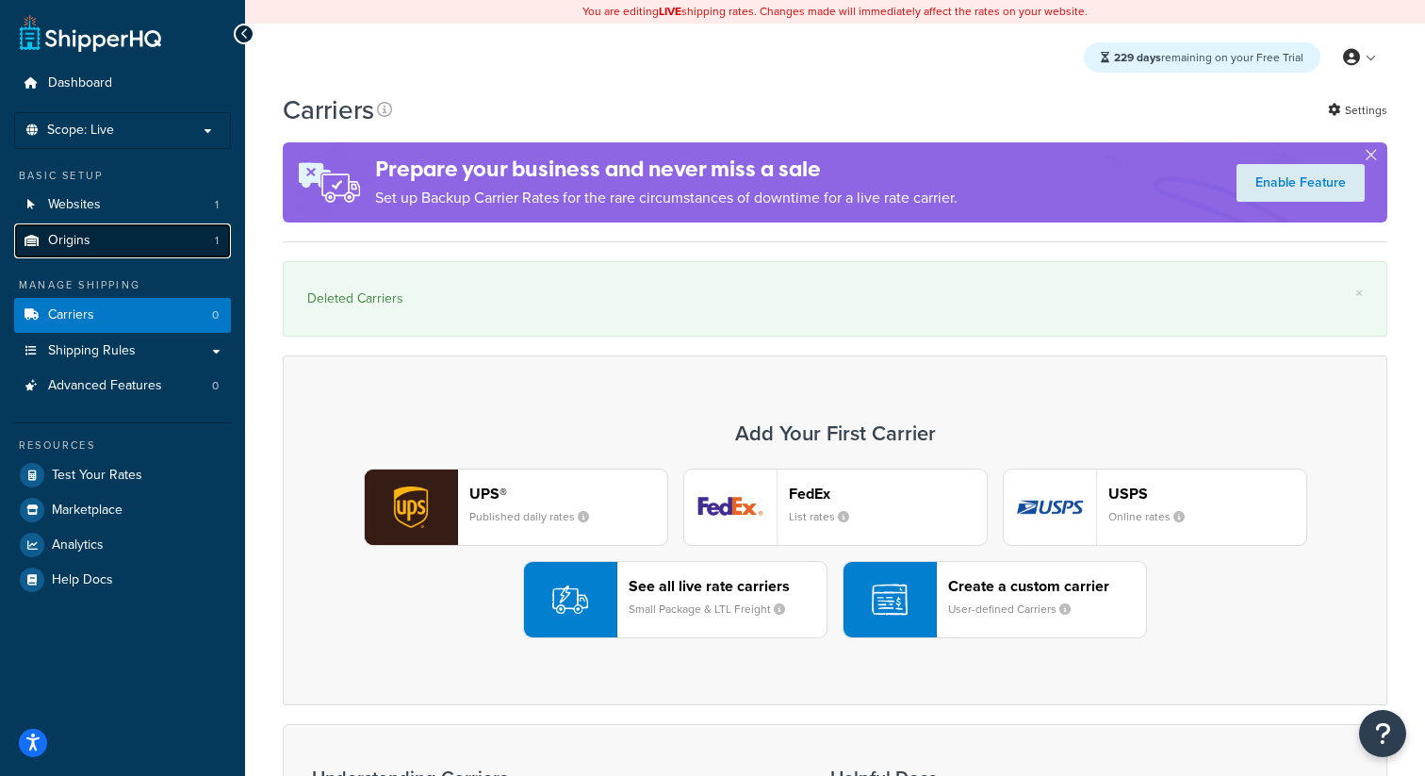
click at [183, 250] on link "Origins 1" at bounding box center [122, 240] width 217 height 35
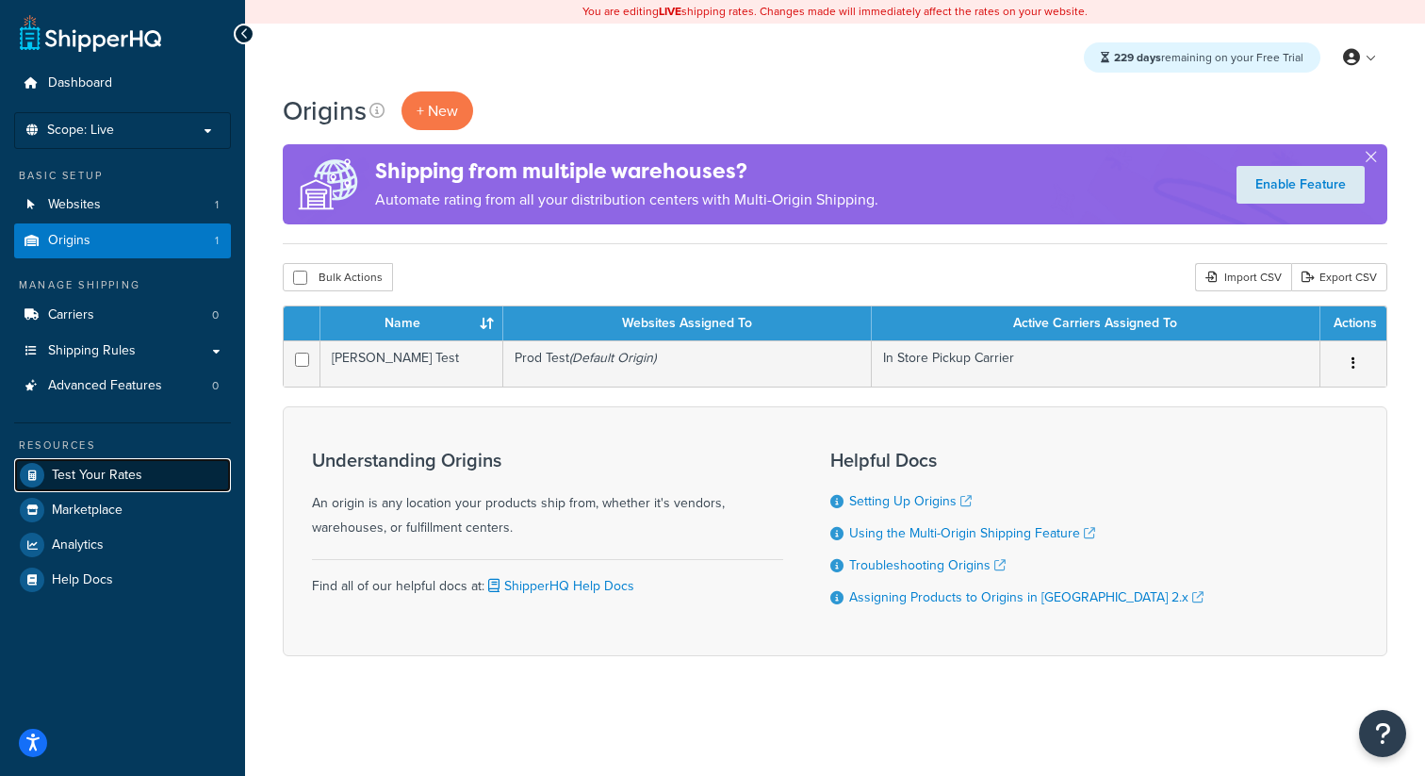
click at [194, 464] on link "Test Your Rates" at bounding box center [122, 475] width 217 height 34
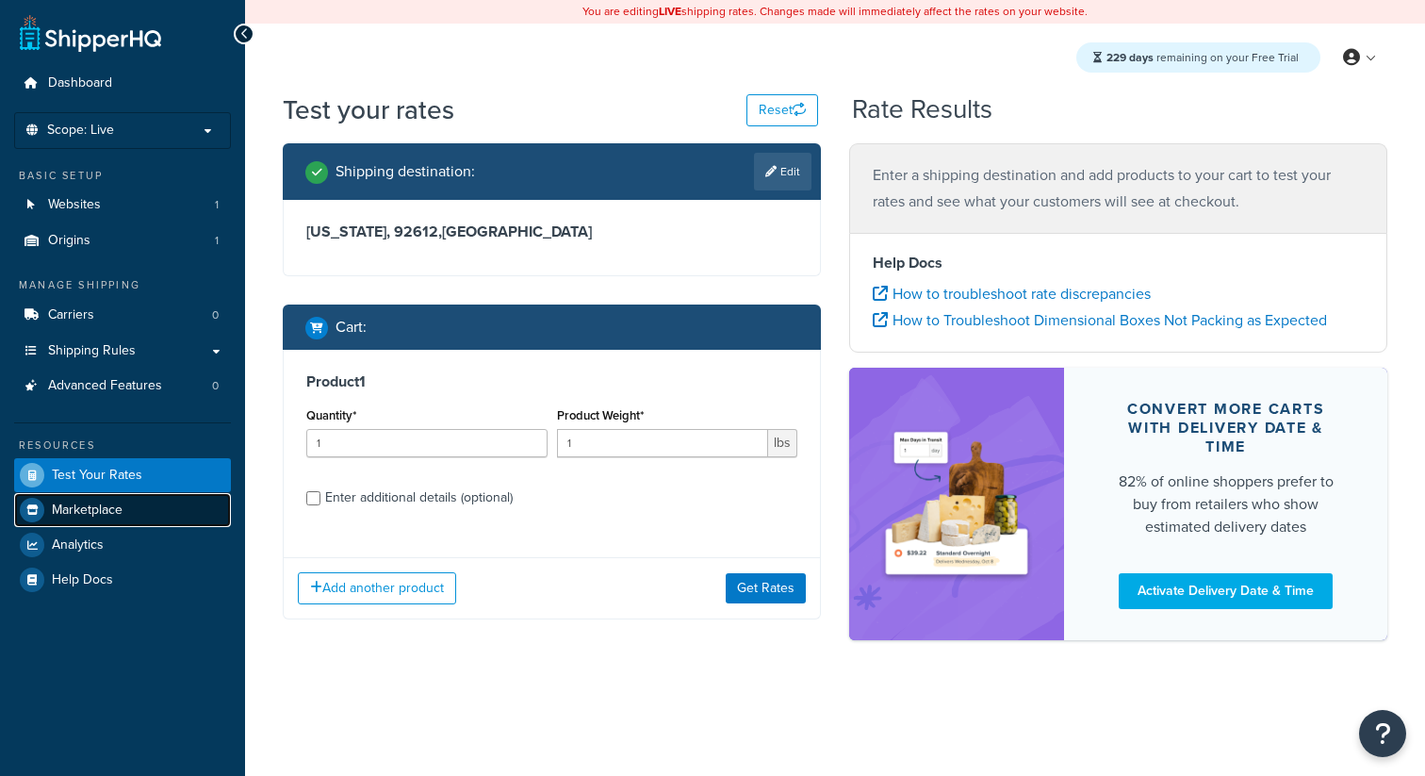
click at [146, 509] on link "Marketplace" at bounding box center [122, 510] width 217 height 34
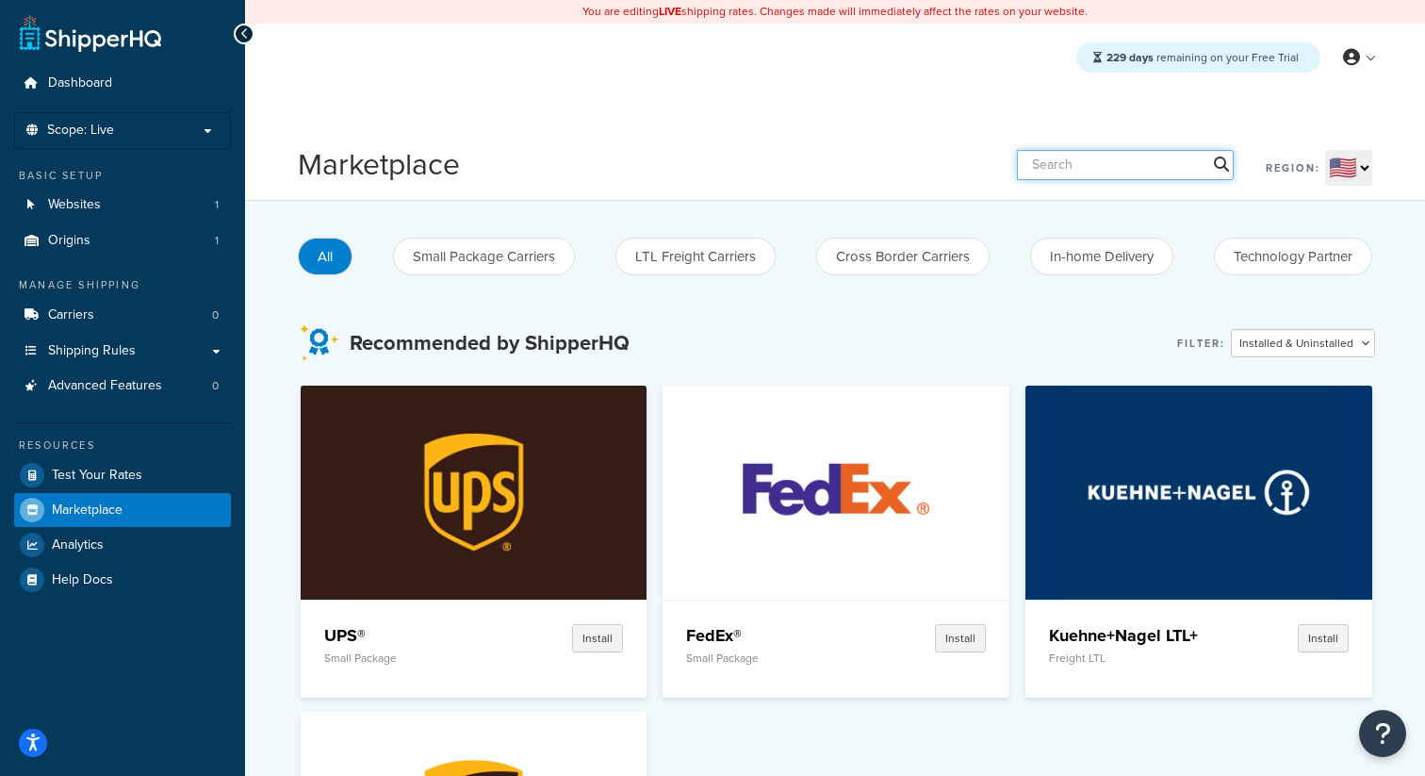
click at [1088, 164] on input "text" at bounding box center [1125, 165] width 217 height 30
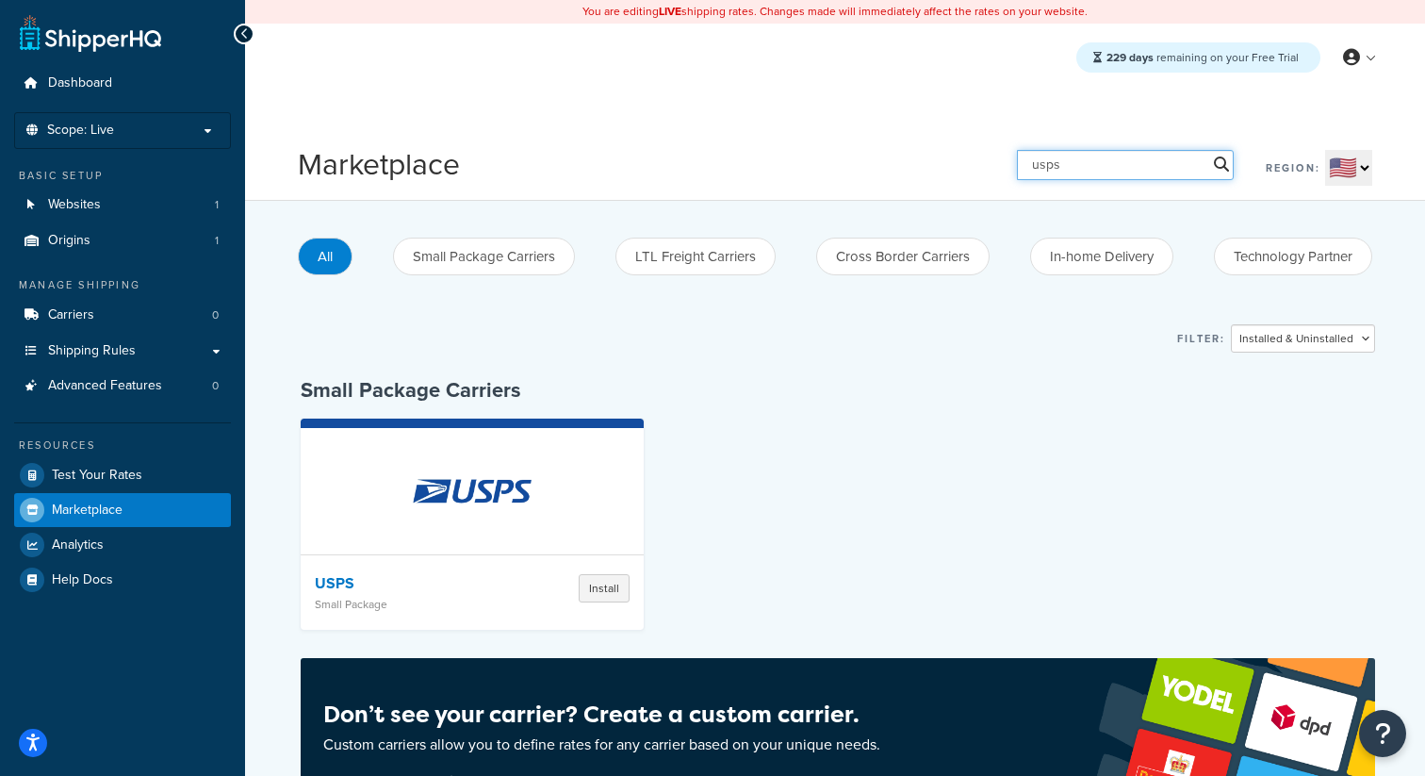
drag, startPoint x: 1107, startPoint y: 174, endPoint x: 1017, endPoint y: 174, distance: 90.5
click at [1014, 174] on div "Marketplace usps Region: 🇺🇸 🇬🇧 🇨🇦 🇦🇺 🇪🇺 🌐" at bounding box center [835, 164] width 1074 height 42
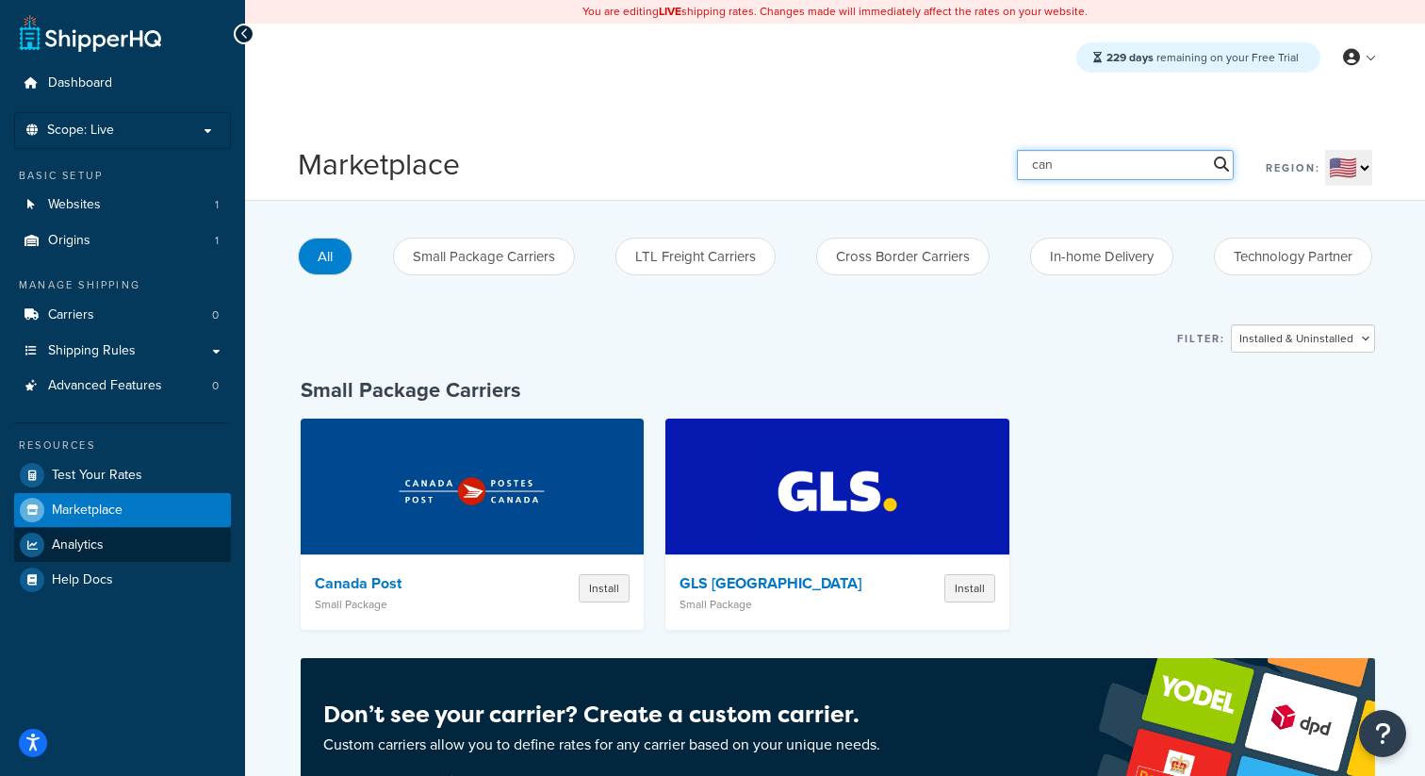
type input "can"
click at [108, 550] on link "Analytics" at bounding box center [122, 545] width 217 height 34
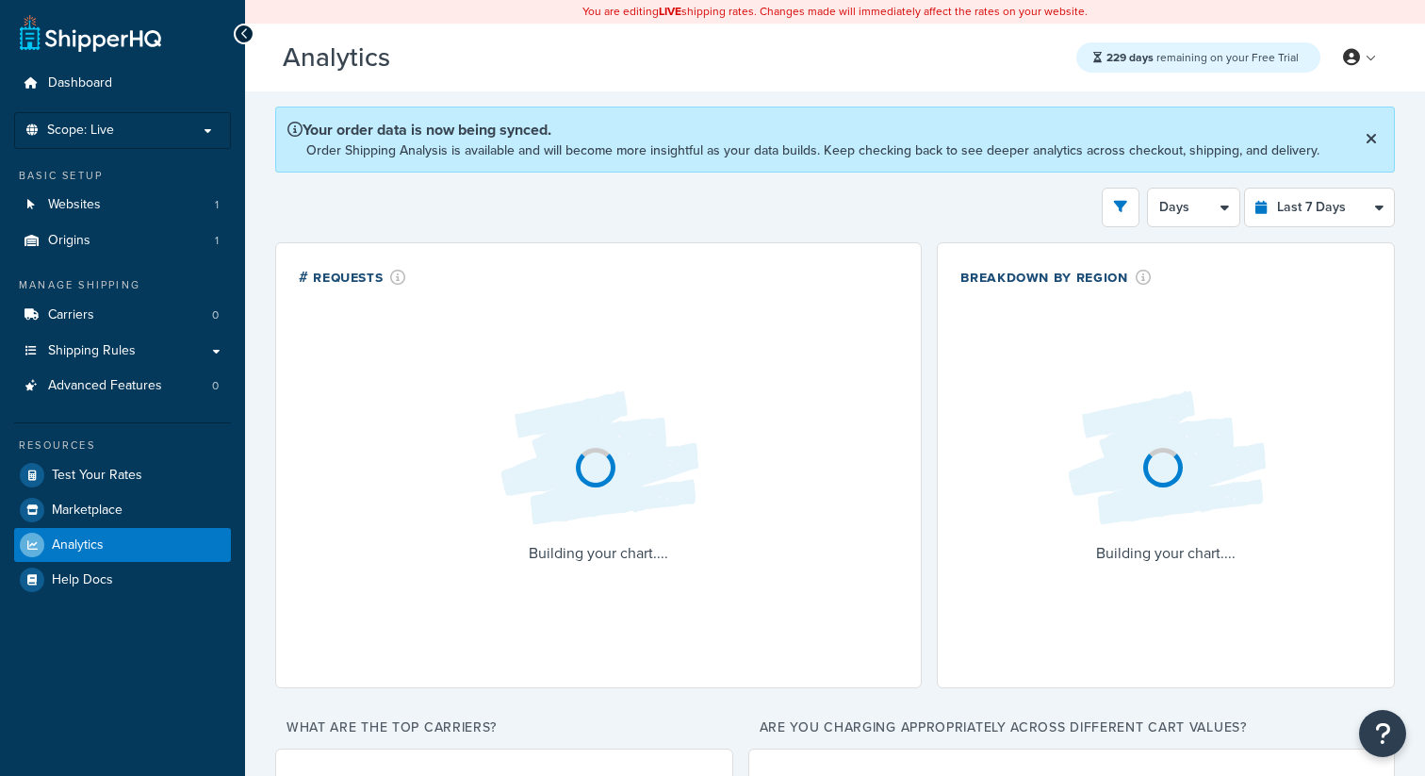
select select "last_7_days"
click at [102, 581] on span "Help Docs" at bounding box center [82, 580] width 61 height 16
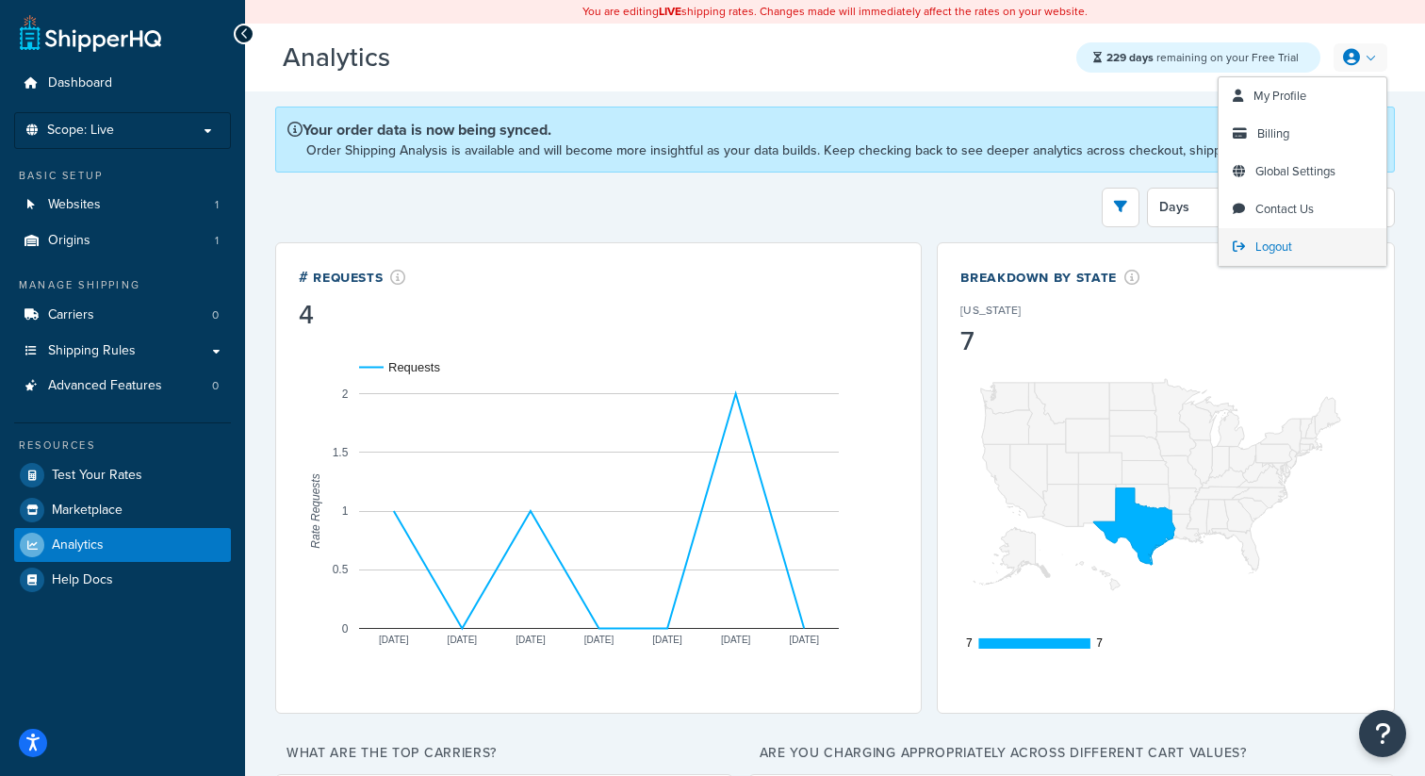
click at [1277, 249] on span "Logout" at bounding box center [1273, 246] width 37 height 18
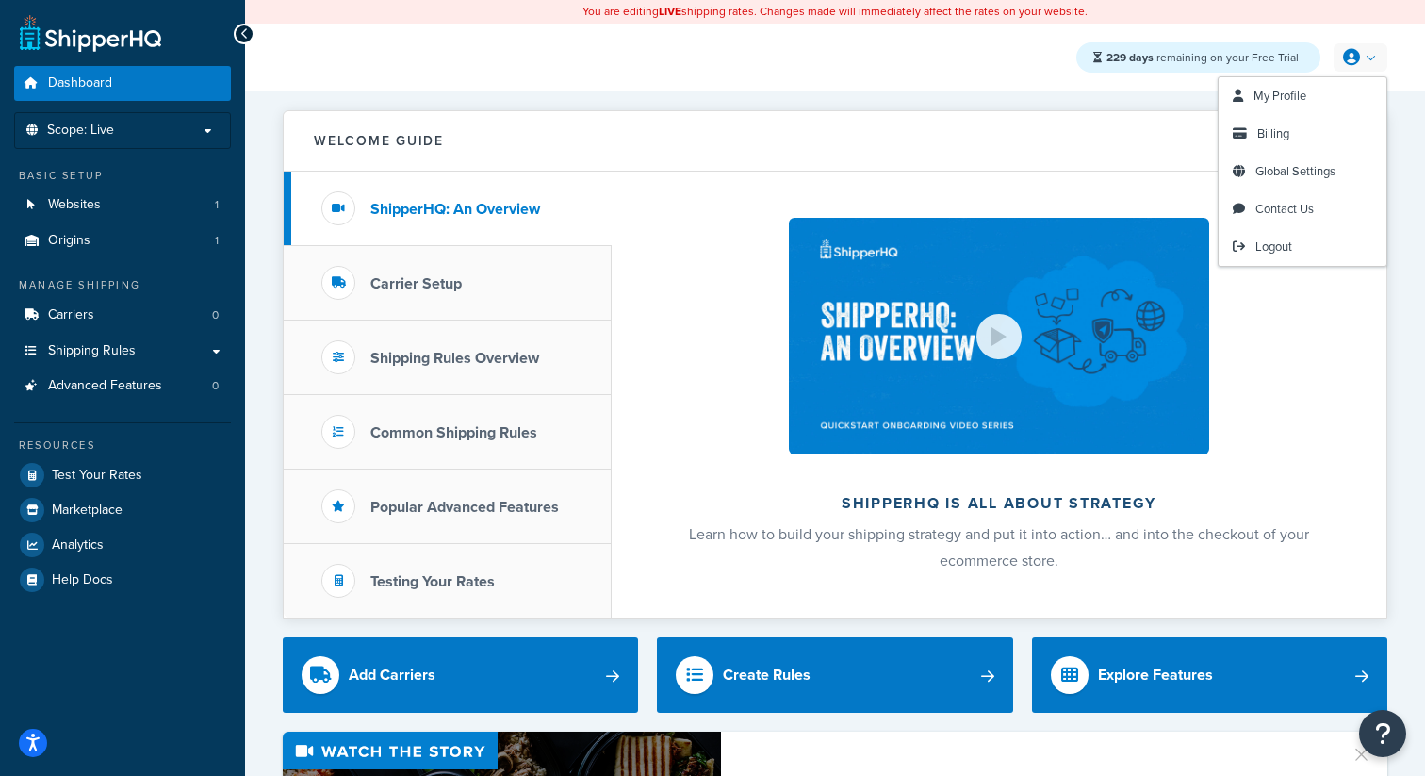
click at [1362, 52] on link at bounding box center [1361, 57] width 54 height 28
click at [1275, 246] on span "Logout" at bounding box center [1273, 246] width 37 height 18
